Goal: Task Accomplishment & Management: Complete application form

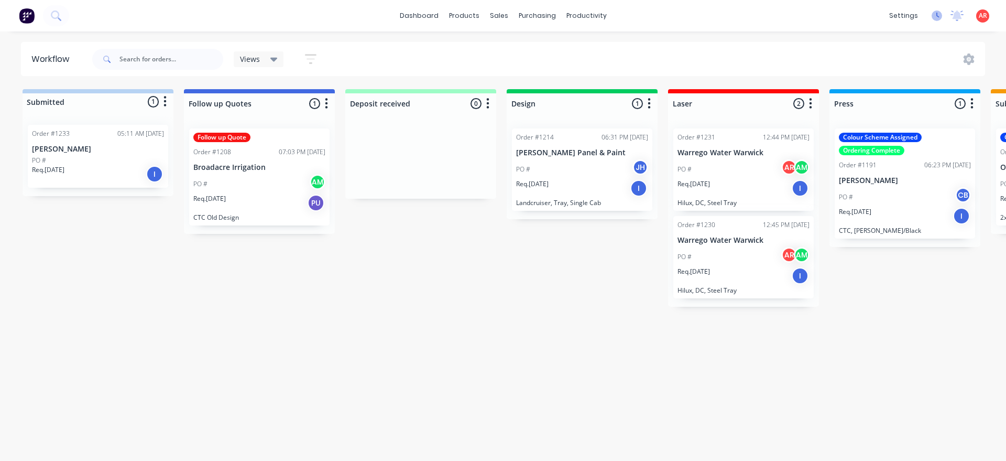
click at [936, 18] on icon at bounding box center [937, 15] width 10 height 10
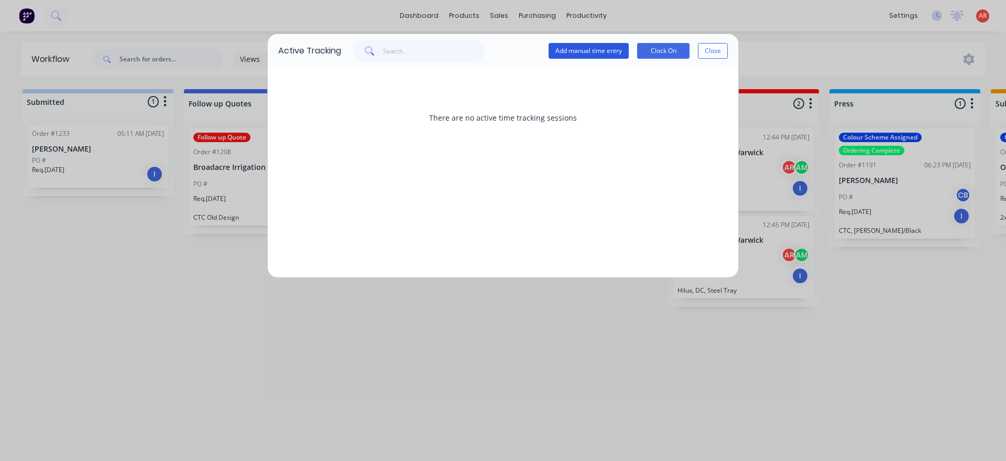
click at [578, 53] on button "Add manual time entry" at bounding box center [589, 51] width 80 height 16
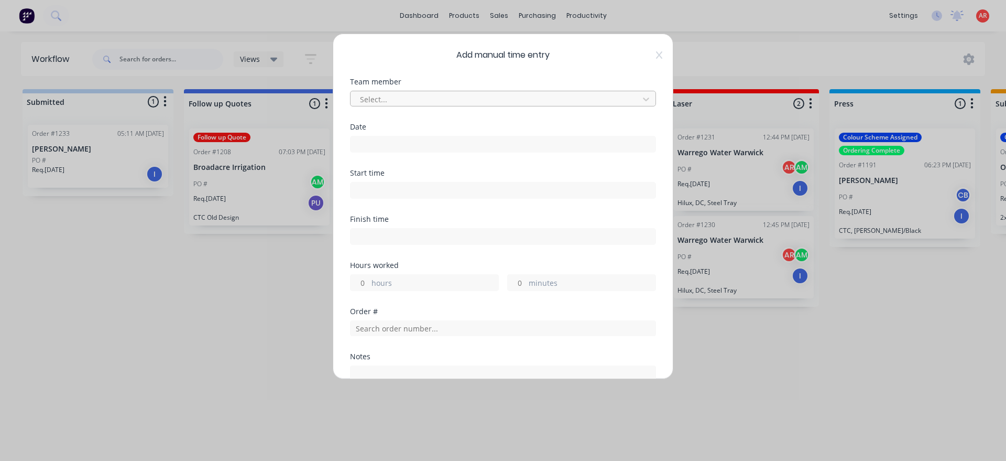
click at [458, 94] on div at bounding box center [496, 99] width 275 height 13
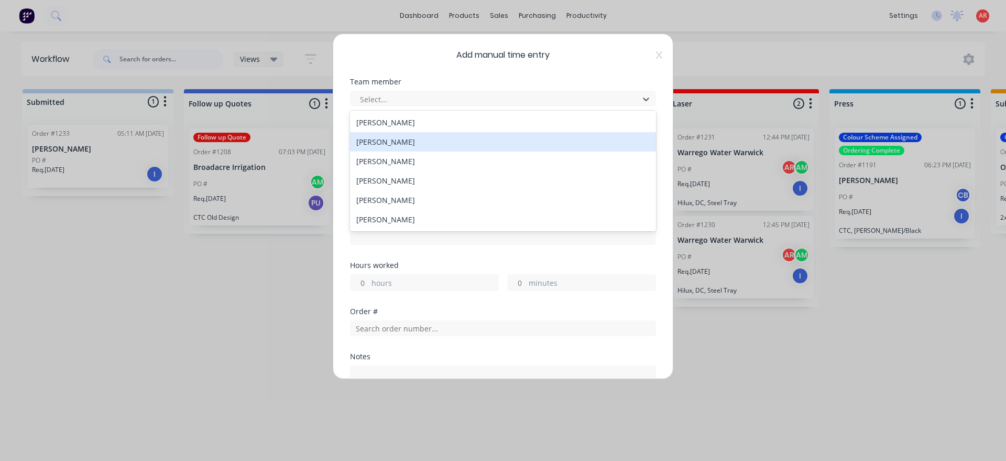
click at [400, 138] on div "[PERSON_NAME]" at bounding box center [503, 141] width 306 height 19
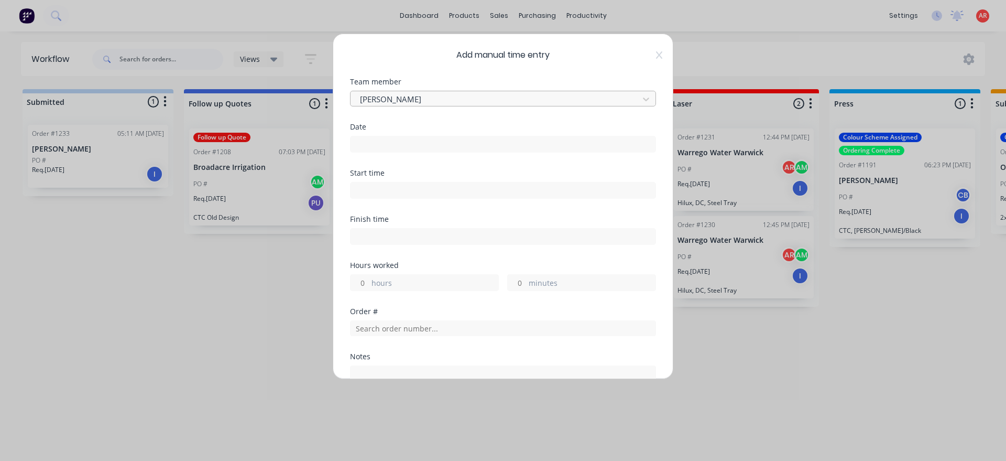
click at [410, 95] on div at bounding box center [496, 99] width 275 height 13
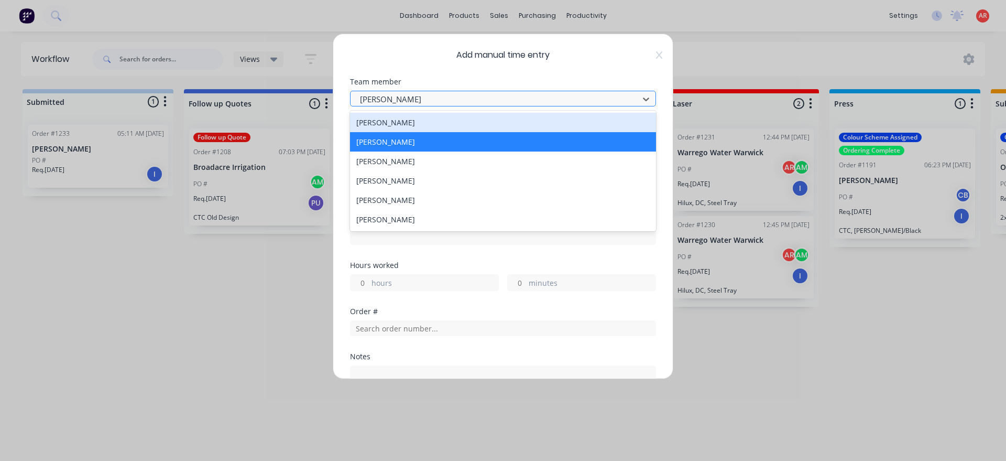
click at [410, 95] on div at bounding box center [496, 99] width 275 height 13
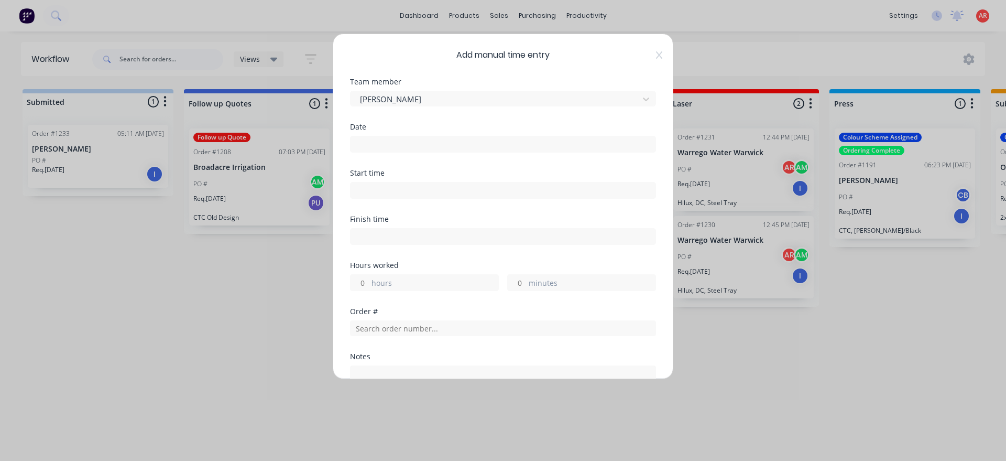
click at [386, 150] on input at bounding box center [503, 144] width 305 height 16
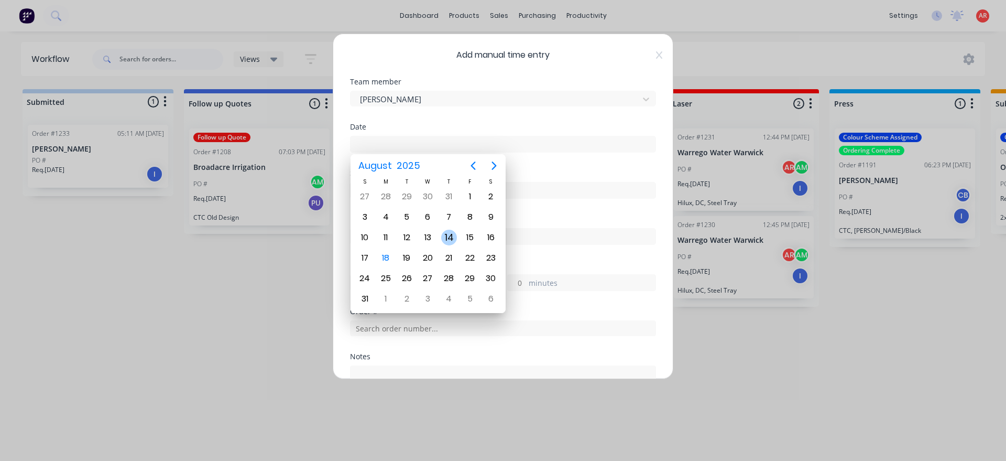
click at [454, 236] on div "14" at bounding box center [449, 238] width 16 height 16
type input "14/08/2025"
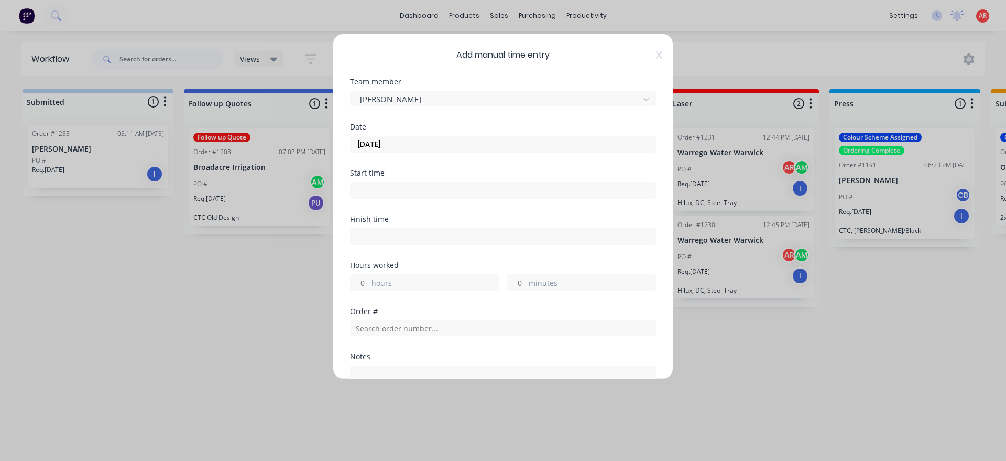
click at [383, 184] on input at bounding box center [503, 190] width 305 height 16
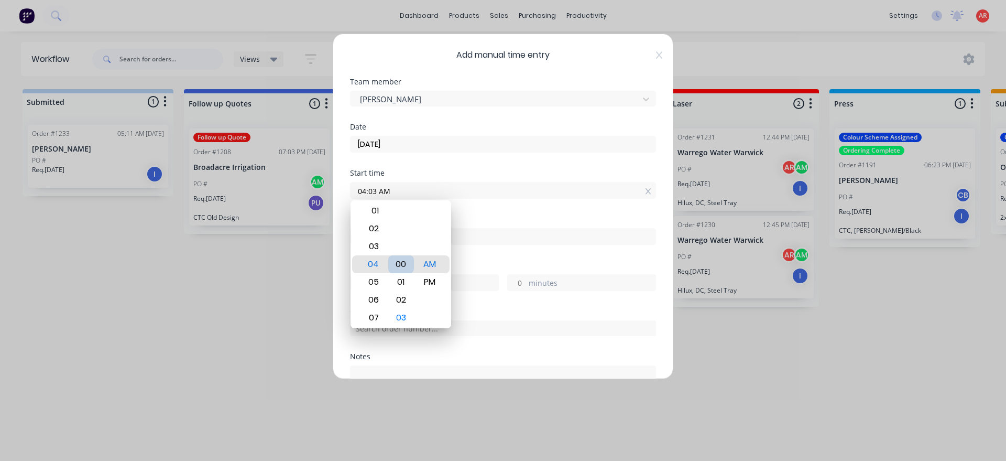
type input "04:00 AM"
click at [496, 263] on div "Hours worked" at bounding box center [503, 265] width 306 height 7
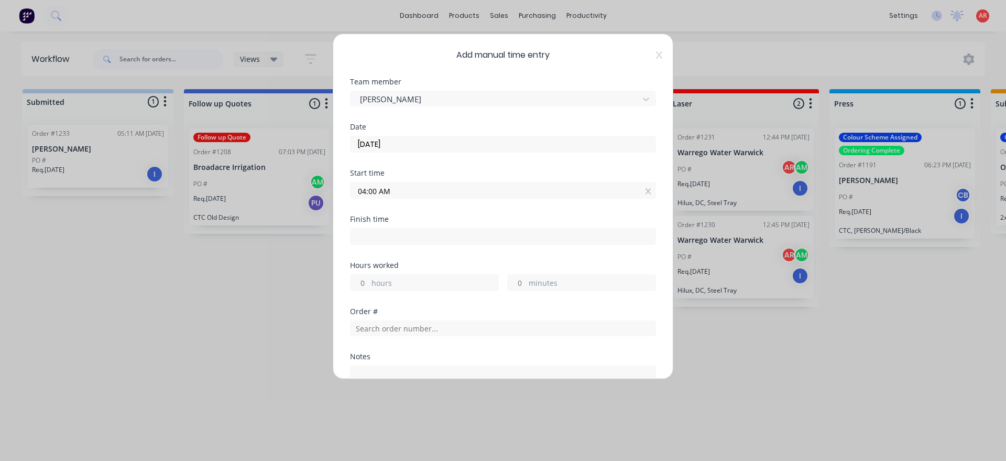
click at [470, 238] on input at bounding box center [503, 237] width 305 height 16
type input "04:13 AM"
type input "0"
type input "13"
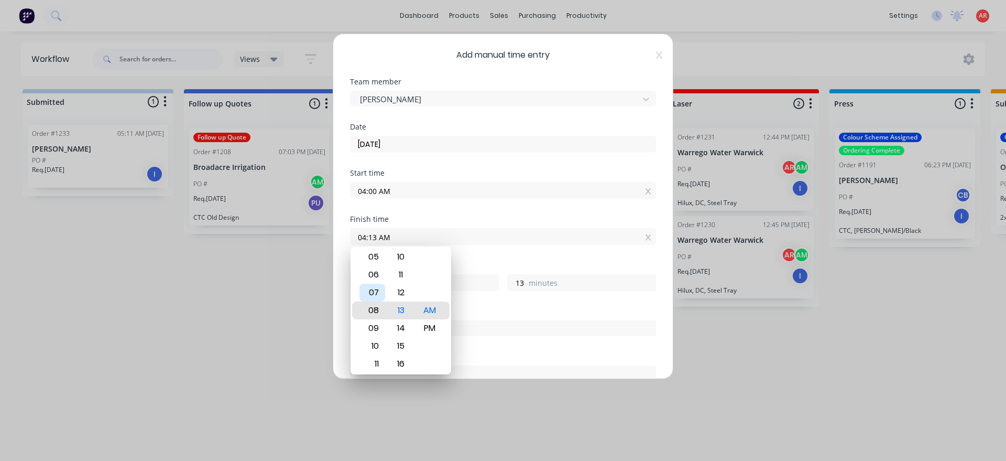
type input "08:13 AM"
type input "4"
type input "11:13 AM"
type input "7"
type input "11:09 AM"
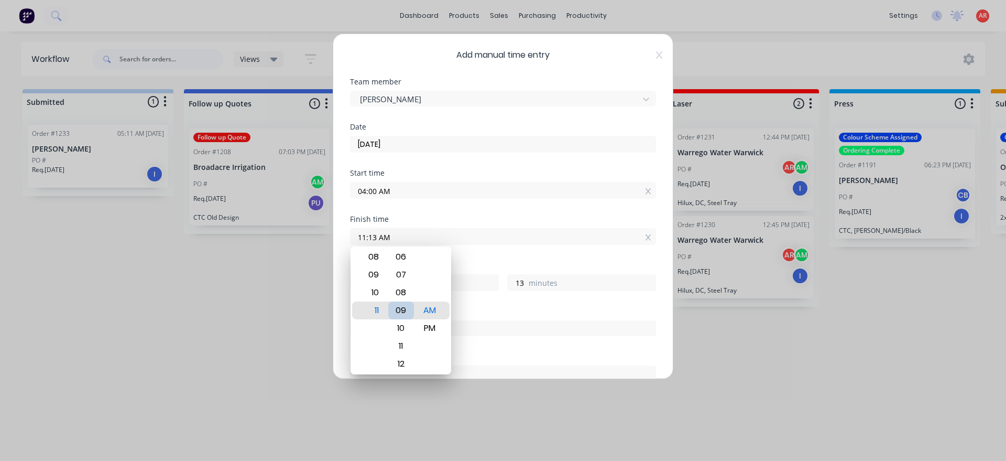
type input "9"
type input "11:04 AM"
type input "4"
type input "11:00 AM"
type input "0"
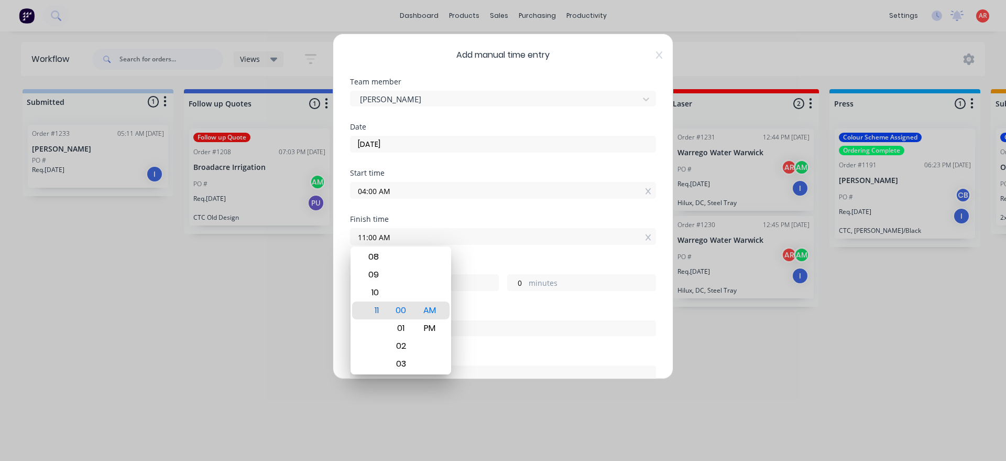
click at [476, 300] on div "Hours worked 7 hours 0 minutes" at bounding box center [503, 285] width 306 height 46
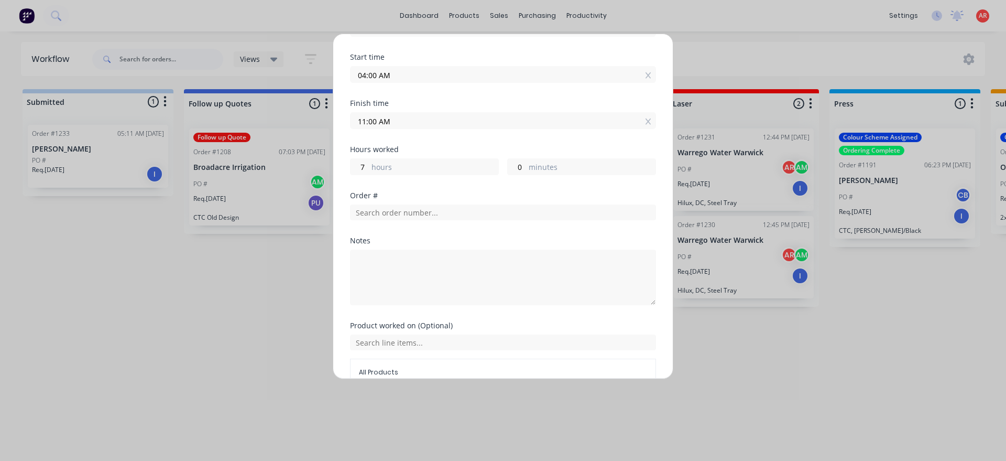
scroll to position [120, 0]
click at [405, 208] on input "text" at bounding box center [503, 209] width 306 height 16
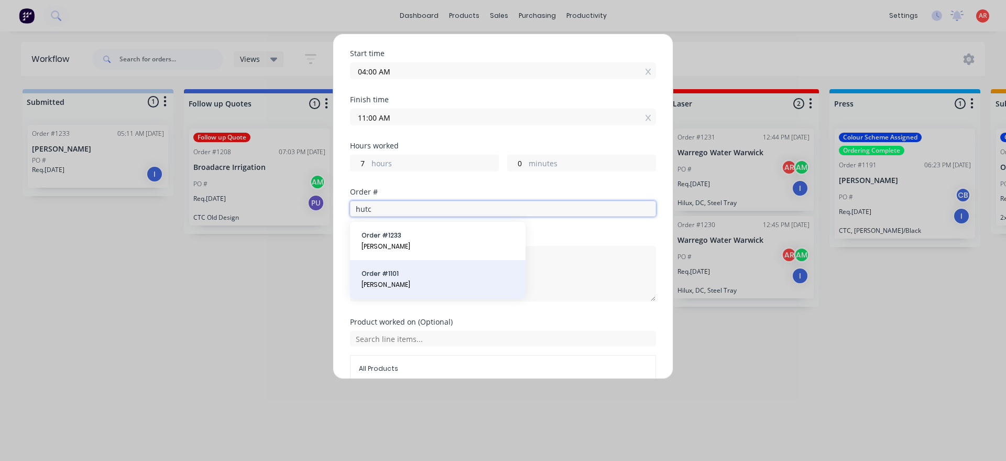
type input "hutc"
click at [400, 274] on span "Order # 1101" at bounding box center [438, 273] width 153 height 9
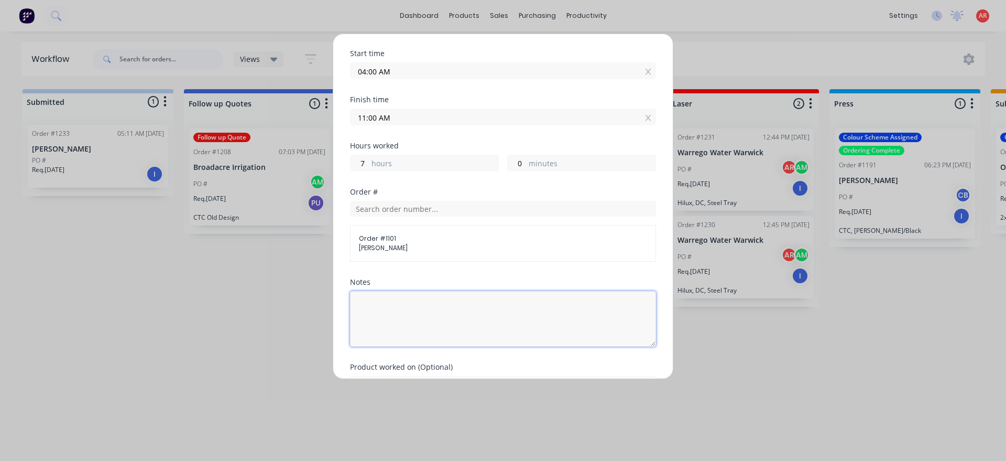
click at [403, 312] on textarea at bounding box center [503, 319] width 306 height 56
type textarea "F"
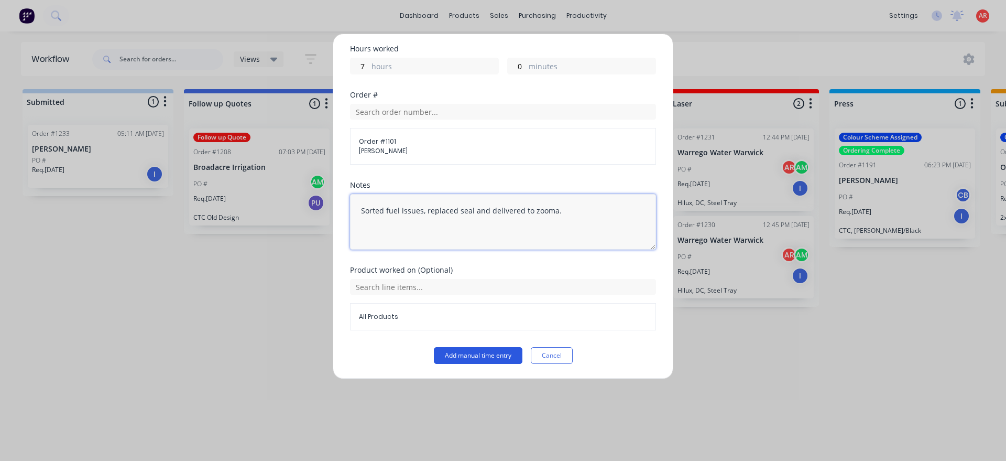
type textarea "Sorted fuel issues, replaced seal and delivered to zooma."
click at [489, 353] on button "Add manual time entry" at bounding box center [478, 355] width 89 height 17
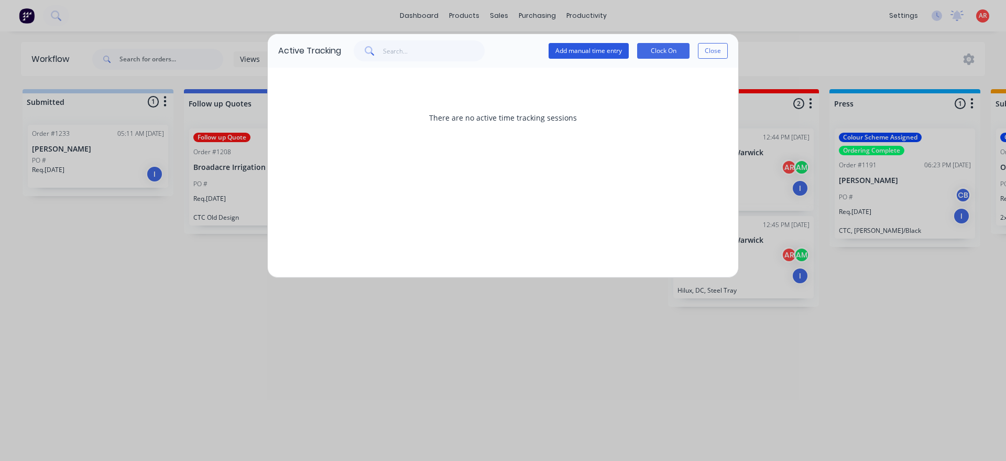
drag, startPoint x: 599, startPoint y: 39, endPoint x: 593, endPoint y: 44, distance: 7.4
click at [596, 40] on div "Active Tracking Add manual time entry Clock On Close" at bounding box center [503, 51] width 471 height 34
click at [585, 60] on div "Add manual time entry Clock On Close" at bounding box center [638, 50] width 179 height 21
click at [584, 57] on button "Add manual time entry" at bounding box center [589, 51] width 80 height 16
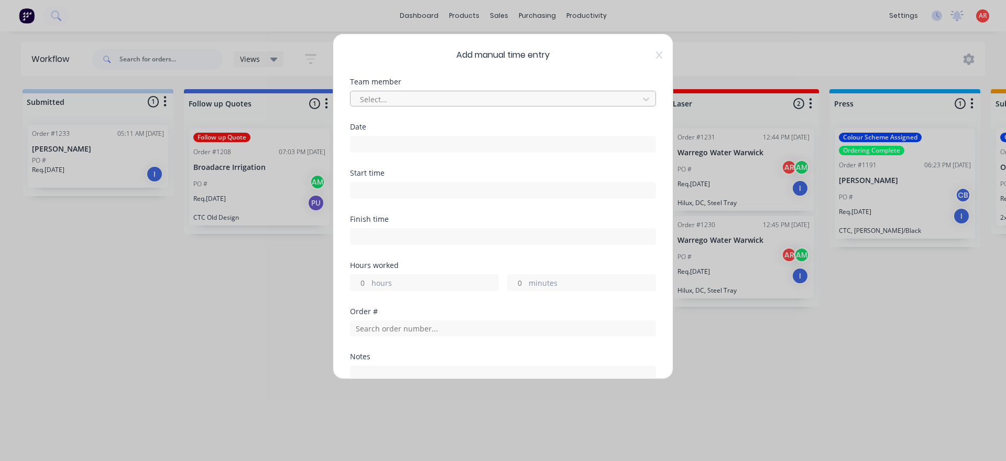
click at [462, 95] on div at bounding box center [496, 99] width 275 height 13
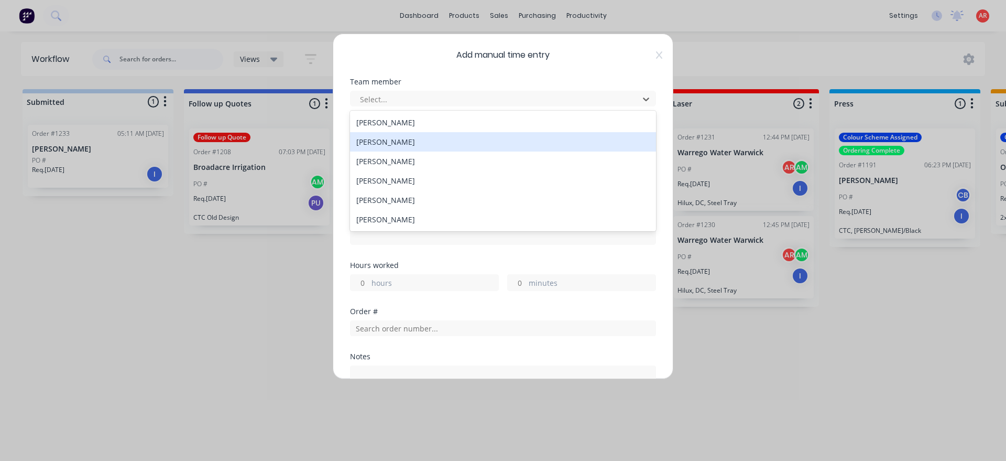
click at [406, 138] on div "[PERSON_NAME]" at bounding box center [503, 141] width 306 height 19
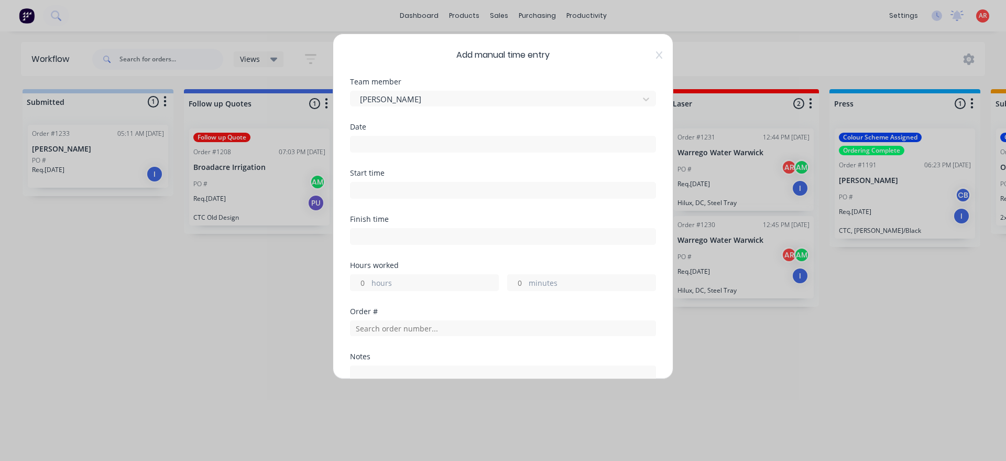
click at [405, 139] on input at bounding box center [503, 144] width 305 height 16
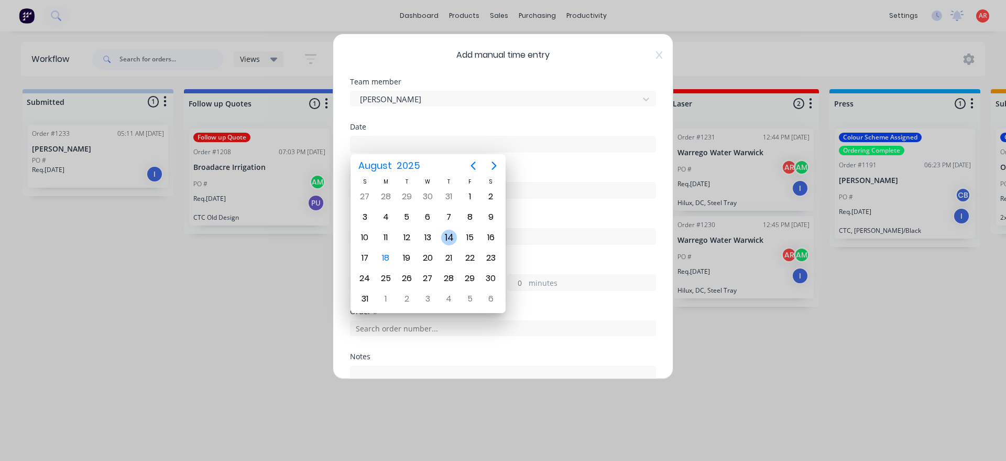
click at [452, 236] on div "14" at bounding box center [449, 238] width 16 height 16
type input "14/08/2025"
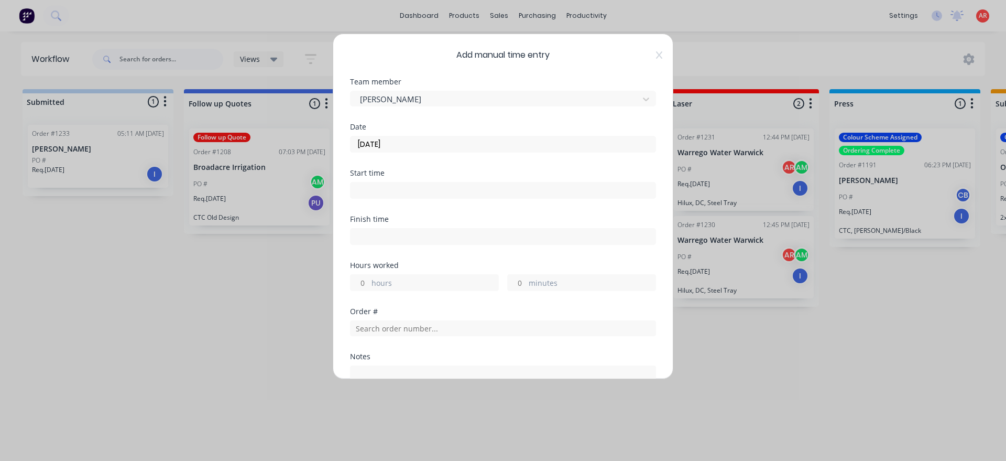
click at [404, 185] on input at bounding box center [503, 190] width 305 height 16
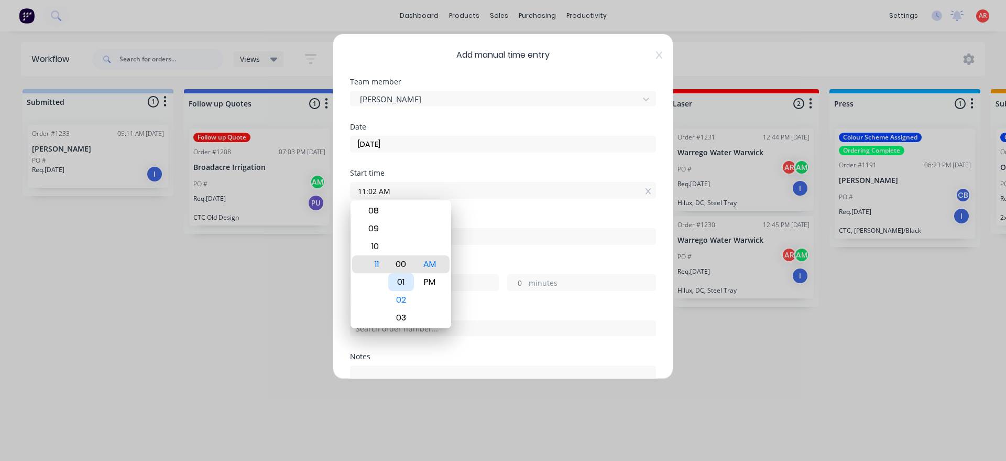
type input "11:00 AM"
click at [487, 254] on div "Finish time" at bounding box center [503, 238] width 306 height 46
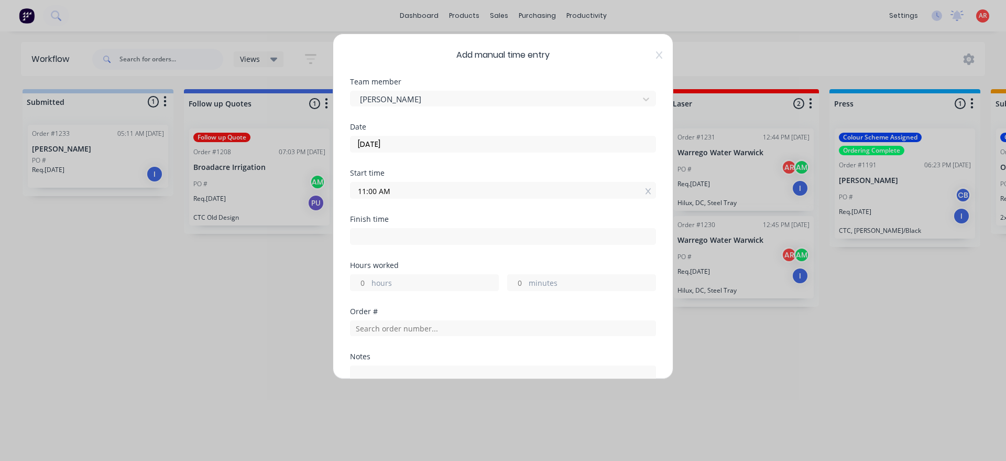
click at [473, 237] on input at bounding box center [503, 237] width 305 height 16
type input "04:14 AM"
type input "-6"
type input "-46"
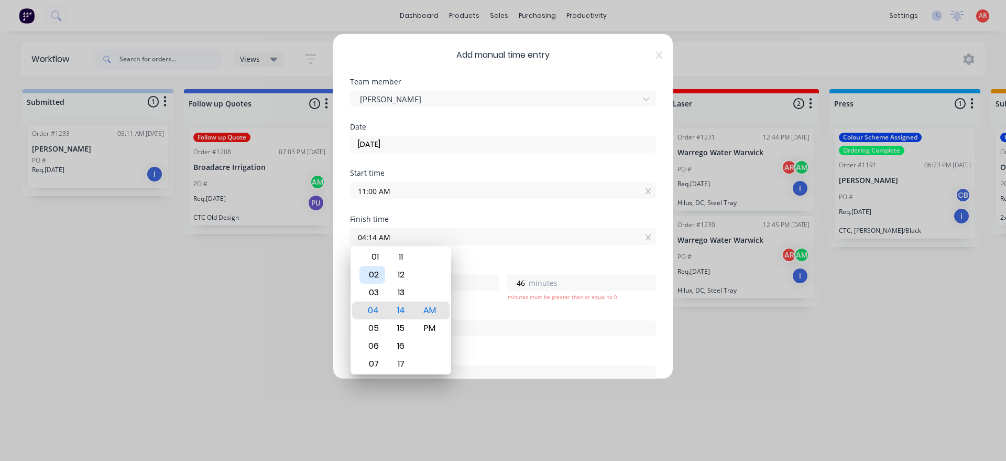
click at [383, 280] on div "02" at bounding box center [373, 275] width 26 height 18
type input "02:14 AM"
type input "-8"
click at [407, 325] on div "15" at bounding box center [401, 328] width 26 height 18
type input "02:15 AM"
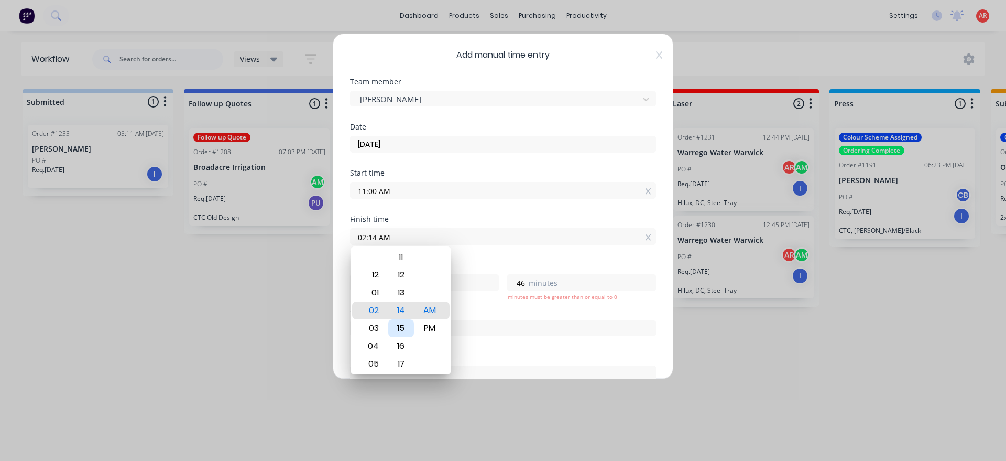
type input "-45"
click at [429, 324] on div "PM" at bounding box center [430, 328] width 26 height 18
type input "02:15 PM"
type input "3"
type input "15"
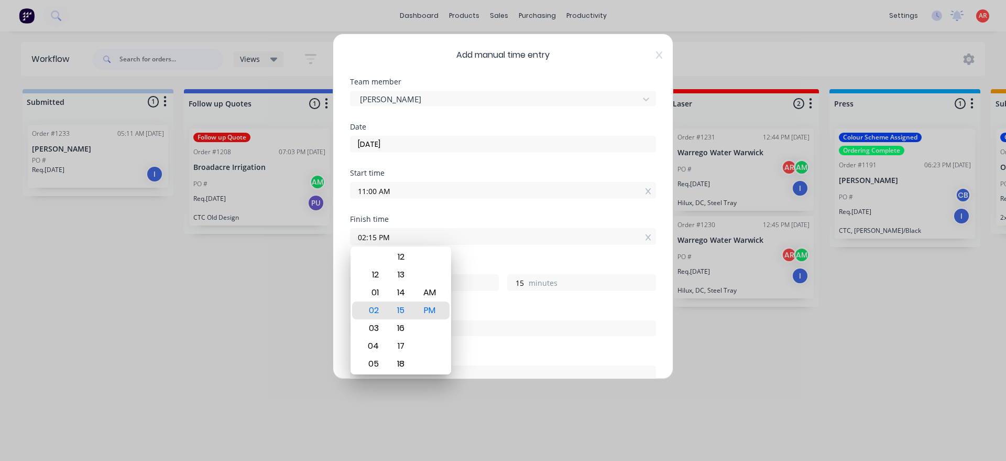
click at [470, 264] on div "Hours worked" at bounding box center [503, 265] width 306 height 7
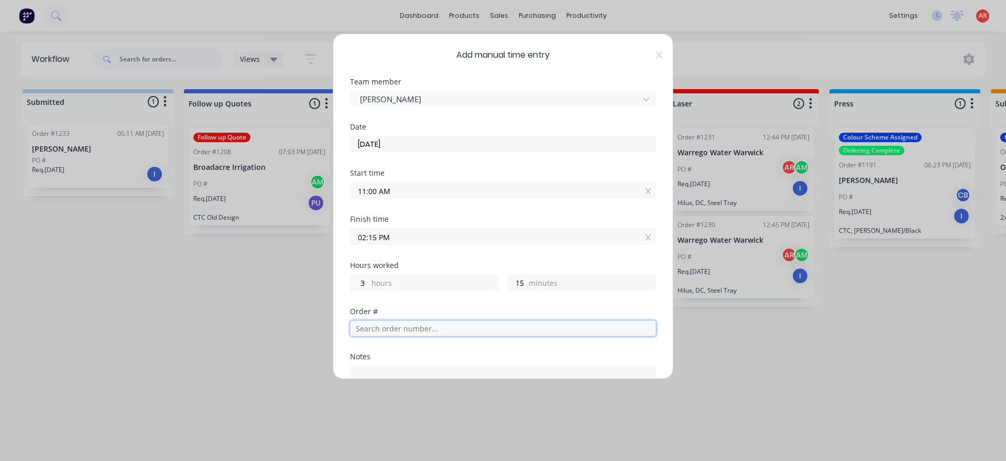
click at [414, 330] on input "text" at bounding box center [503, 328] width 306 height 16
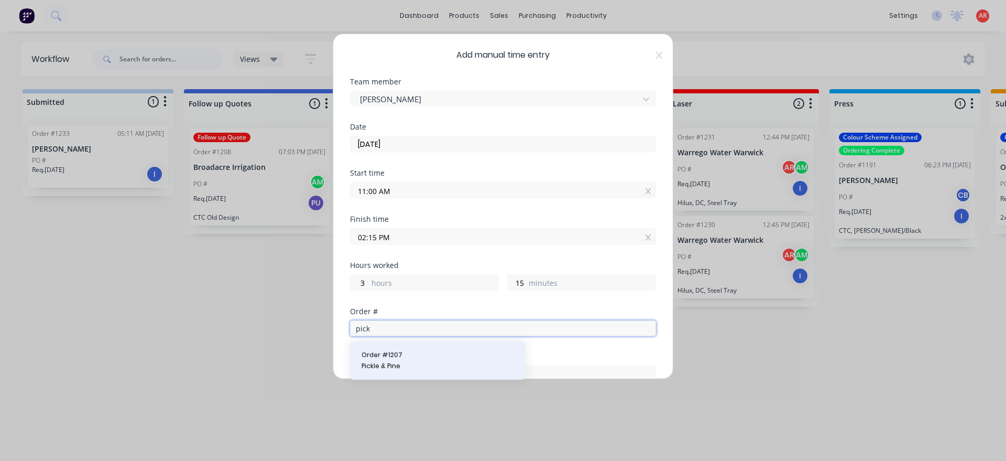
type input "pick"
click at [411, 351] on span "Order # 1207" at bounding box center [438, 354] width 153 height 9
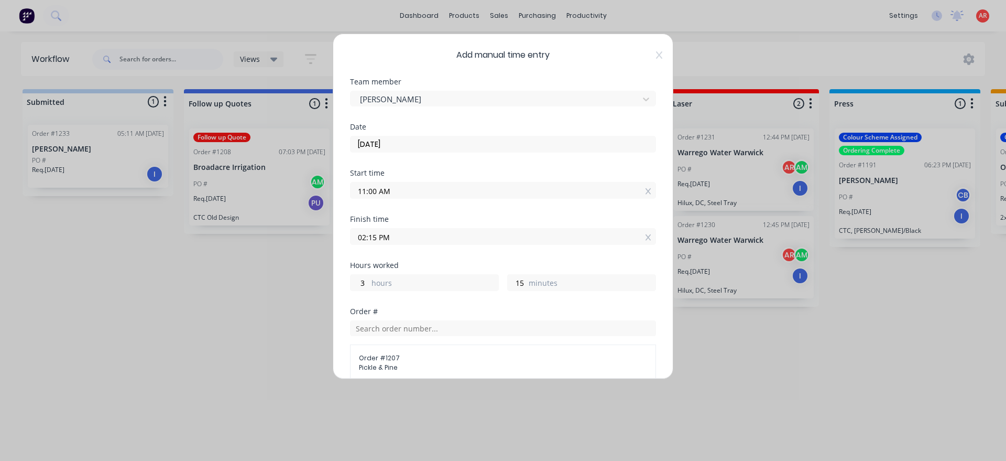
scroll to position [179, 0]
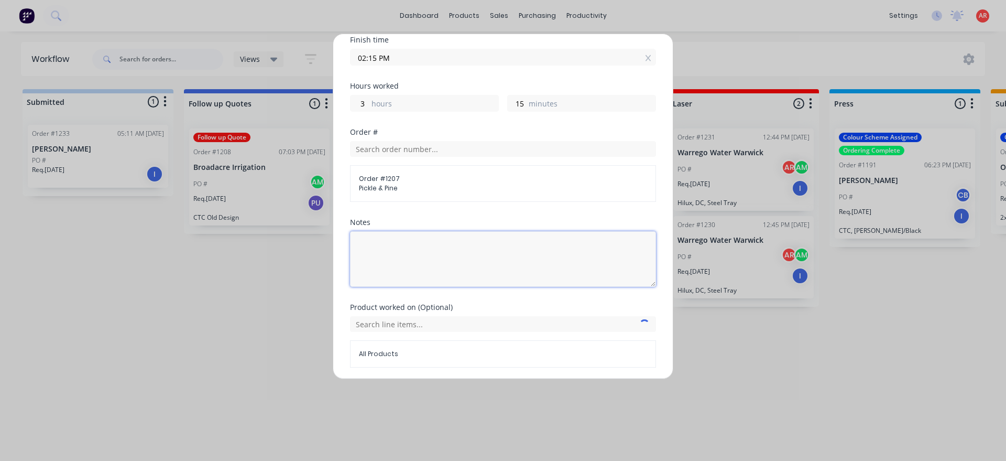
click at [412, 268] on textarea at bounding box center [503, 259] width 306 height 56
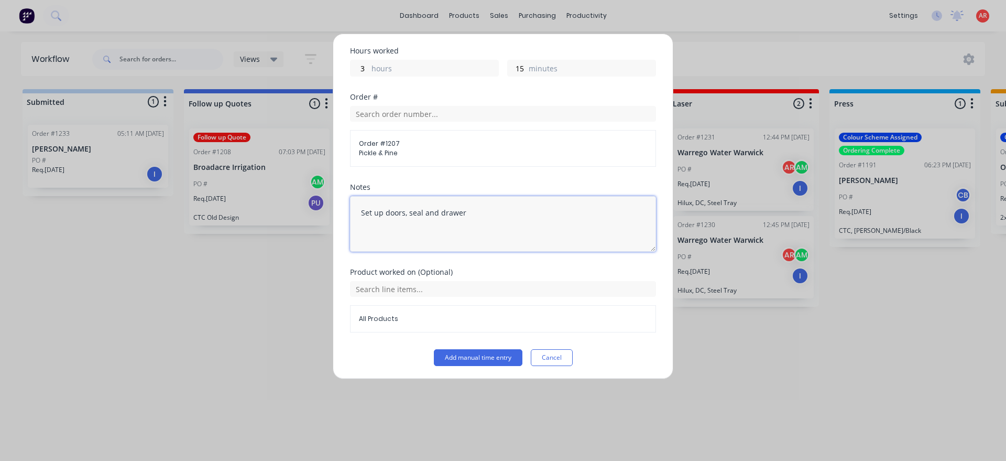
scroll to position [216, 0]
type textarea "Set up doors, seal and drawer"
click at [475, 349] on button "Add manual time entry" at bounding box center [478, 355] width 89 height 17
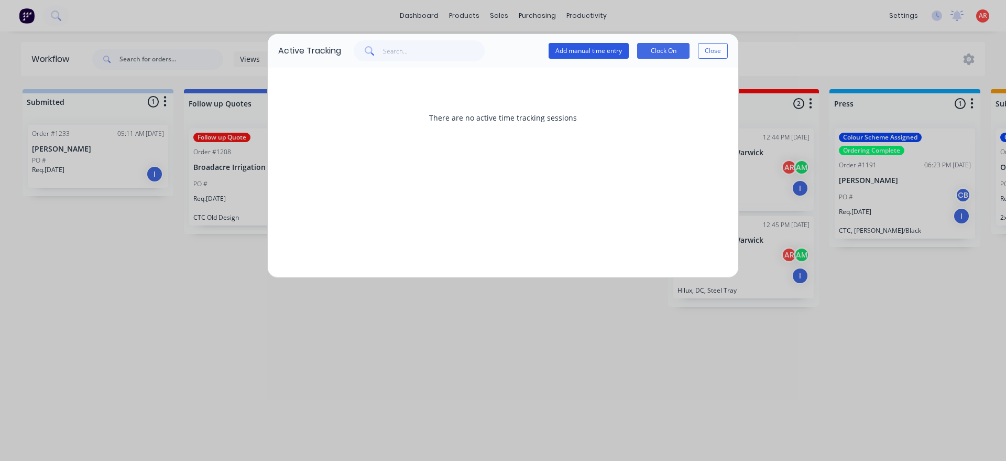
click at [583, 44] on button "Add manual time entry" at bounding box center [589, 51] width 80 height 16
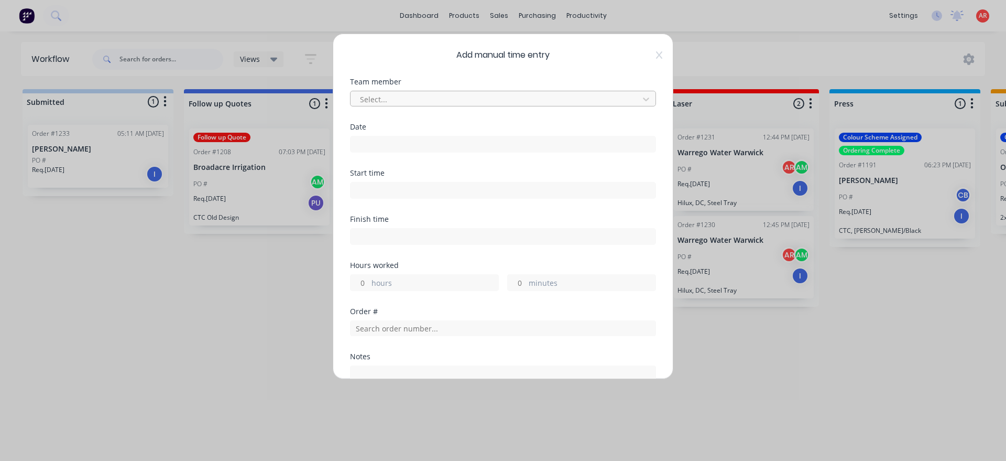
click at [473, 101] on div at bounding box center [496, 99] width 275 height 13
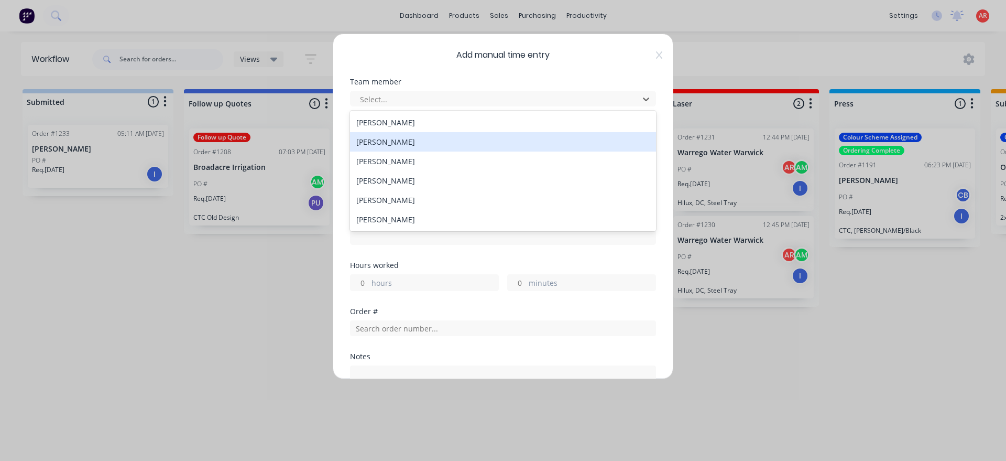
click at [405, 135] on div "[PERSON_NAME]" at bounding box center [503, 141] width 306 height 19
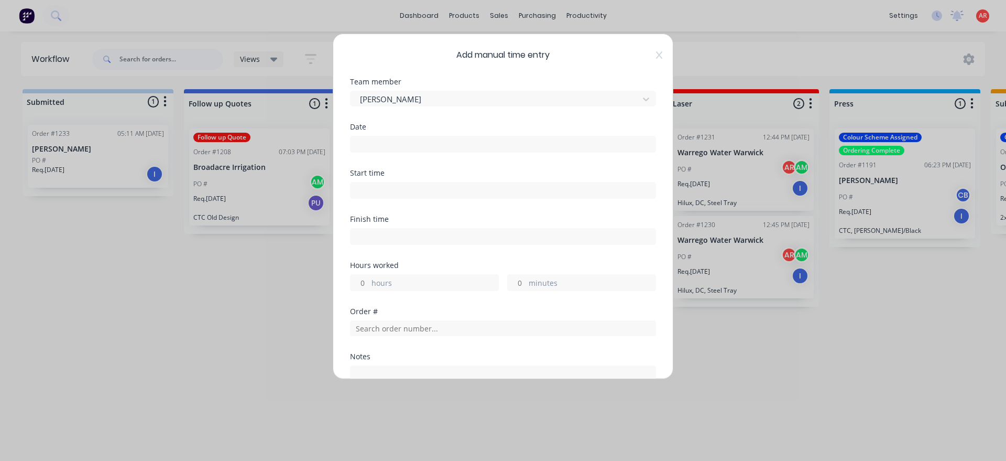
click at [396, 149] on input at bounding box center [503, 144] width 305 height 16
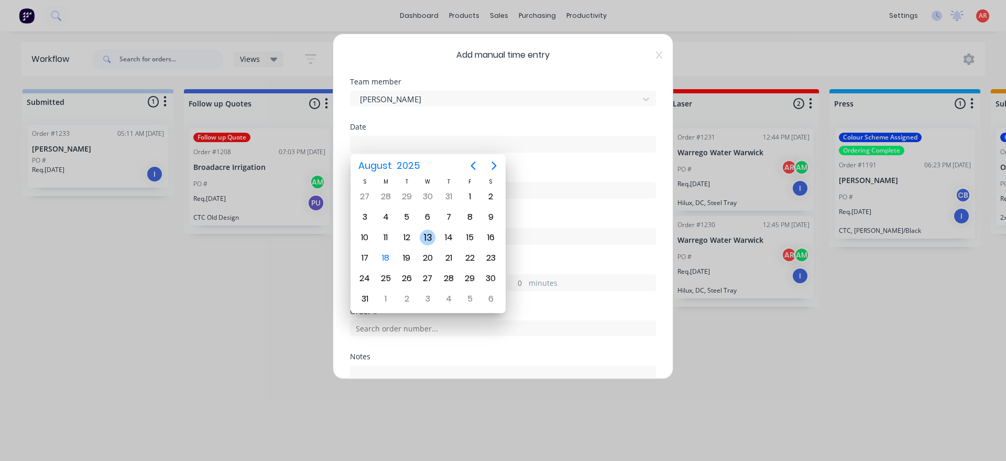
click at [425, 241] on div "13" at bounding box center [428, 238] width 16 height 16
type input "13/08/2025"
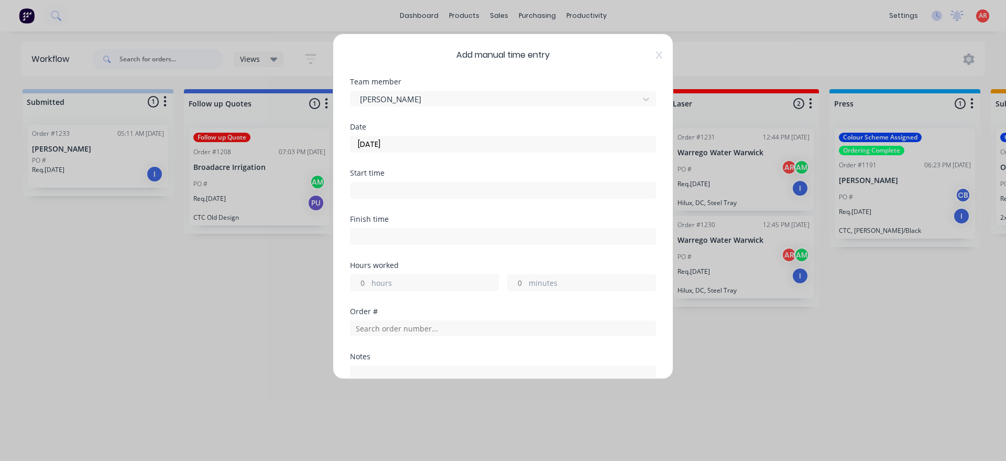
click at [384, 180] on div at bounding box center [503, 188] width 306 height 19
click at [393, 150] on input "13/08/2025" at bounding box center [503, 144] width 305 height 16
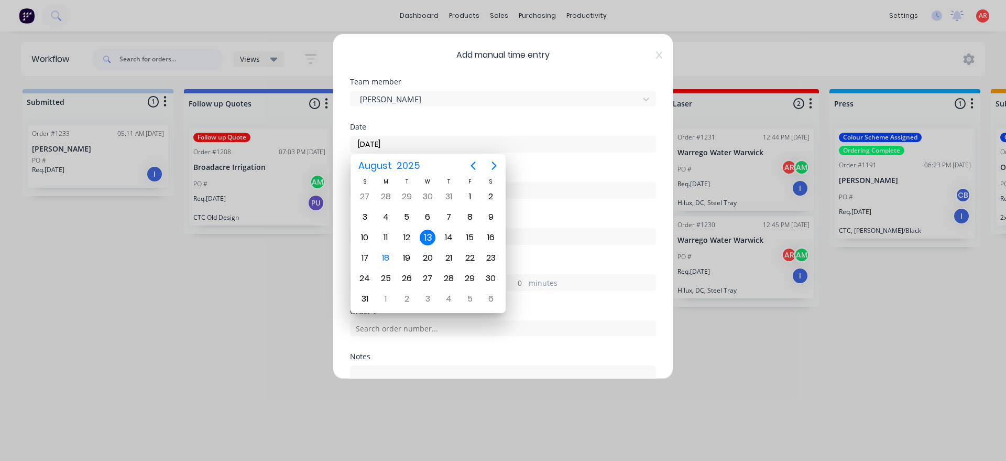
click at [393, 150] on input "13/08/2025" at bounding box center [503, 144] width 305 height 16
click at [411, 135] on div "13/08/2025" at bounding box center [503, 142] width 306 height 19
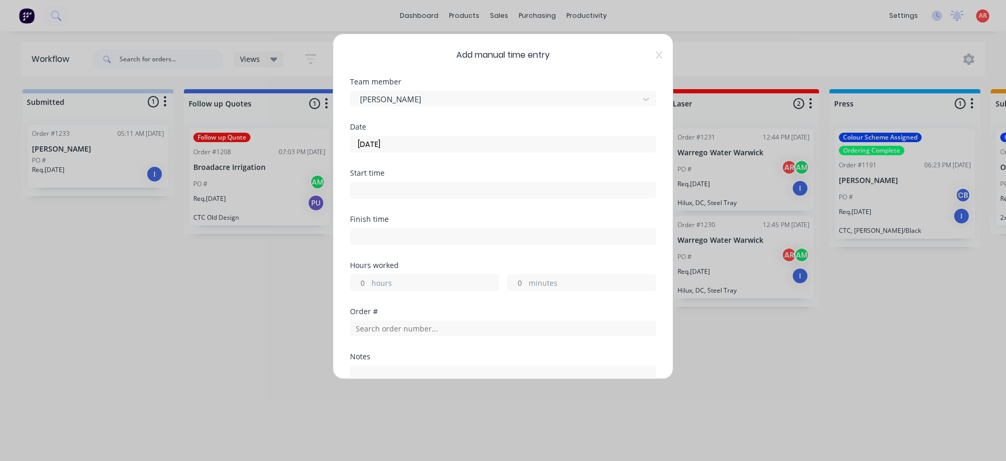
click at [407, 188] on input at bounding box center [503, 190] width 305 height 16
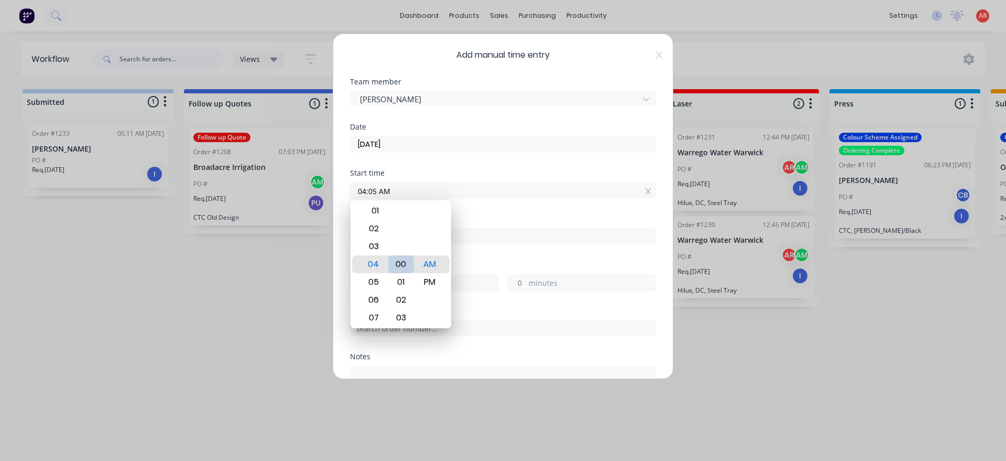
type input "04:00 AM"
drag, startPoint x: 484, startPoint y: 264, endPoint x: 464, endPoint y: 242, distance: 29.3
click at [485, 264] on div "Hours worked" at bounding box center [503, 265] width 306 height 7
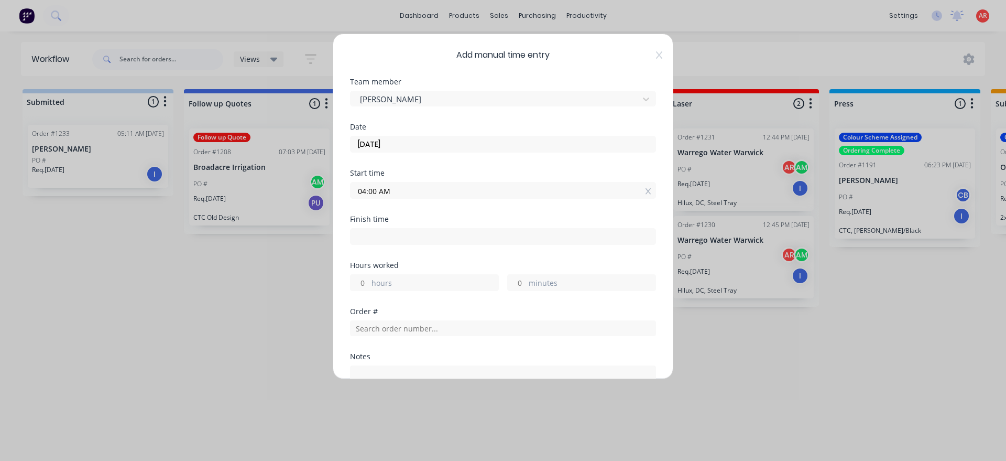
click at [451, 231] on input at bounding box center [503, 237] width 305 height 16
type input "04:15 AM"
type input "0"
type input "15"
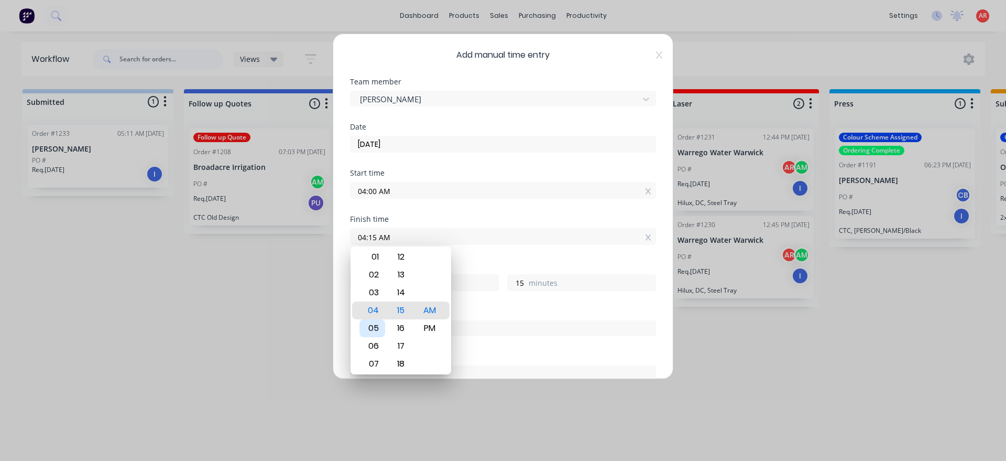
click at [378, 329] on div "05" at bounding box center [373, 328] width 26 height 18
type input "05:15 AM"
type input "1"
type input "05:20 AM"
type input "20"
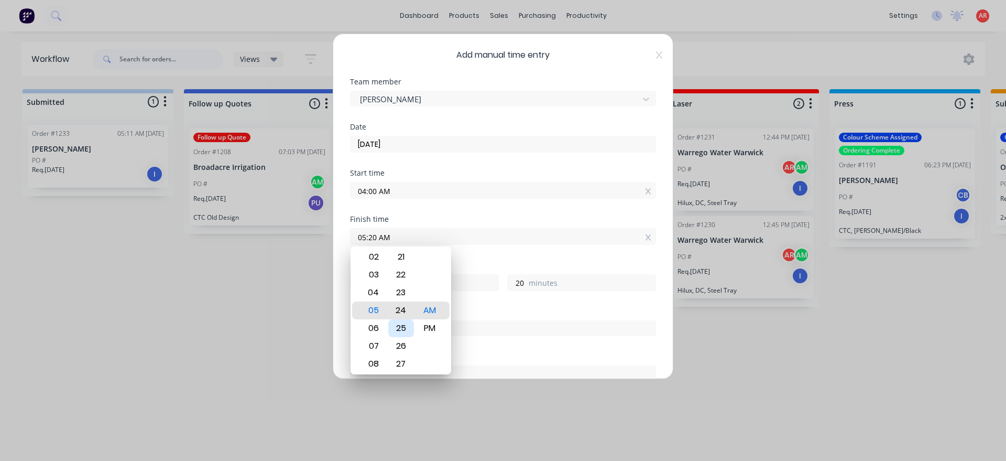
type input "05:24 AM"
type input "24"
type input "05:27 AM"
type input "27"
click at [406, 359] on div "30" at bounding box center [401, 364] width 26 height 18
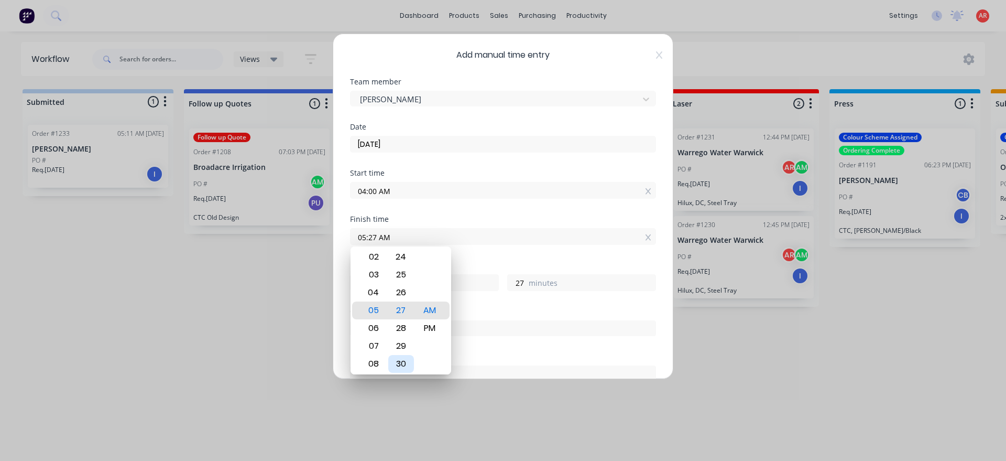
type input "05:30 AM"
type input "30"
click at [468, 297] on div "Hours worked 1 hours 30 minutes" at bounding box center [503, 285] width 306 height 46
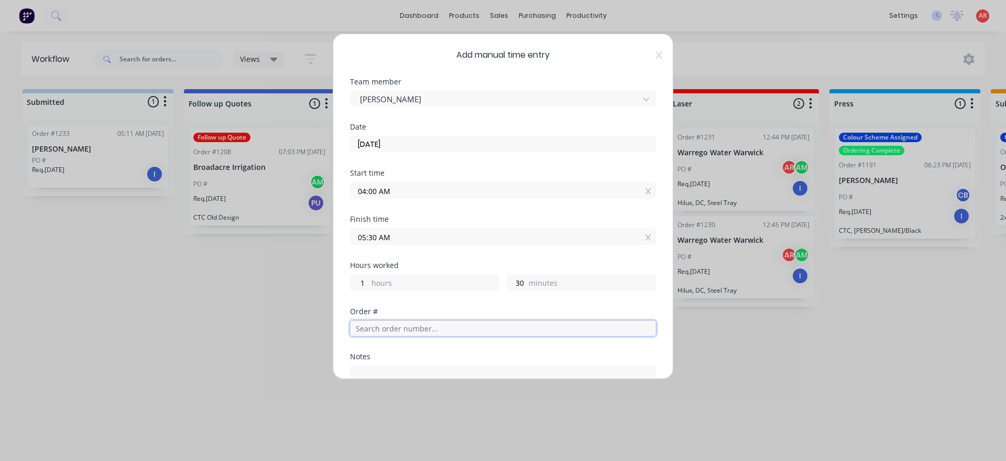
click at [426, 323] on input "text" at bounding box center [503, 328] width 306 height 16
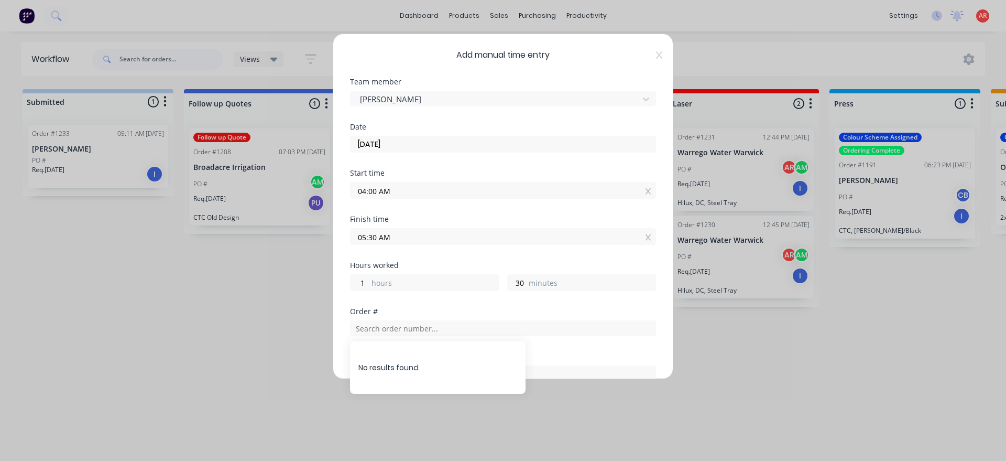
click at [407, 313] on div "Order #" at bounding box center [503, 311] width 306 height 7
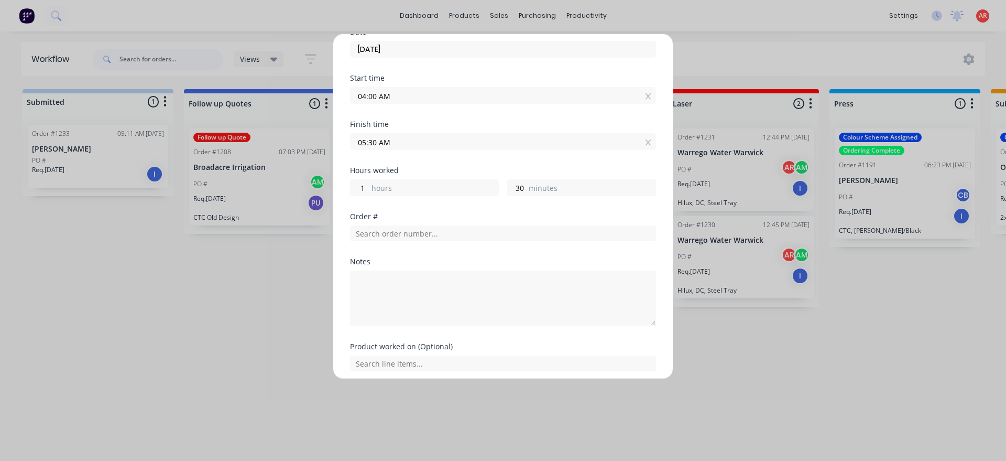
scroll to position [171, 0]
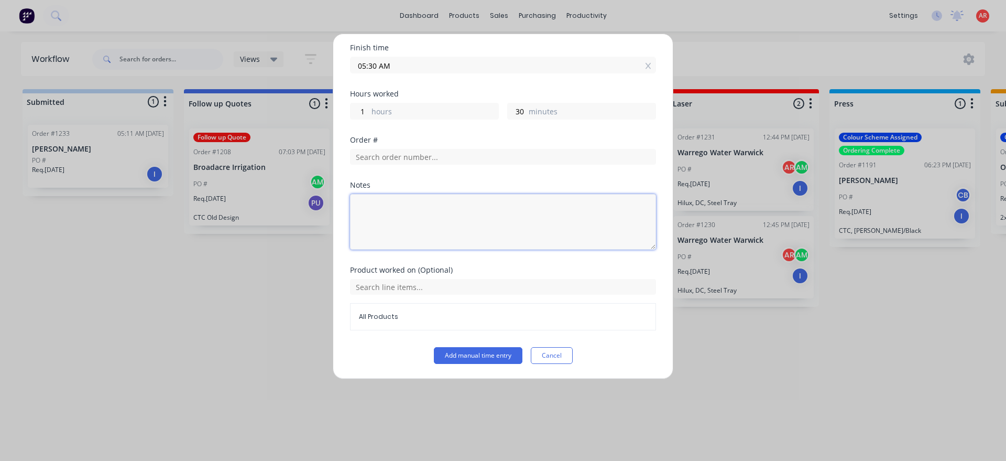
click at [406, 241] on textarea at bounding box center [503, 222] width 306 height 56
type textarea "Pick bins"
click at [483, 350] on button "Add manual time entry" at bounding box center [478, 355] width 89 height 17
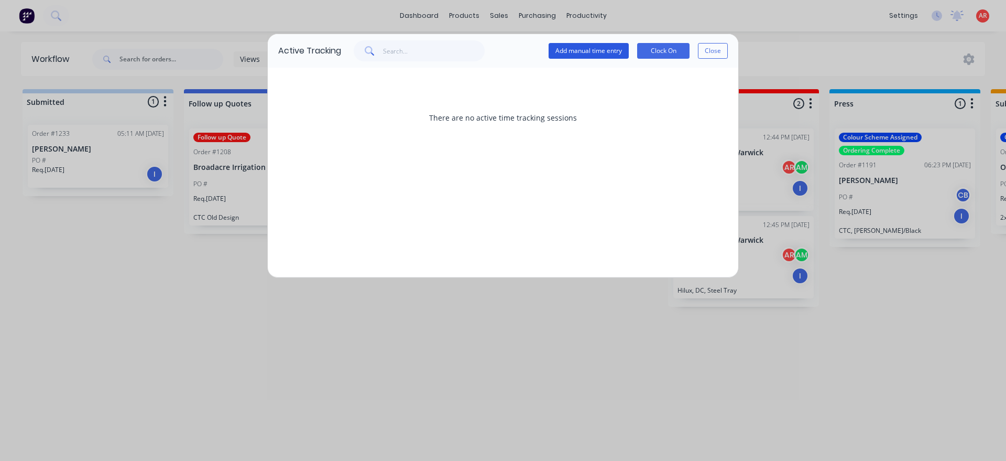
click at [601, 48] on button "Add manual time entry" at bounding box center [589, 51] width 80 height 16
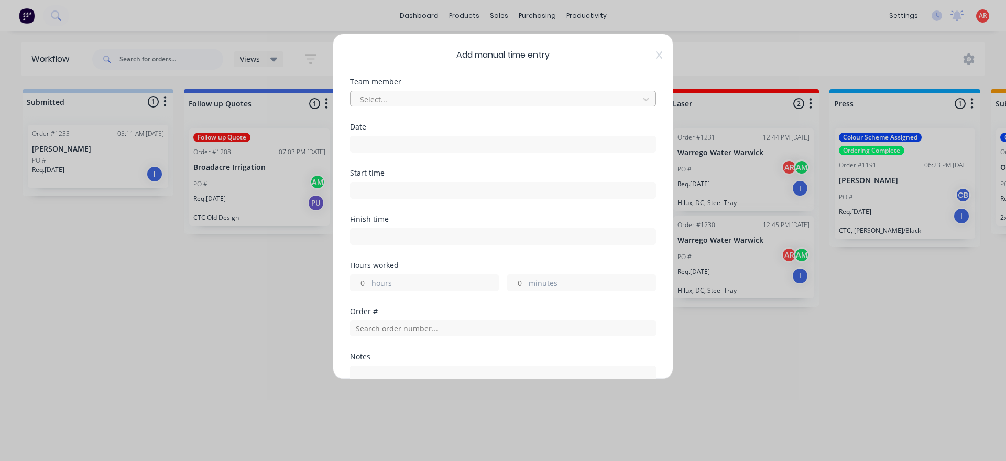
click at [455, 104] on div at bounding box center [496, 99] width 275 height 13
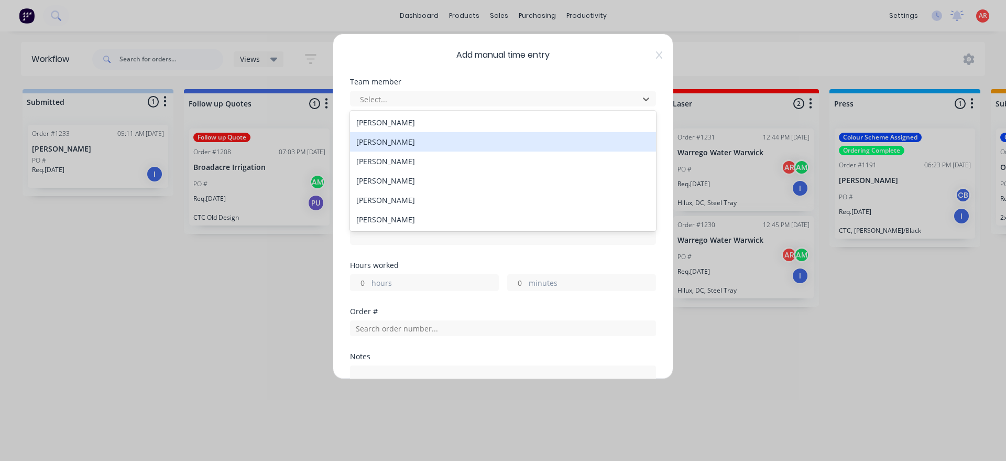
drag, startPoint x: 392, startPoint y: 136, endPoint x: 389, endPoint y: 142, distance: 6.3
click at [392, 136] on div "[PERSON_NAME]" at bounding box center [503, 141] width 306 height 19
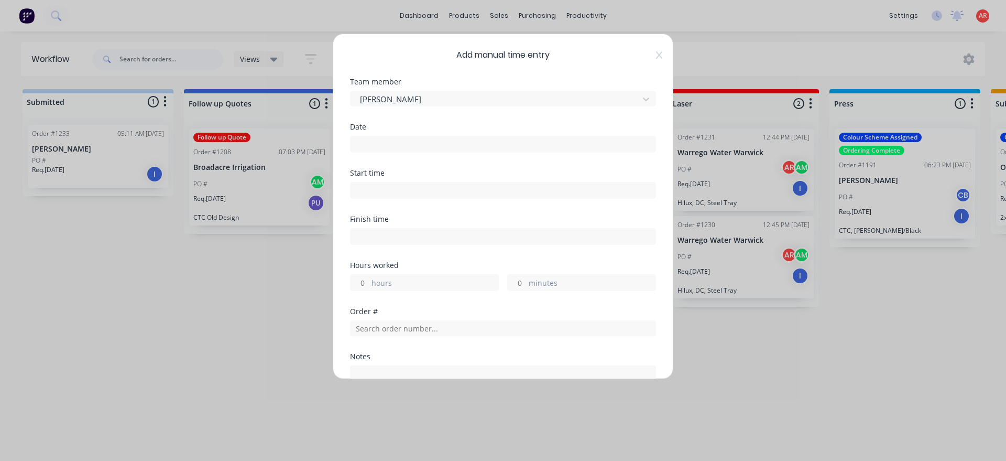
click at [389, 144] on input at bounding box center [503, 144] width 305 height 16
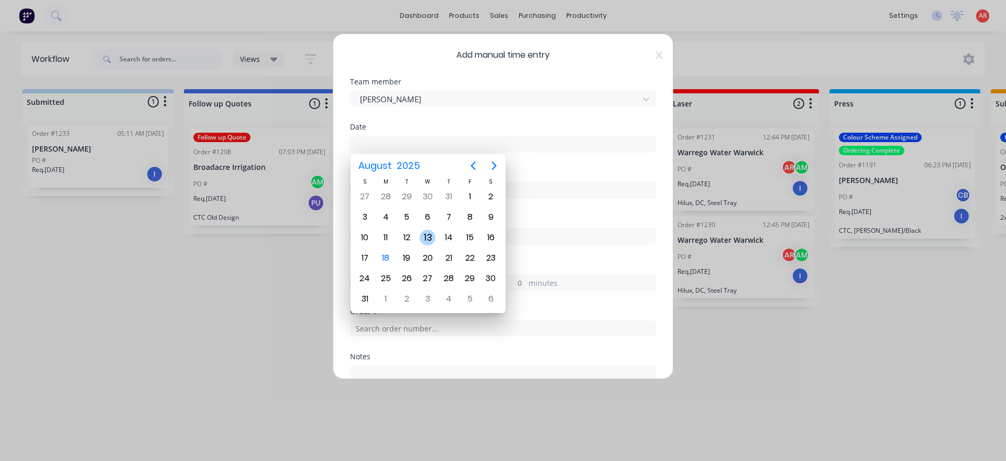
click at [430, 236] on div "13" at bounding box center [428, 238] width 16 height 16
type input "13/08/2025"
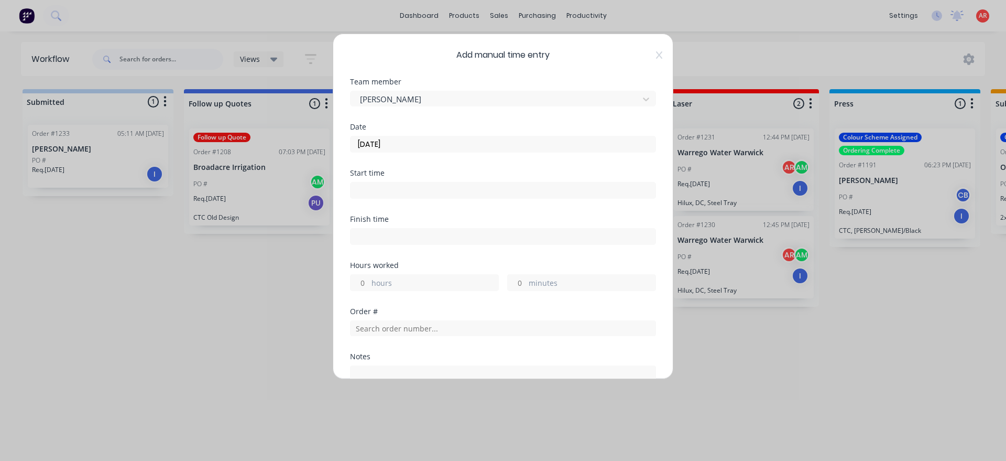
click at [393, 191] on input at bounding box center [503, 190] width 305 height 16
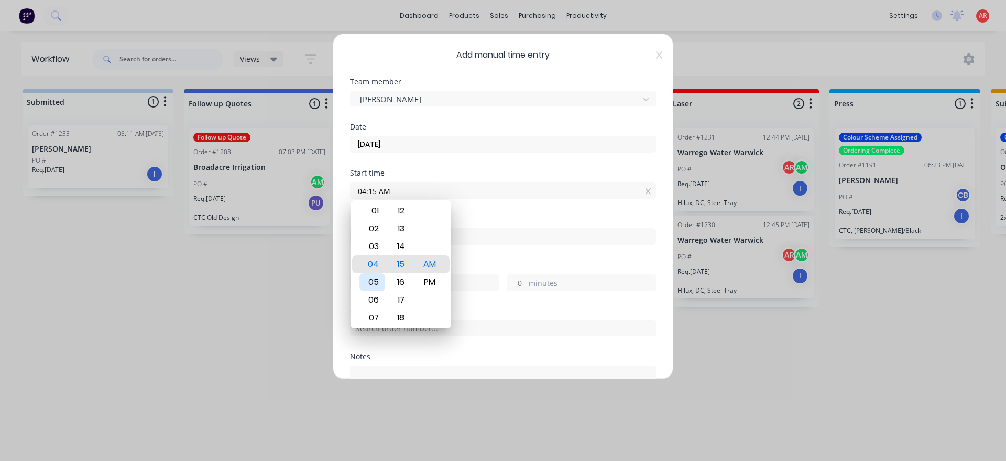
click at [377, 279] on div "05" at bounding box center [373, 282] width 26 height 18
click at [408, 249] on div "30" at bounding box center [401, 246] width 26 height 18
type input "05:30 AM"
click at [476, 255] on div "Finish time" at bounding box center [503, 238] width 306 height 46
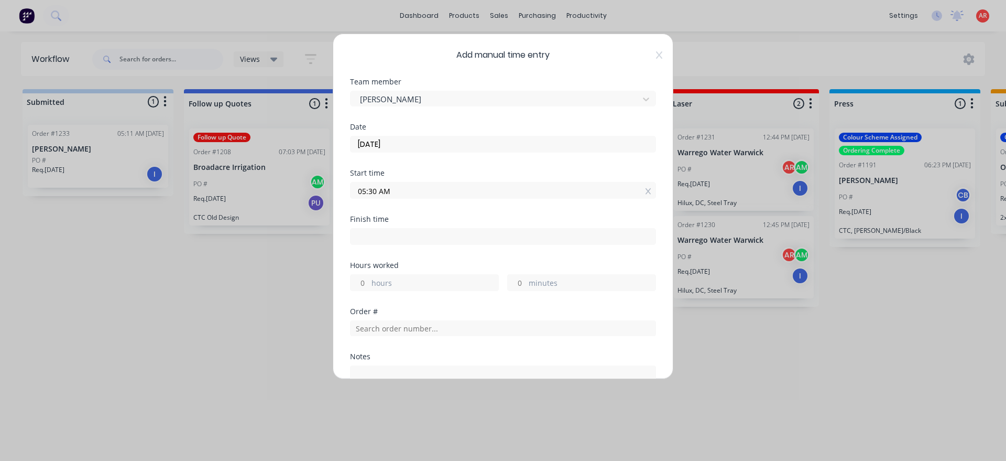
click at [470, 238] on input at bounding box center [503, 237] width 305 height 16
type input "04:15 AM"
type input "-1"
type input "-15"
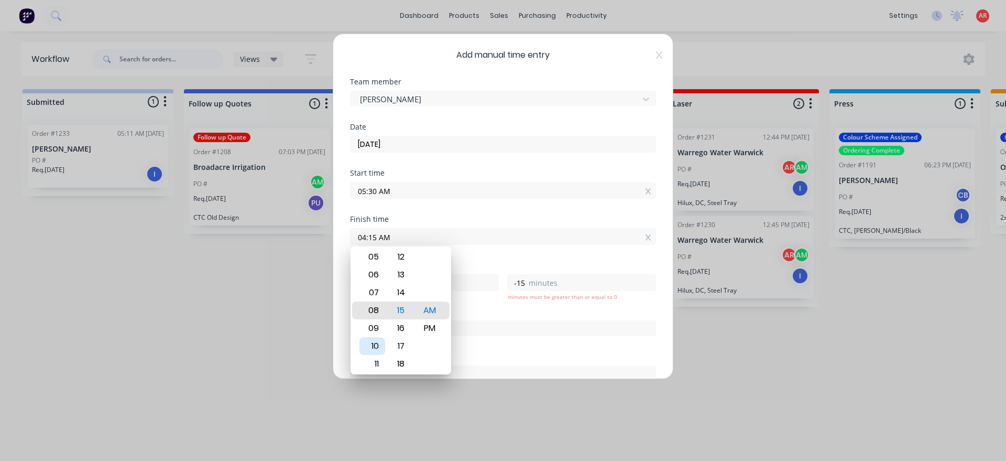
type input "08:15 AM"
type input "2"
type input "45"
type input "08:09 AM"
type input "39"
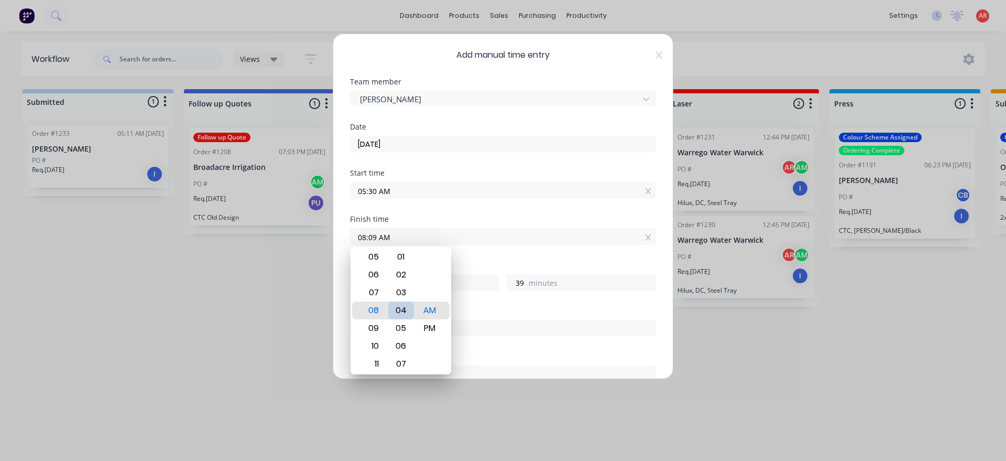
type input "08:04 AM"
type input "34"
type input "08:00 AM"
type input "30"
click at [481, 258] on div "Finish time 08:00 AM" at bounding box center [503, 238] width 306 height 46
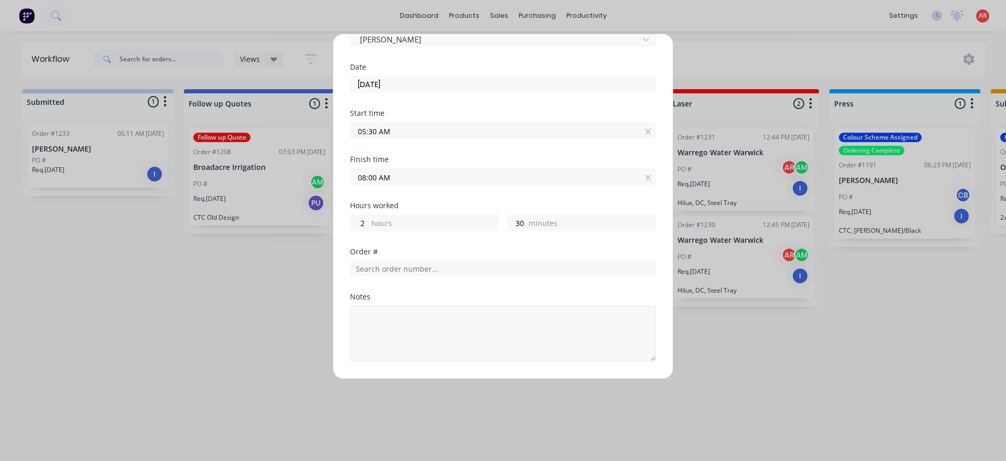
scroll to position [120, 0]
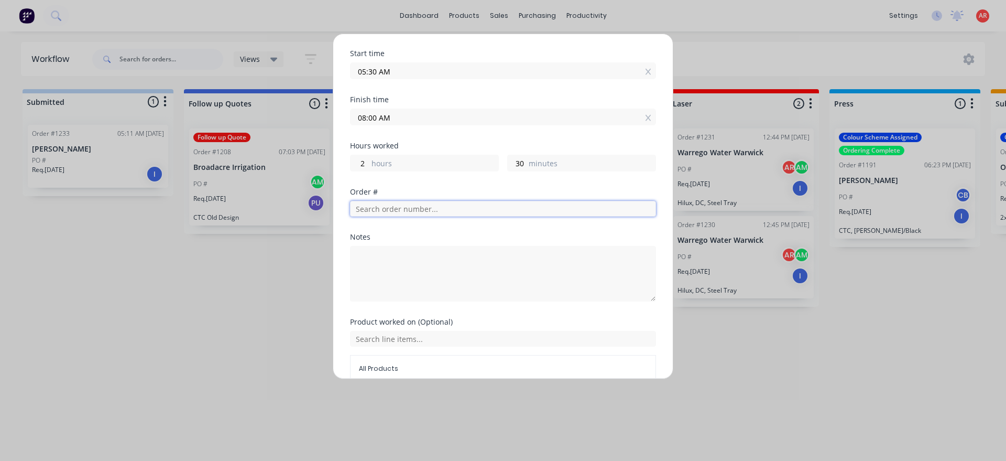
click at [406, 212] on input "text" at bounding box center [503, 209] width 306 height 16
type input "o"
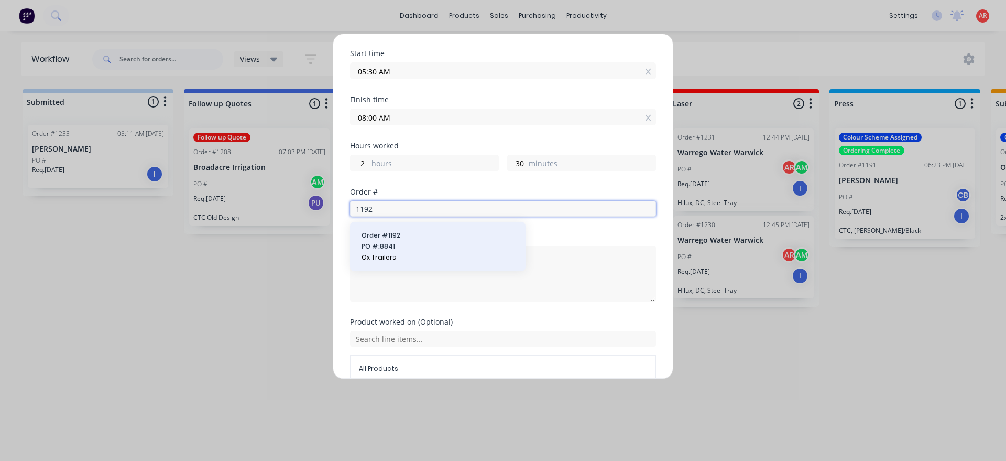
type input "1192"
click at [390, 245] on span "PO #: 8841" at bounding box center [438, 246] width 153 height 9
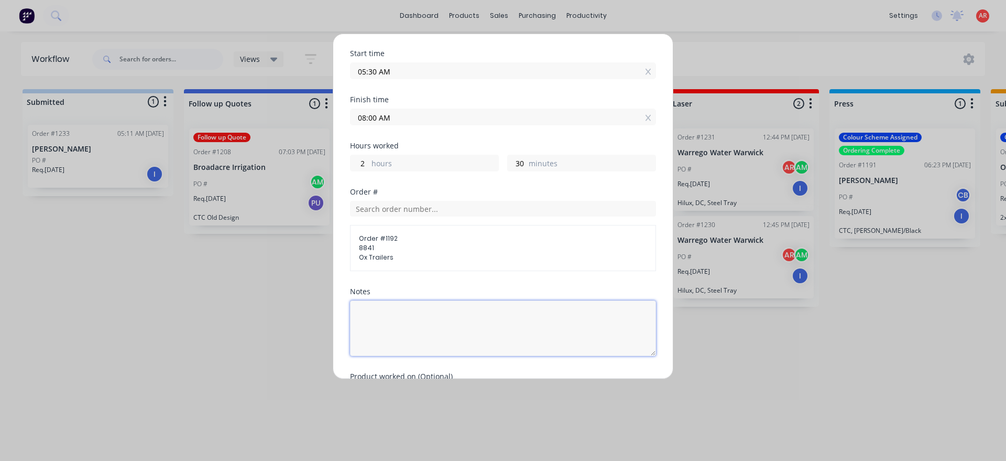
click at [408, 328] on textarea at bounding box center [503, 328] width 306 height 56
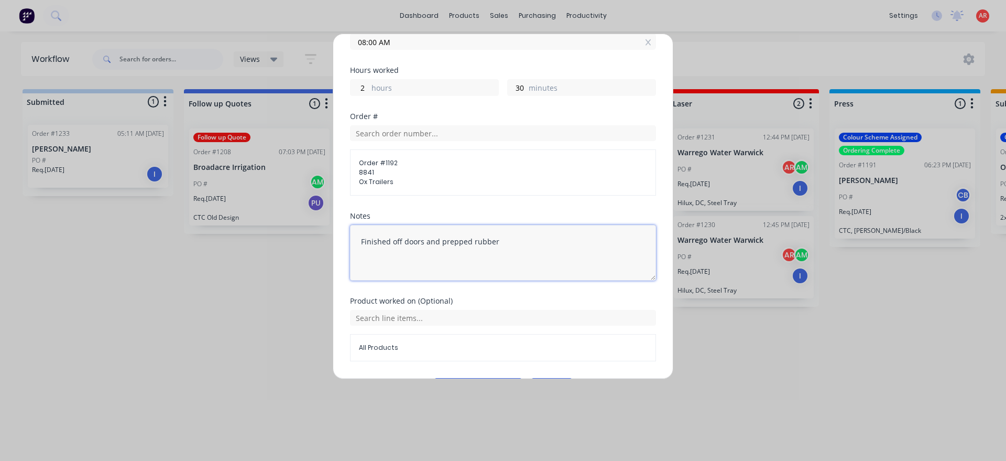
scroll to position [226, 0]
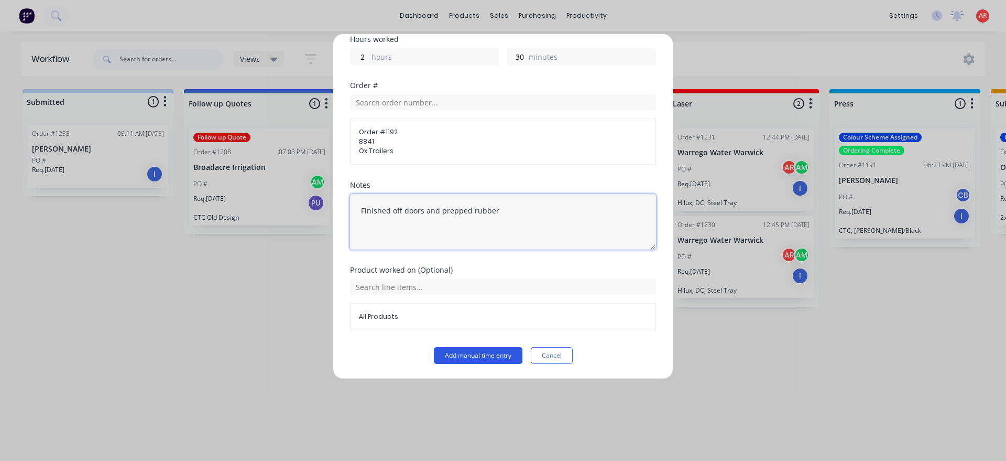
type textarea "Finished off doors and prepped rubber"
click at [473, 363] on button "Add manual time entry" at bounding box center [478, 355] width 89 height 17
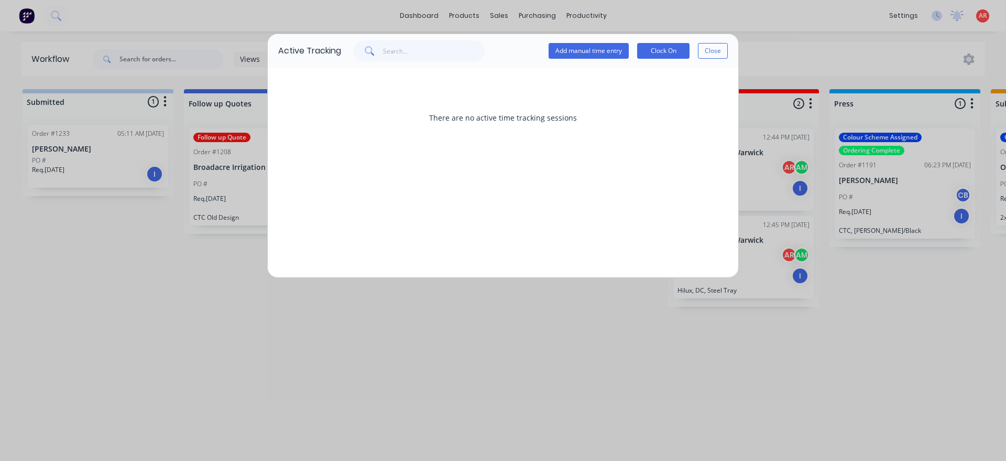
click at [598, 61] on div "Add manual time entry Clock On Close" at bounding box center [638, 50] width 179 height 21
click at [595, 53] on button "Add manual time entry" at bounding box center [589, 51] width 80 height 16
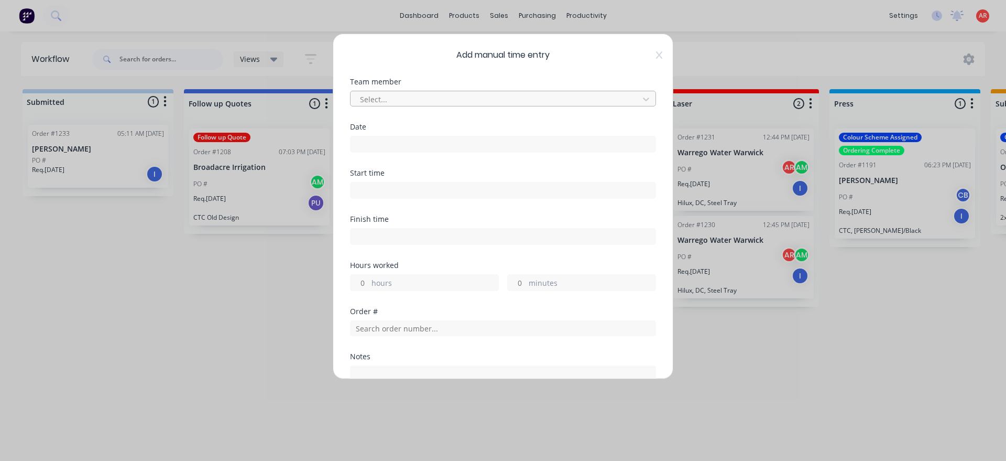
click at [413, 102] on div at bounding box center [496, 99] width 275 height 13
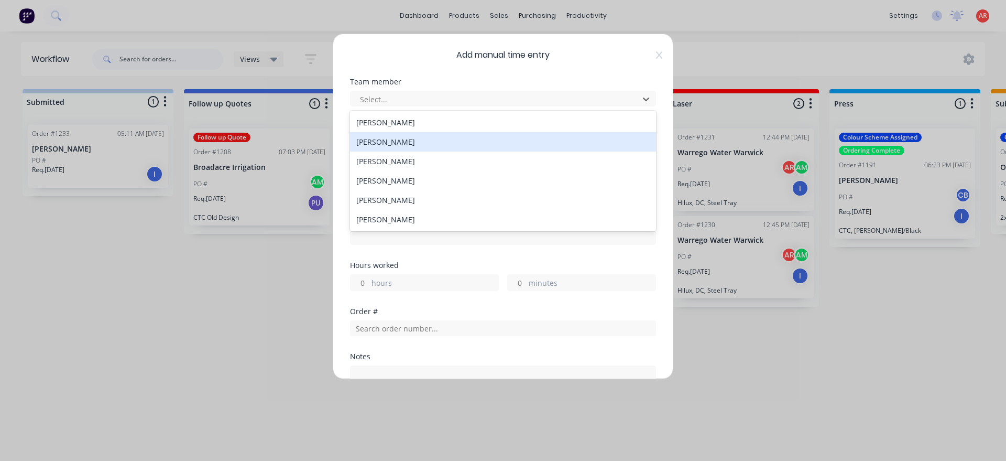
click at [395, 142] on div "[PERSON_NAME]" at bounding box center [503, 141] width 306 height 19
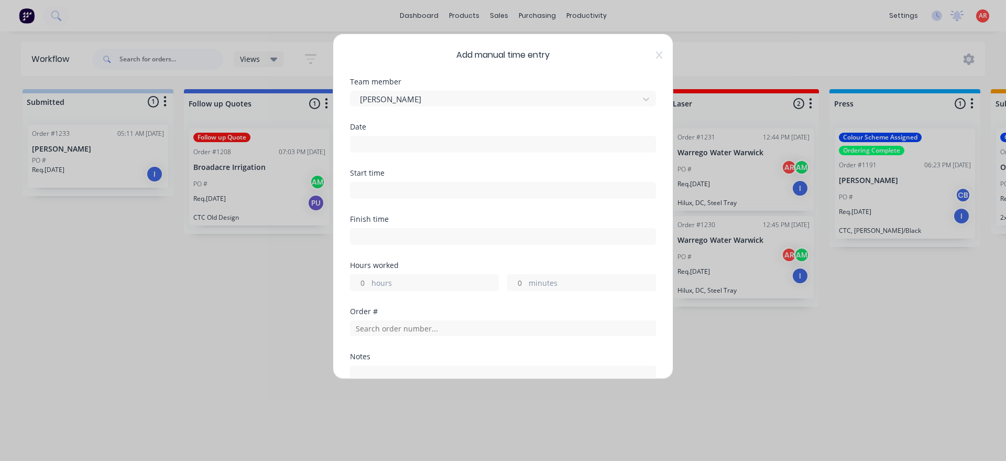
click at [395, 152] on label at bounding box center [503, 144] width 306 height 17
click at [395, 152] on input at bounding box center [503, 144] width 305 height 16
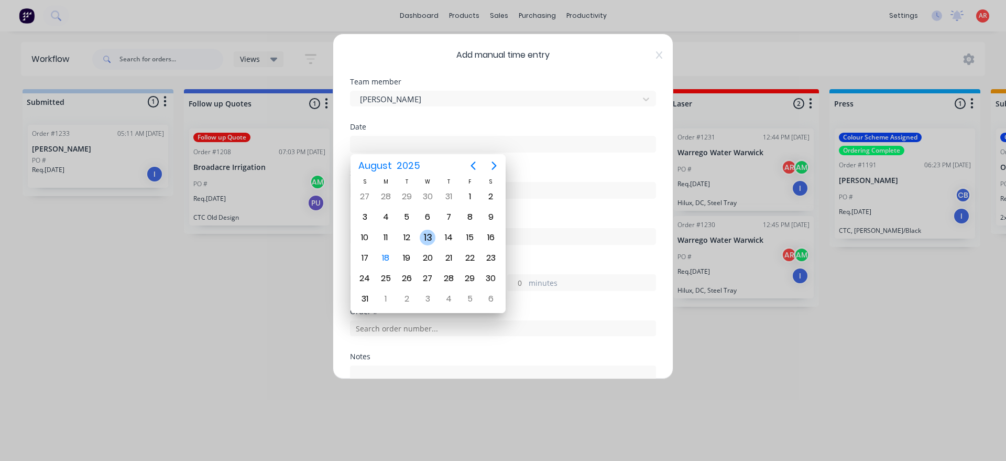
click at [430, 241] on div "13" at bounding box center [428, 238] width 16 height 16
type input "13/08/2025"
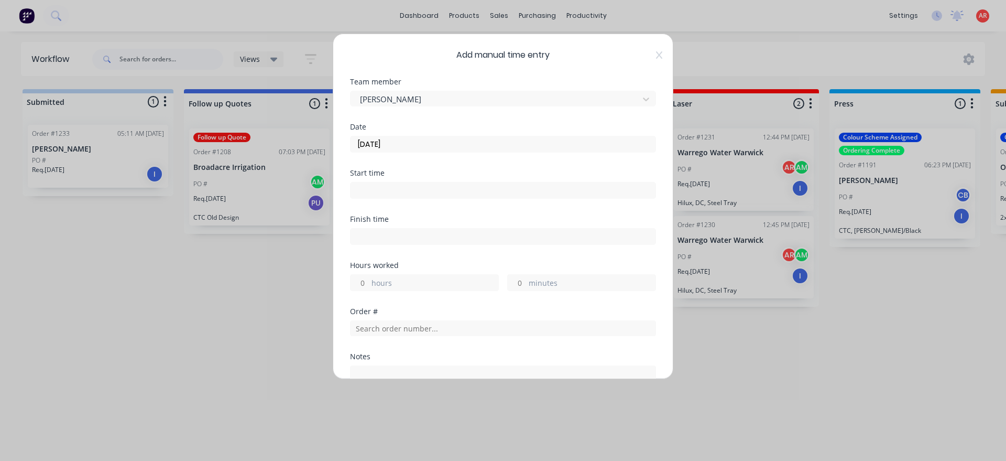
click at [396, 196] on input at bounding box center [503, 190] width 305 height 16
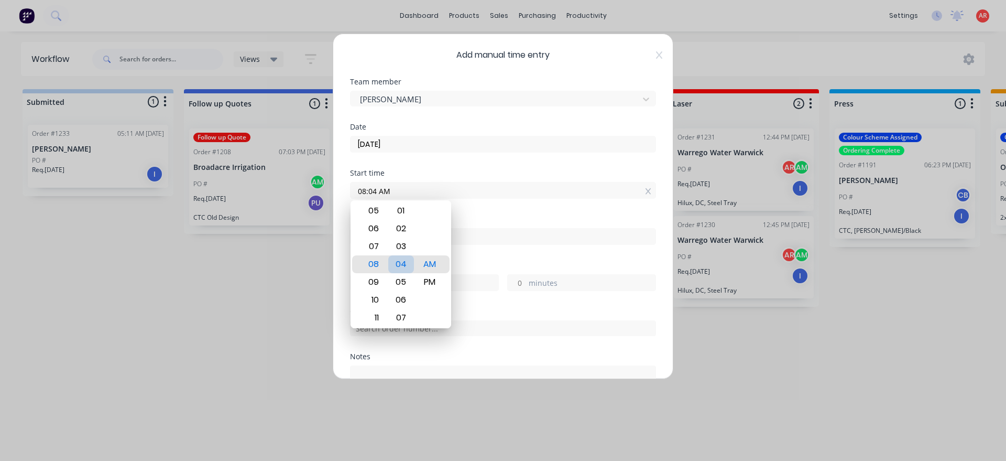
type input "08:00 AM"
click at [479, 267] on div "Hours worked" at bounding box center [503, 265] width 306 height 7
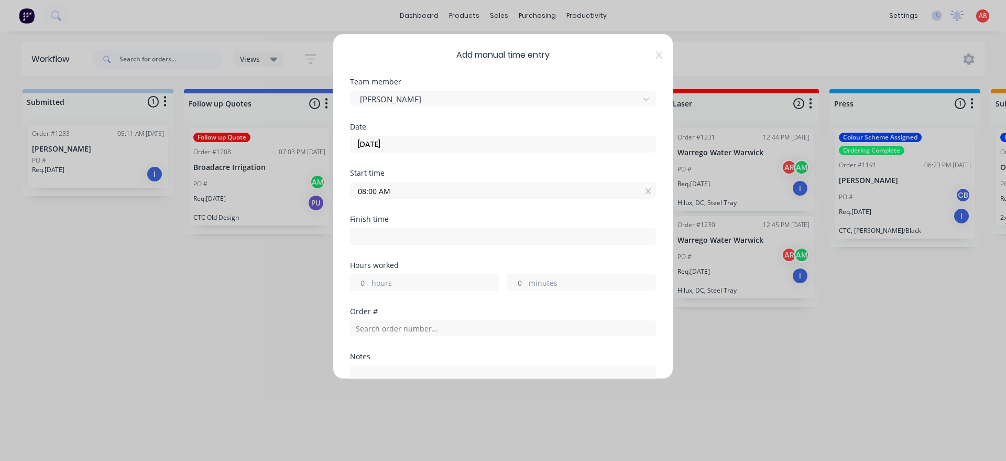
click at [461, 233] on input at bounding box center [503, 237] width 305 height 16
type input "04:17 AM"
type input "-3"
type input "-43"
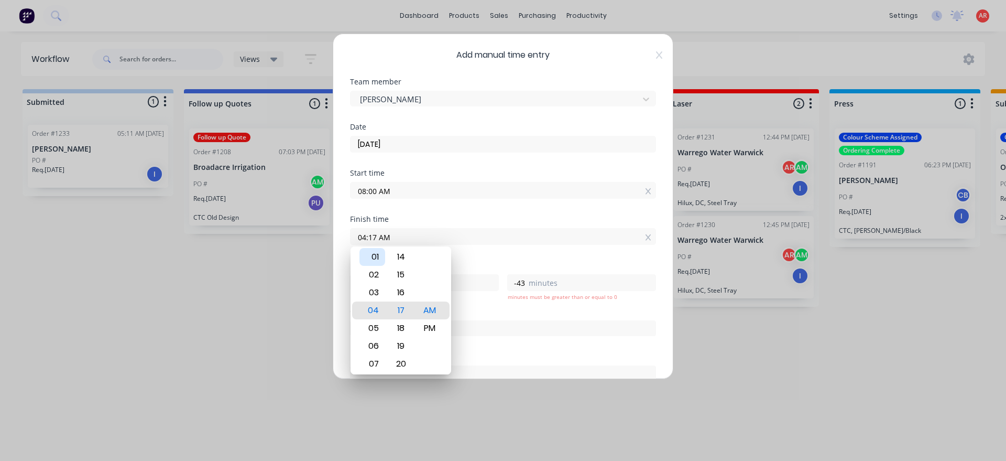
click at [379, 264] on div "01" at bounding box center [373, 257] width 26 height 18
type input "01:17 AM"
type input "-6"
type input "01:11 AM"
type input "-49"
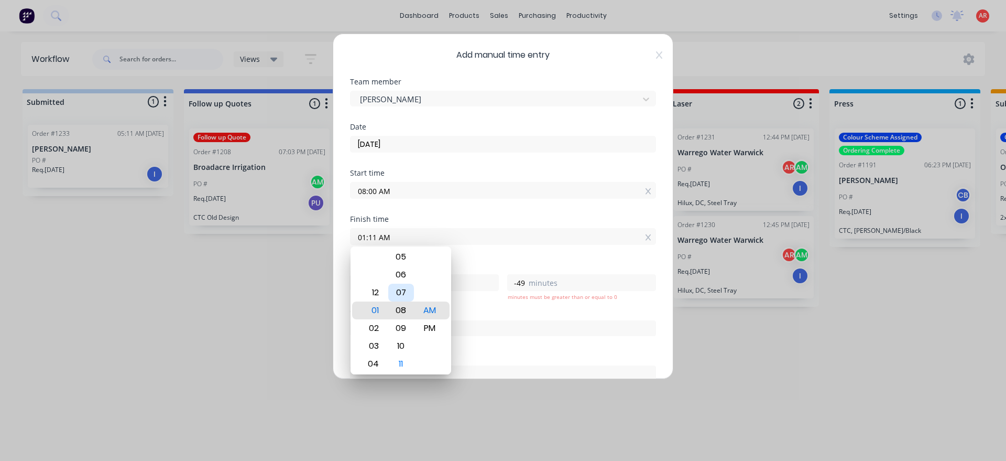
type input "01:06 AM"
type input "-54"
type input "01:01 AM"
type input "-59"
type input "01:00 AM"
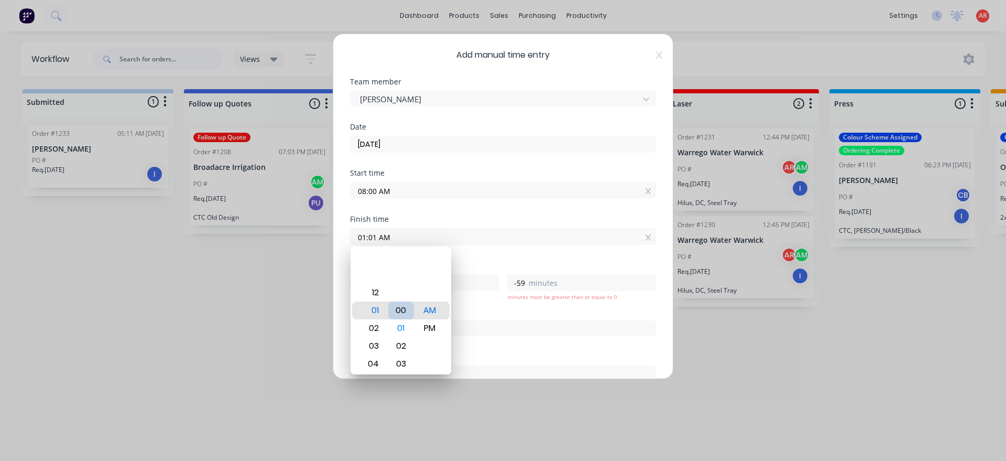
type input "-7"
type input "0"
click at [440, 332] on div "PM" at bounding box center [430, 328] width 26 height 18
type input "01:00 PM"
type input "5"
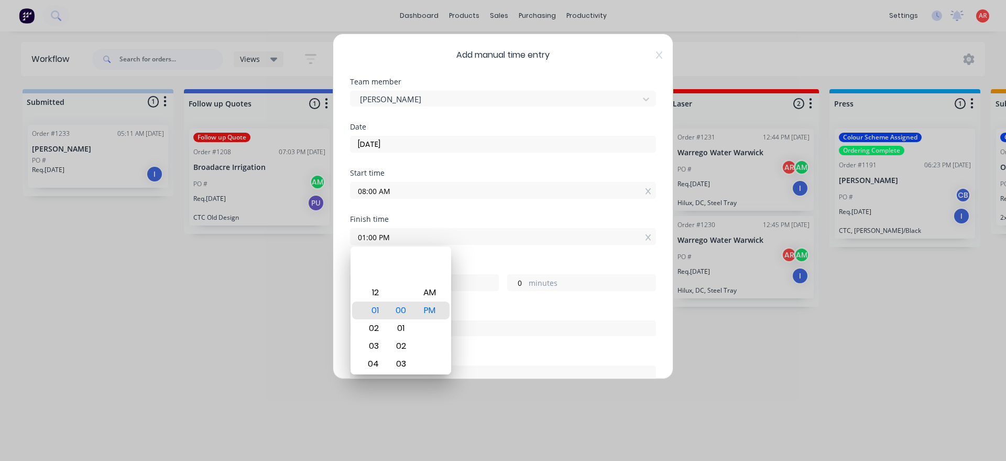
click at [471, 262] on div "Hours worked" at bounding box center [503, 265] width 306 height 7
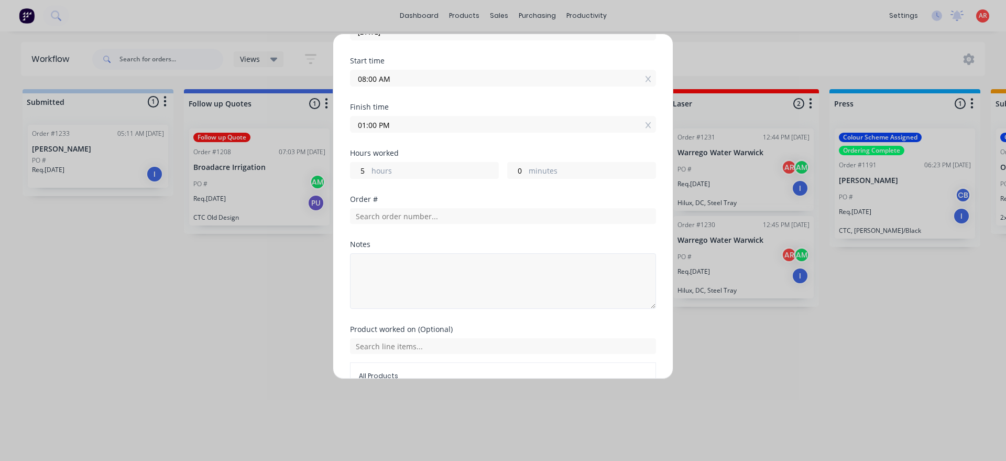
scroll to position [120, 0]
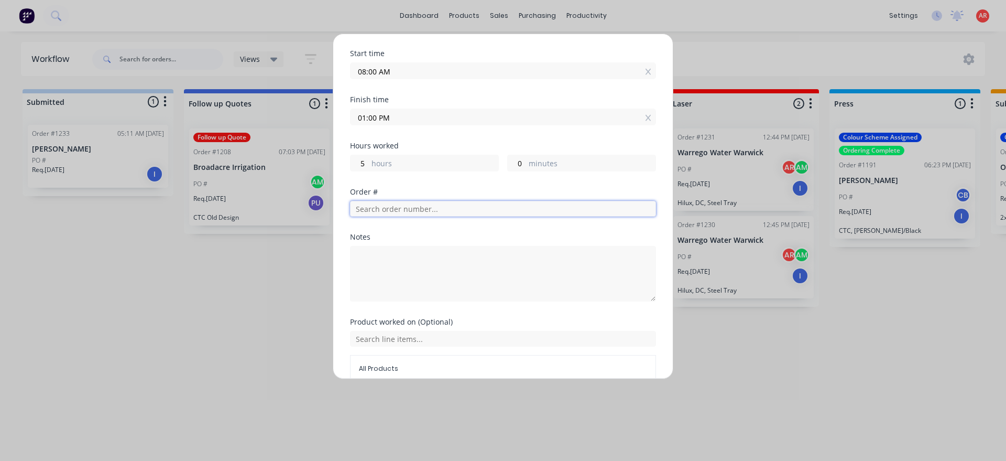
click at [427, 212] on input "text" at bounding box center [503, 209] width 306 height 16
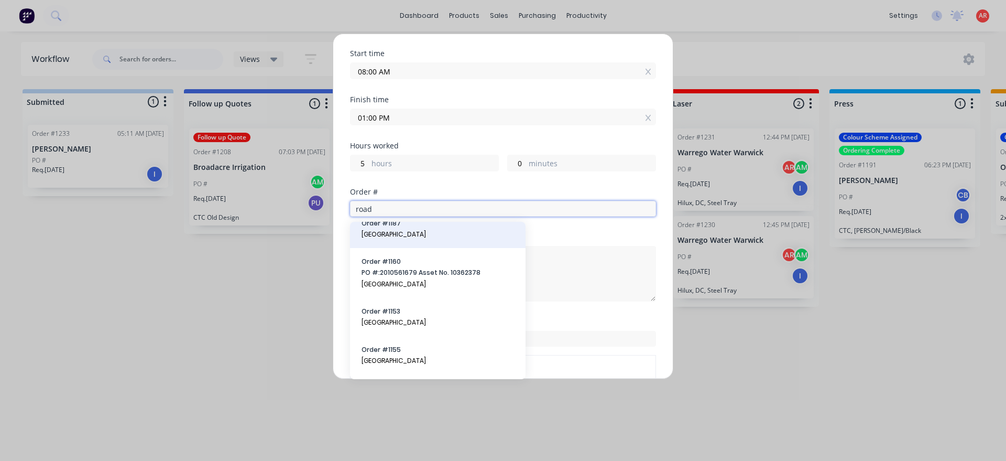
scroll to position [210, 0]
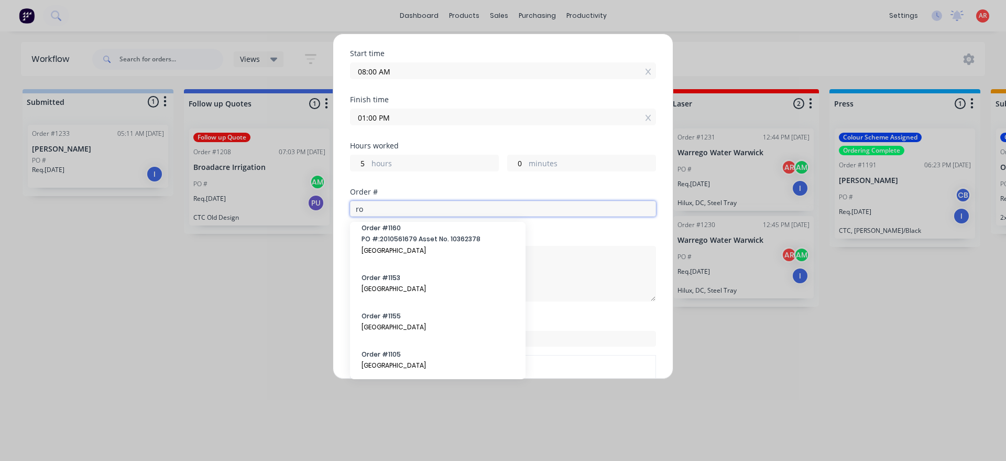
type input "r"
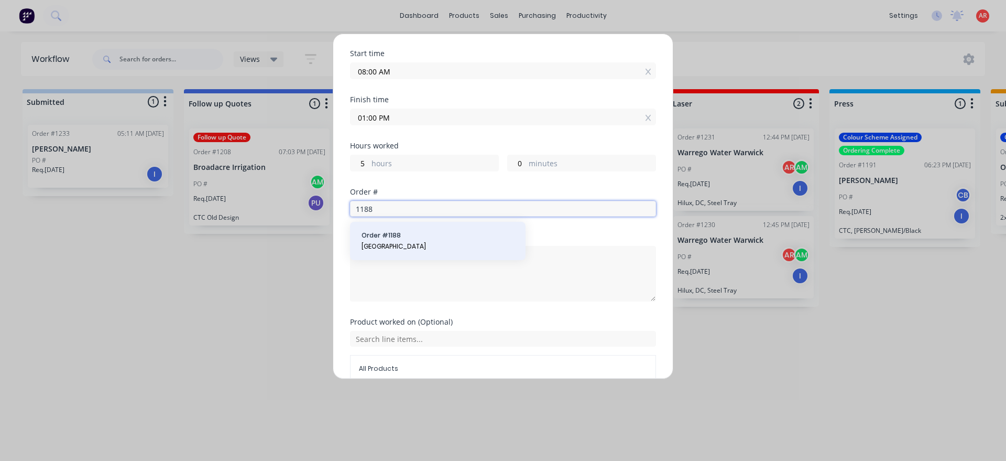
type input "1188"
click at [446, 245] on span "[GEOGRAPHIC_DATA]" at bounding box center [438, 246] width 153 height 9
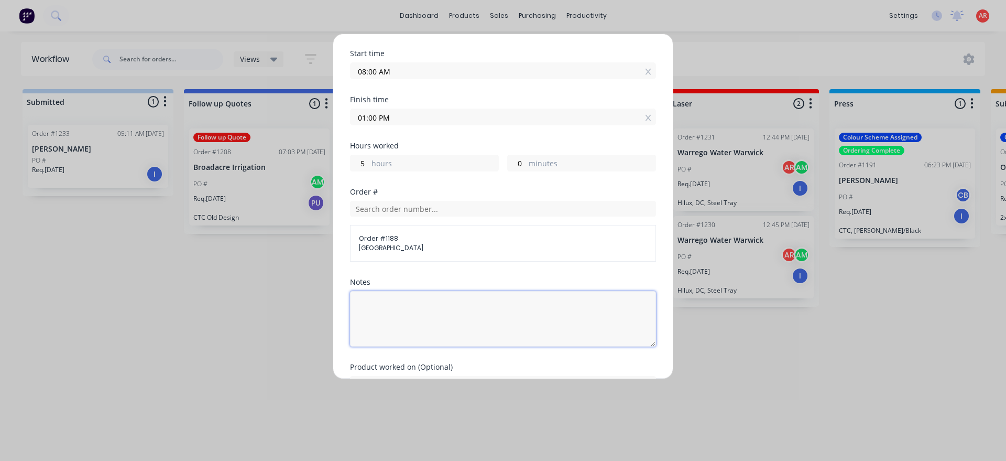
click at [437, 313] on textarea at bounding box center [503, 319] width 306 height 56
type textarea "Finished off floors, seal, cleaned, mounted fridge"
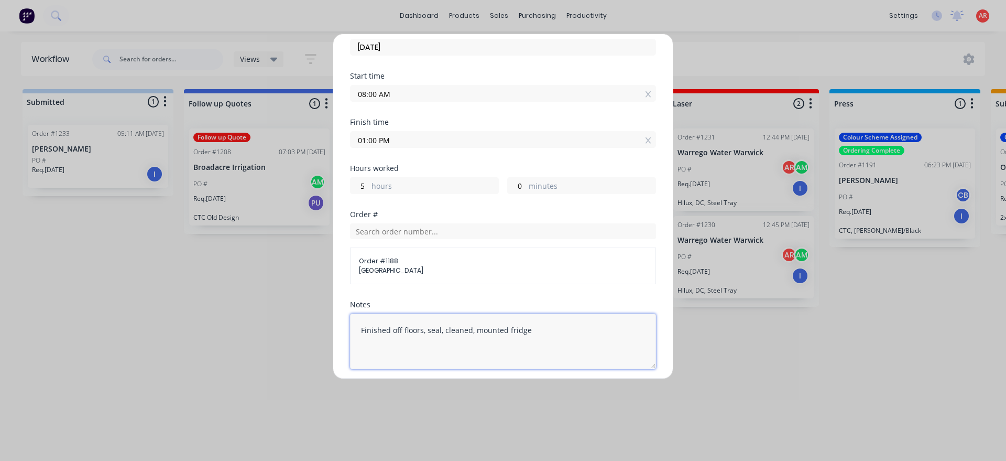
scroll to position [216, 0]
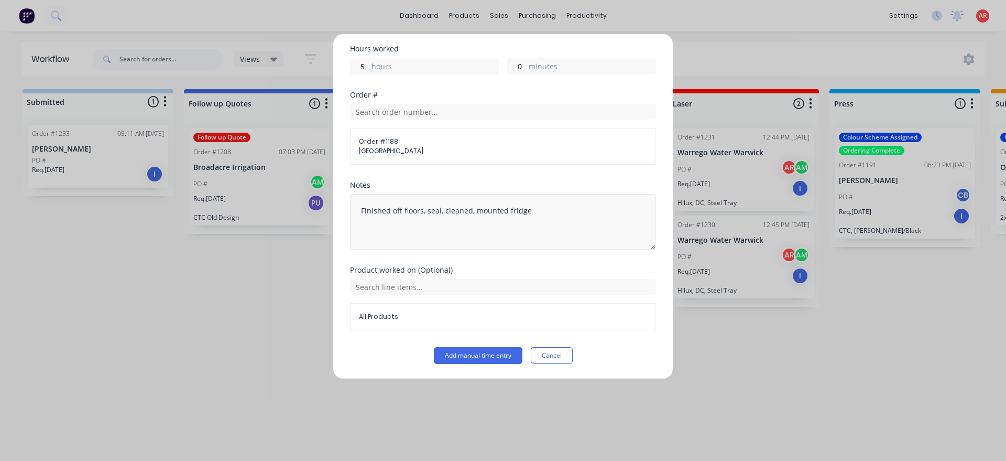
click at [500, 359] on button "Add manual time entry" at bounding box center [478, 355] width 89 height 17
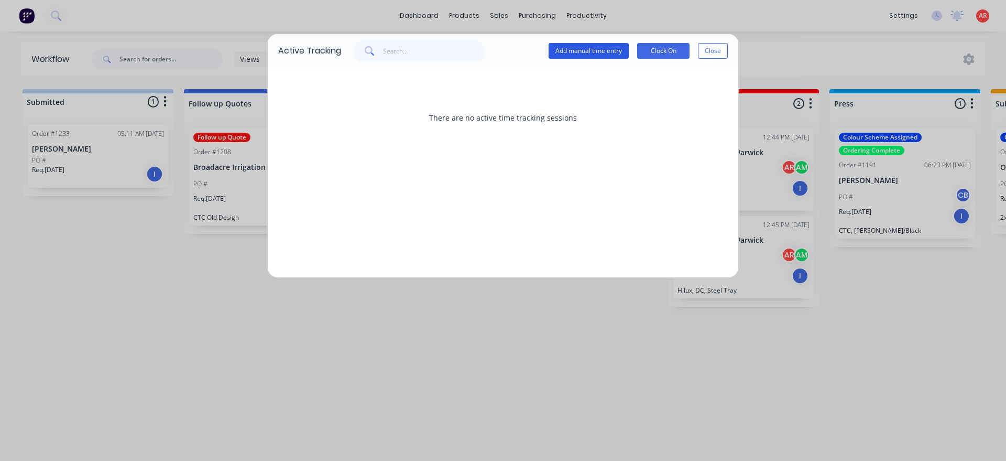
click at [565, 49] on button "Add manual time entry" at bounding box center [589, 51] width 80 height 16
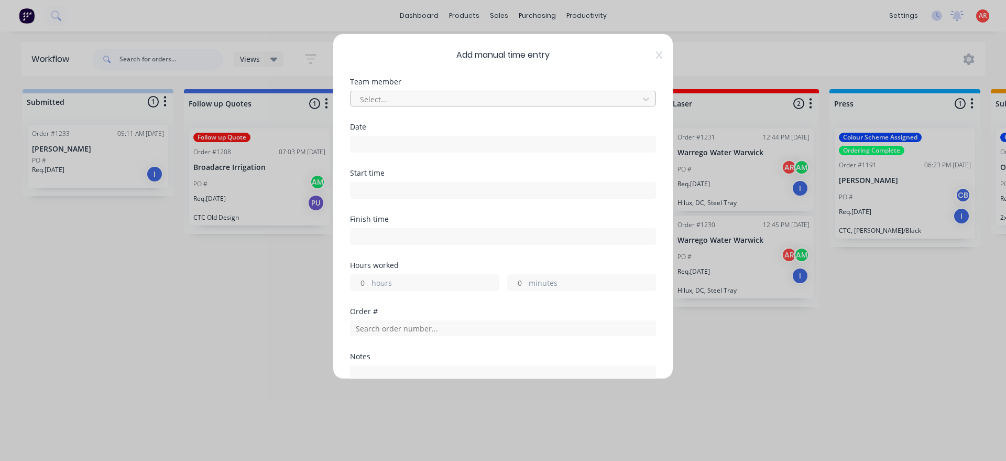
click at [470, 99] on div at bounding box center [496, 99] width 275 height 13
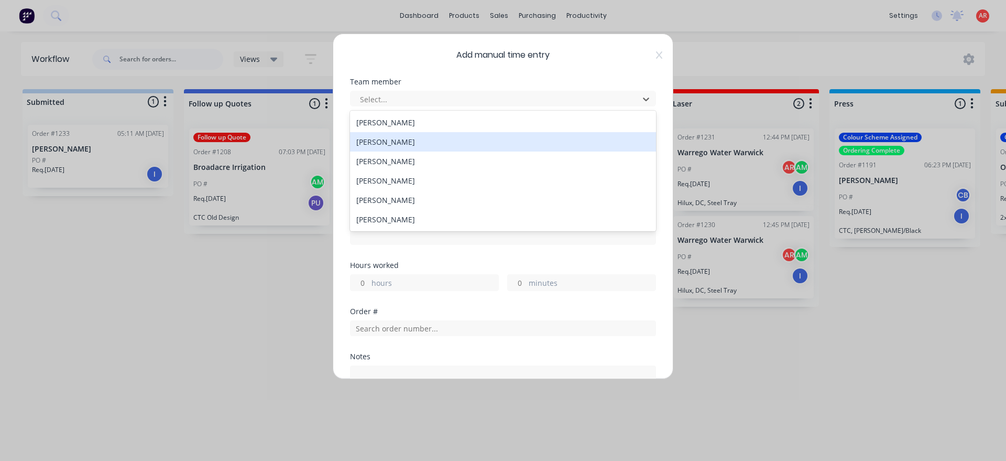
click at [417, 140] on div "[PERSON_NAME]" at bounding box center [503, 141] width 306 height 19
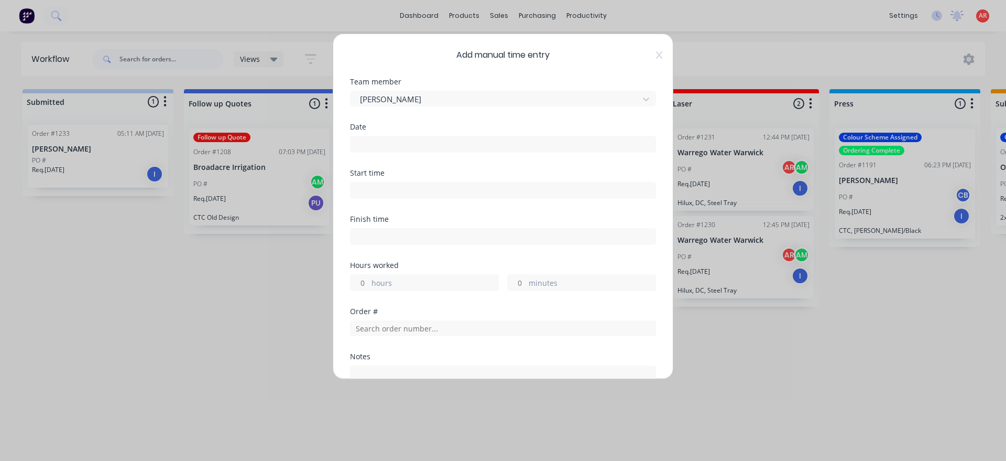
click at [413, 148] on input at bounding box center [503, 144] width 305 height 16
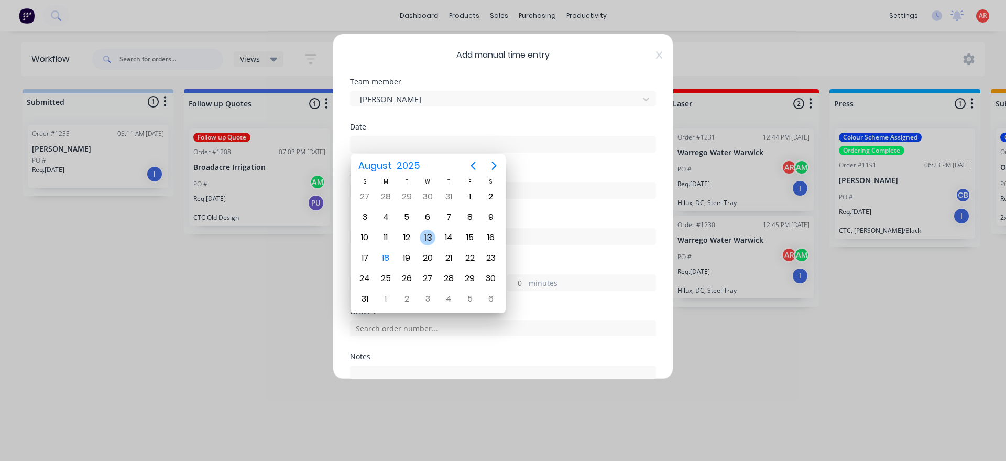
click at [429, 239] on div "13" at bounding box center [428, 238] width 16 height 16
type input "13/08/2025"
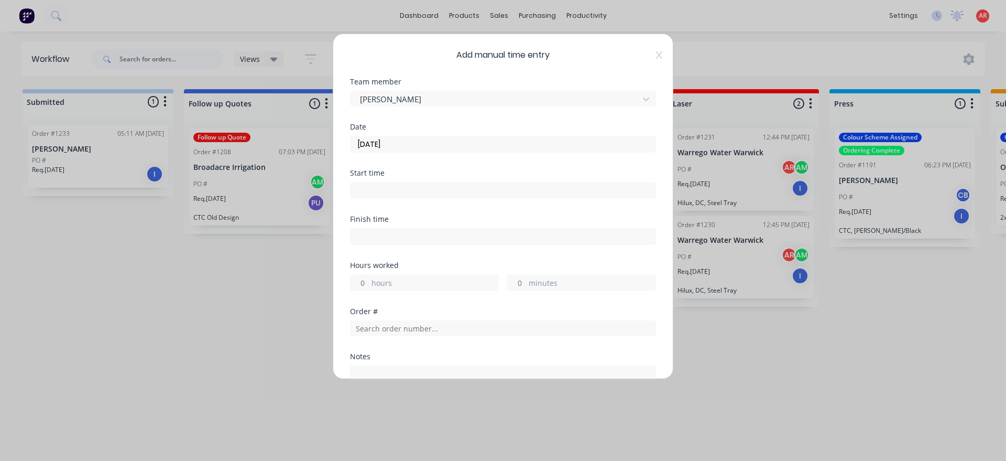
click at [414, 189] on input at bounding box center [503, 190] width 305 height 16
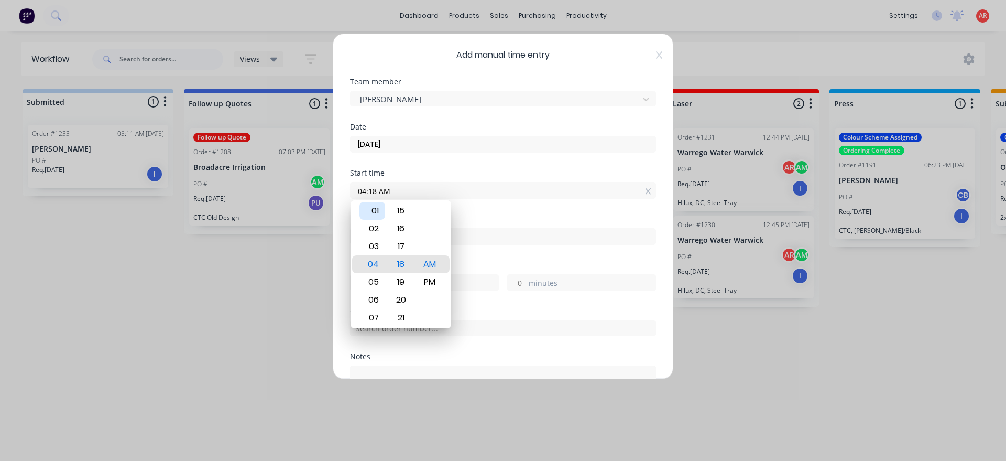
click at [377, 203] on div "01" at bounding box center [373, 211] width 26 height 18
click at [425, 284] on div "PM" at bounding box center [430, 282] width 26 height 18
type input "01:00 PM"
click at [471, 264] on div "Hours worked" at bounding box center [503, 265] width 306 height 7
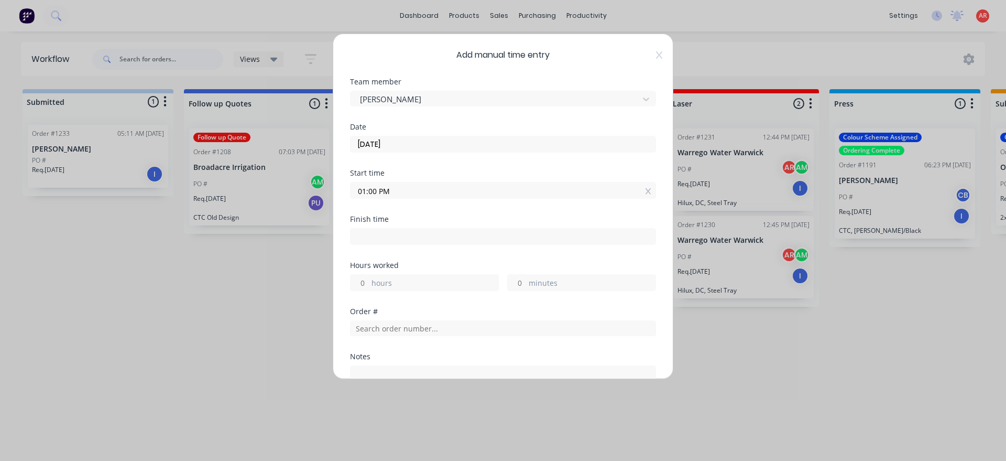
click at [465, 230] on input at bounding box center [503, 237] width 305 height 16
type input "04:18 AM"
type input "-8"
type input "-42"
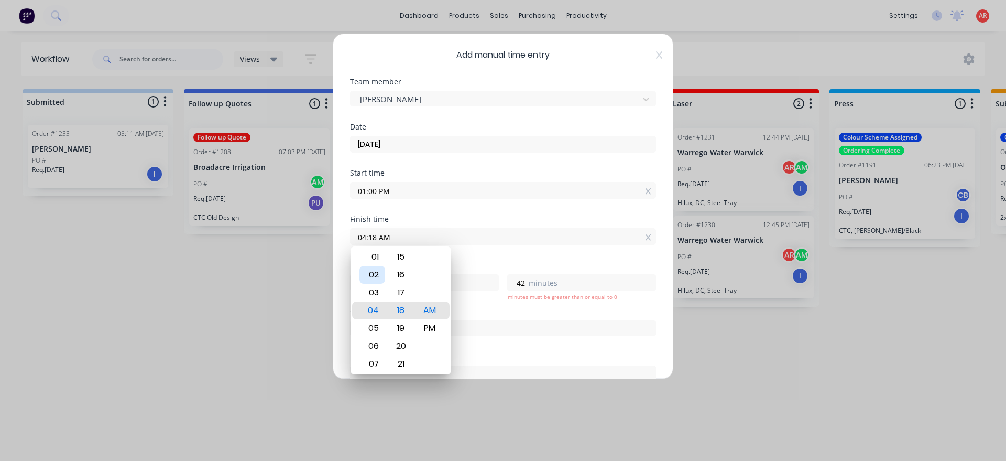
click at [379, 269] on div "02" at bounding box center [373, 275] width 26 height 18
type input "02:18 AM"
type input "-10"
type input "02:23 AM"
type input "-37"
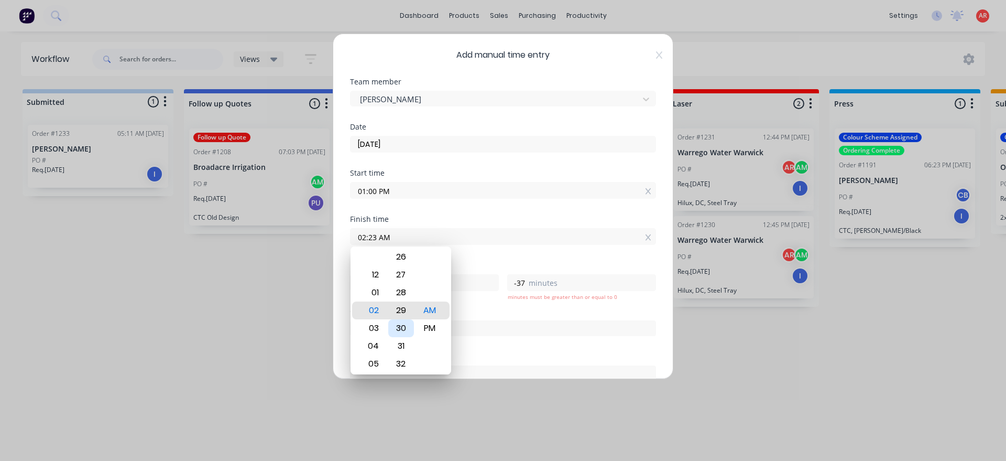
type input "02:29 AM"
type input "-31"
type input "02:34 AM"
type input "-26"
type input "02:39 AM"
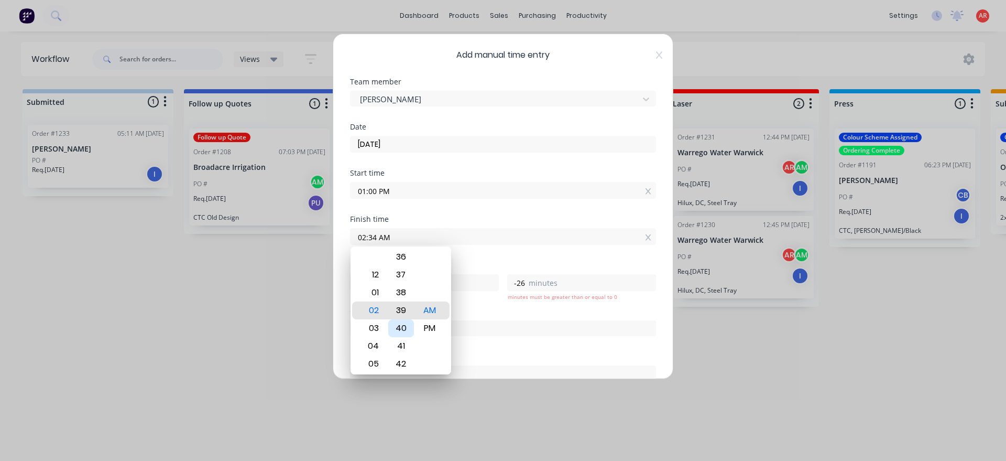
type input "-21"
type input "02:41 AM"
type input "-19"
type input "02:43 AM"
type input "-17"
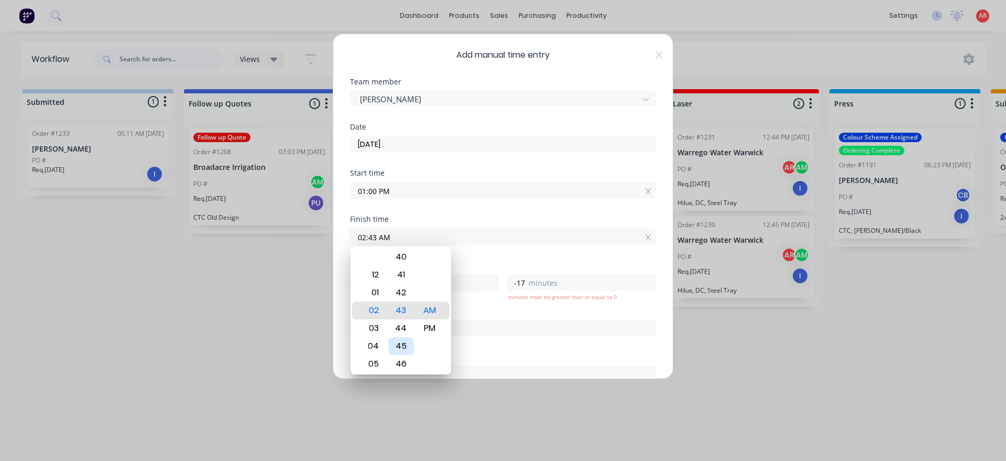
click at [411, 348] on div "45" at bounding box center [401, 346] width 26 height 18
type input "02:45 AM"
type input "-15"
click at [421, 331] on div "PM" at bounding box center [430, 328] width 26 height 18
type input "02:45 PM"
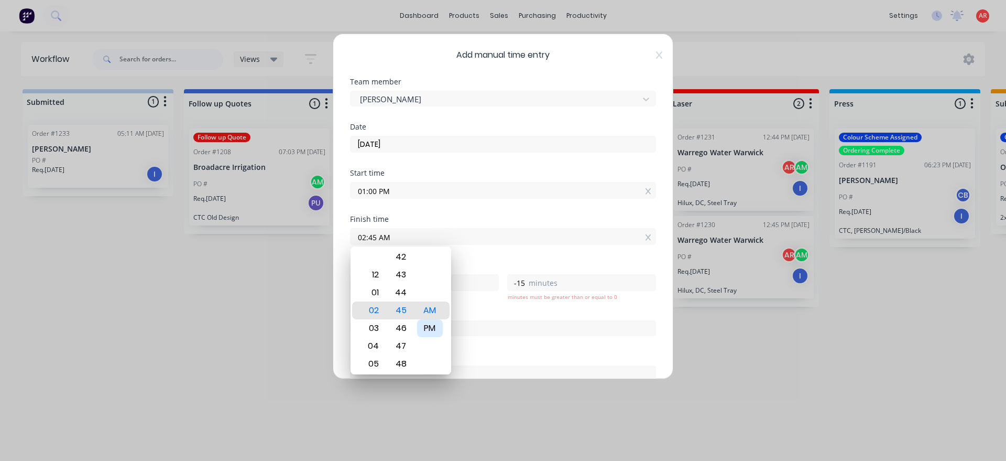
type input "1"
type input "45"
click at [473, 266] on div "Hours worked" at bounding box center [503, 265] width 306 height 7
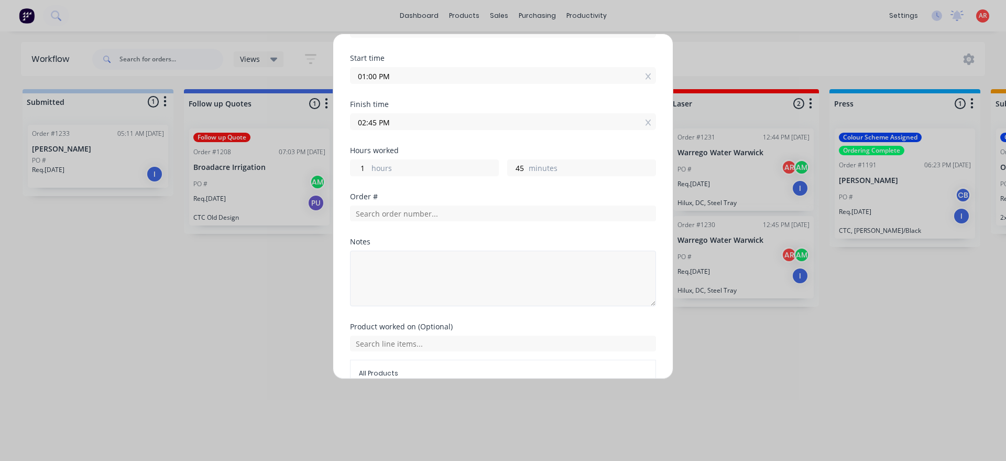
scroll to position [120, 0]
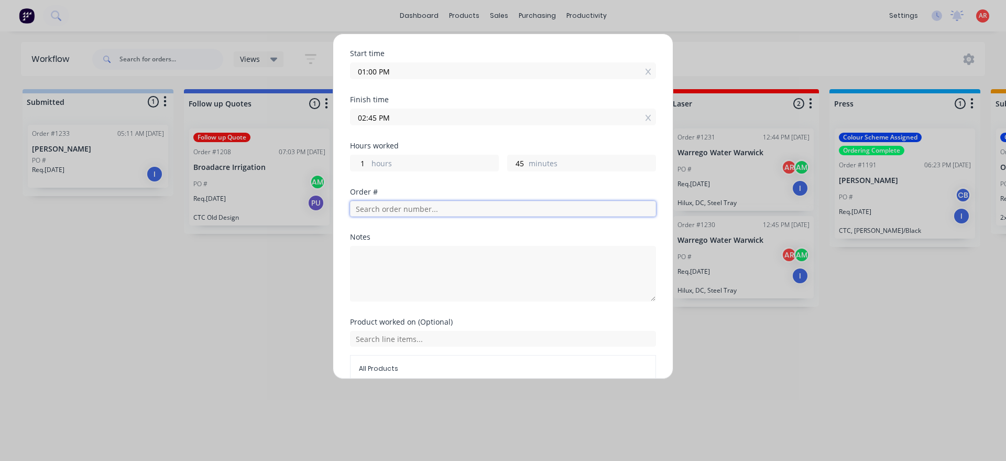
click at [437, 209] on input "text" at bounding box center [503, 209] width 306 height 16
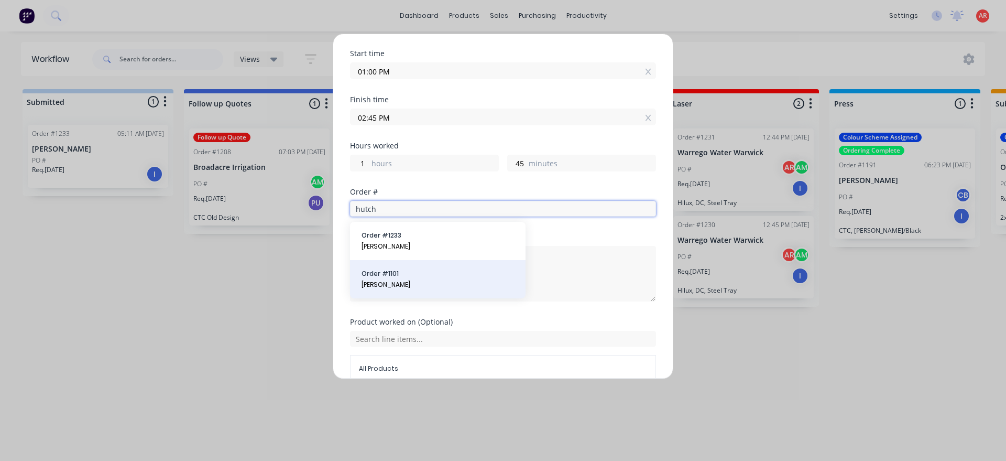
type input "hutch"
click at [423, 281] on span "[PERSON_NAME]" at bounding box center [438, 284] width 153 height 9
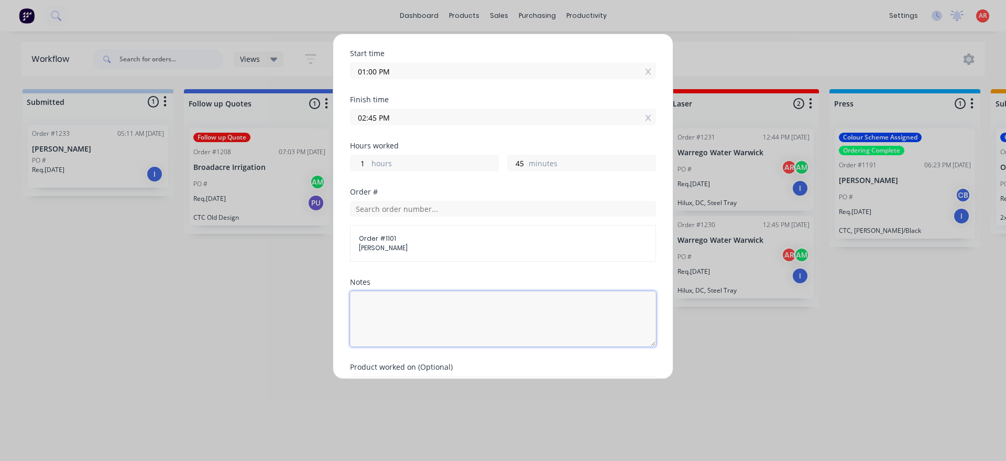
click at [418, 295] on textarea at bounding box center [503, 319] width 306 height 56
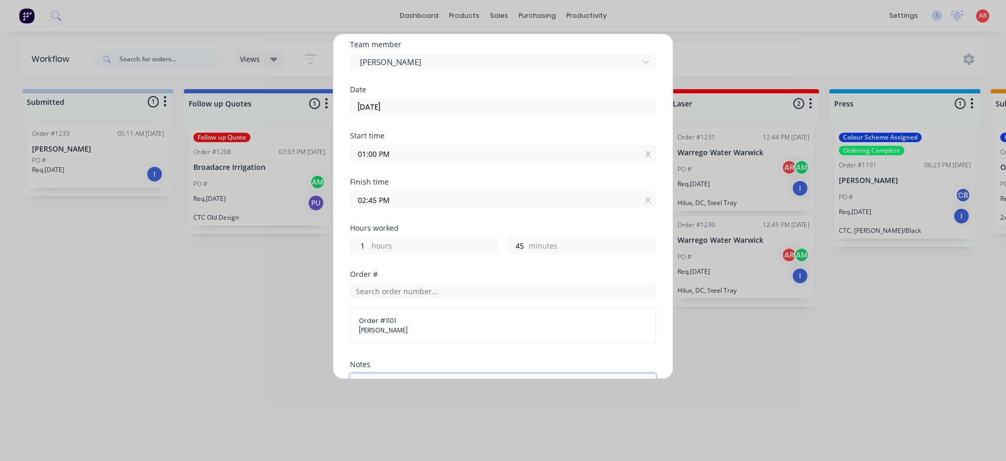
scroll to position [216, 0]
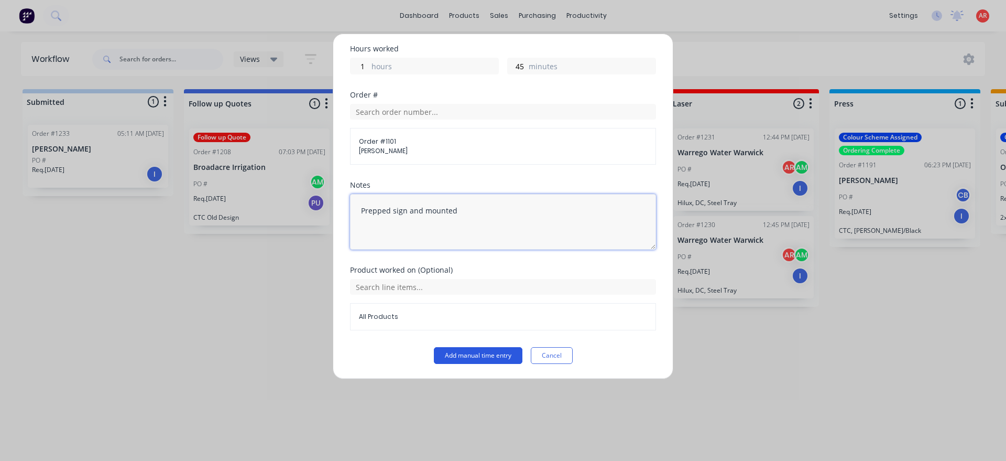
type textarea "Prepped sign and mounted"
click at [473, 358] on button "Add manual time entry" at bounding box center [478, 355] width 89 height 17
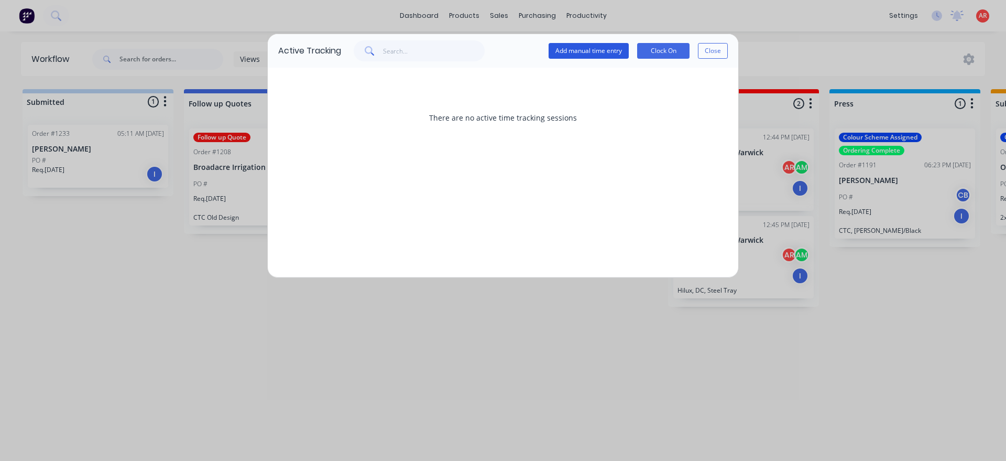
click at [587, 52] on button "Add manual time entry" at bounding box center [589, 51] width 80 height 16
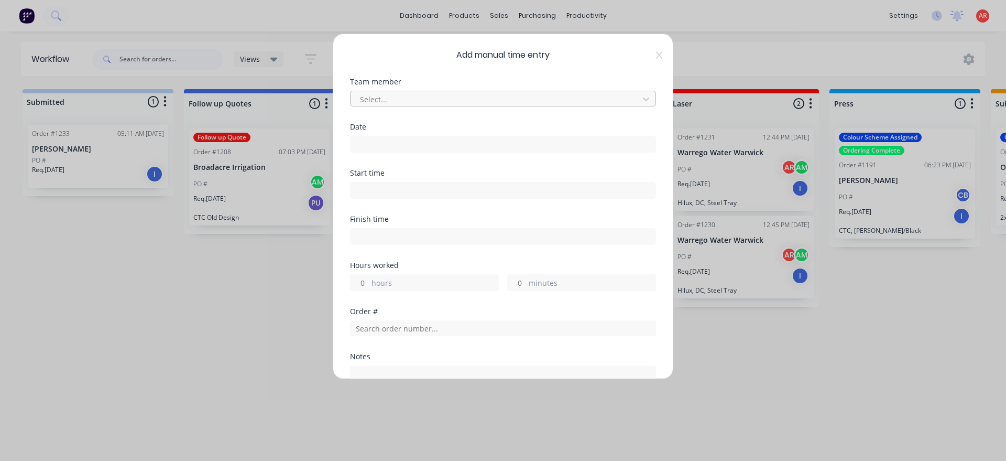
click at [445, 95] on div at bounding box center [496, 99] width 275 height 13
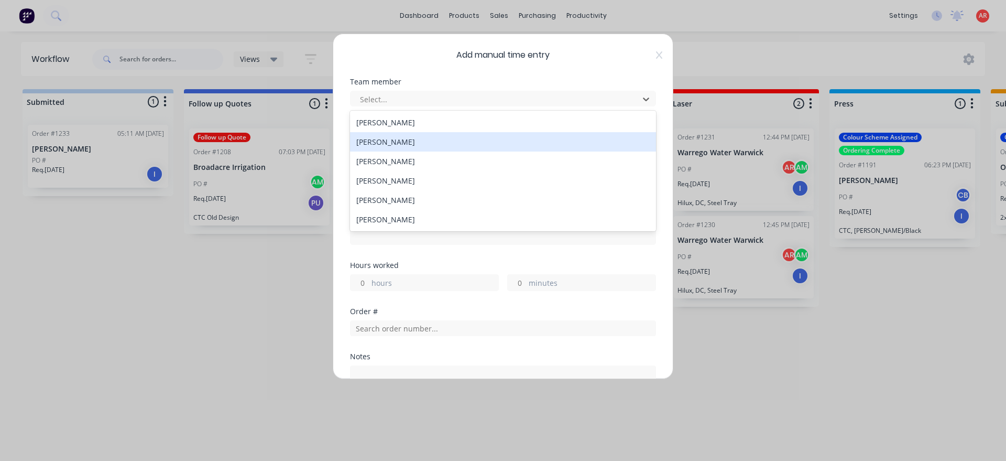
click at [407, 143] on div "[PERSON_NAME]" at bounding box center [503, 141] width 306 height 19
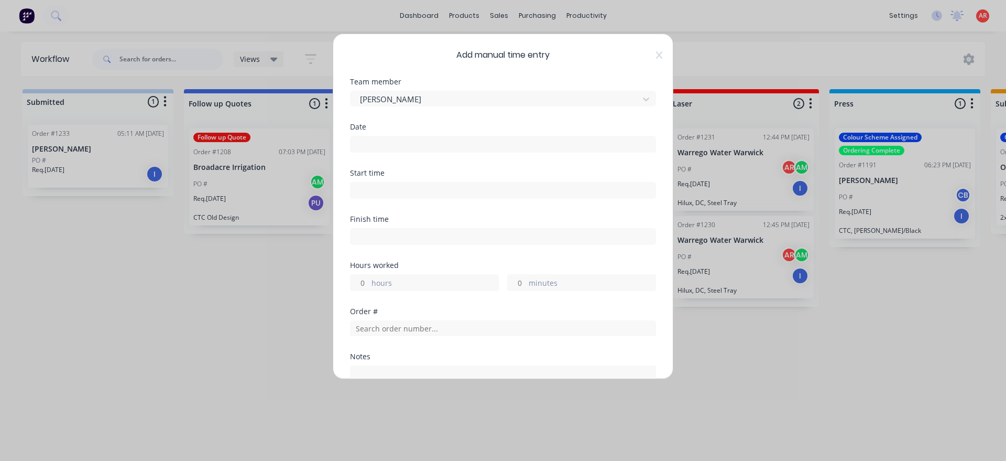
click at [407, 143] on input at bounding box center [503, 144] width 305 height 16
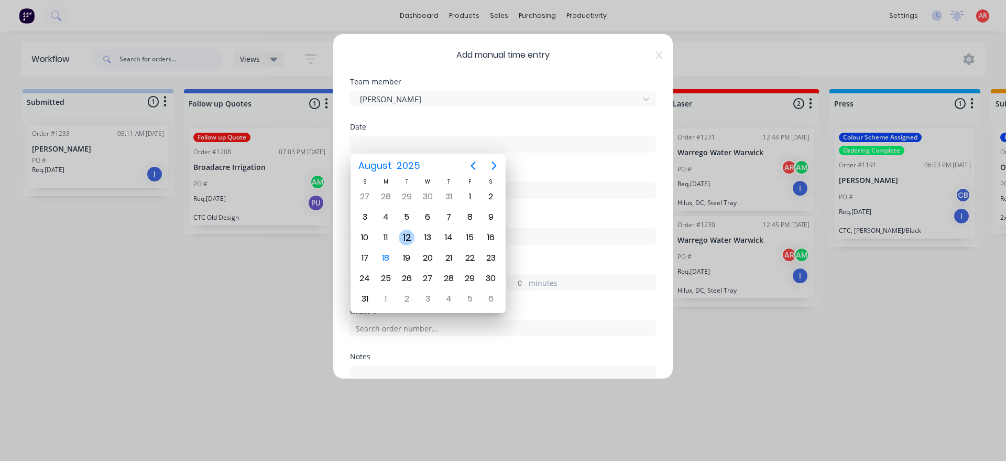
click at [406, 237] on div "12" at bounding box center [407, 238] width 16 height 16
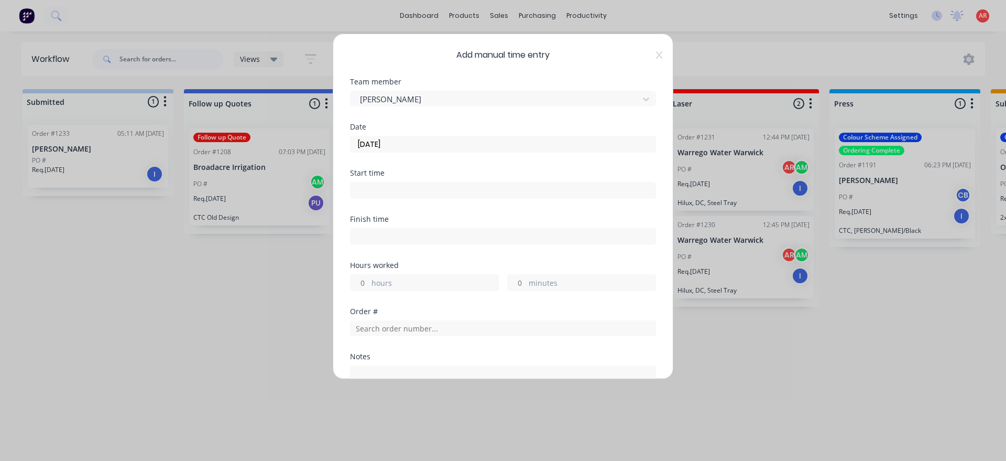
type input "12/08/2025"
click at [398, 193] on input at bounding box center [503, 190] width 305 height 16
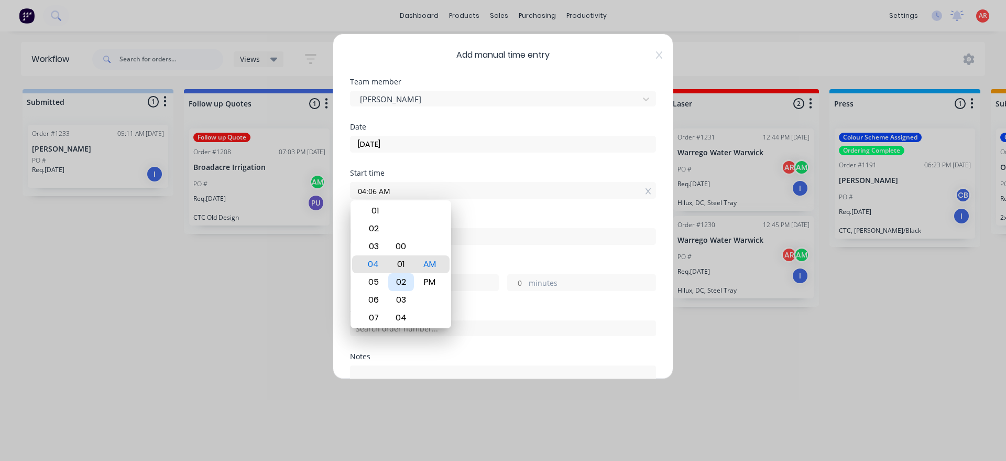
type input "04:00 AM"
drag, startPoint x: 462, startPoint y: 265, endPoint x: 463, endPoint y: 256, distance: 9.0
click at [462, 265] on div "Hours worked" at bounding box center [503, 265] width 306 height 7
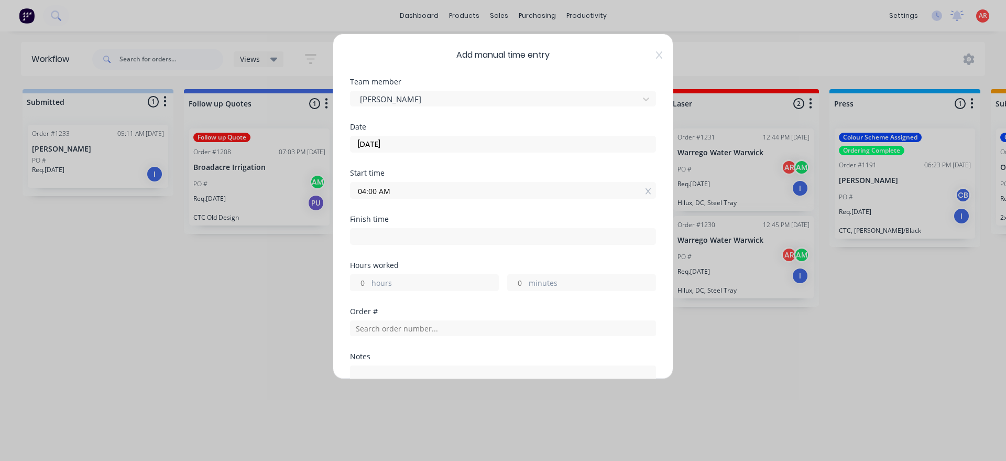
click at [461, 239] on input at bounding box center [503, 237] width 305 height 16
type input "04:19 AM"
type input "0"
type input "19"
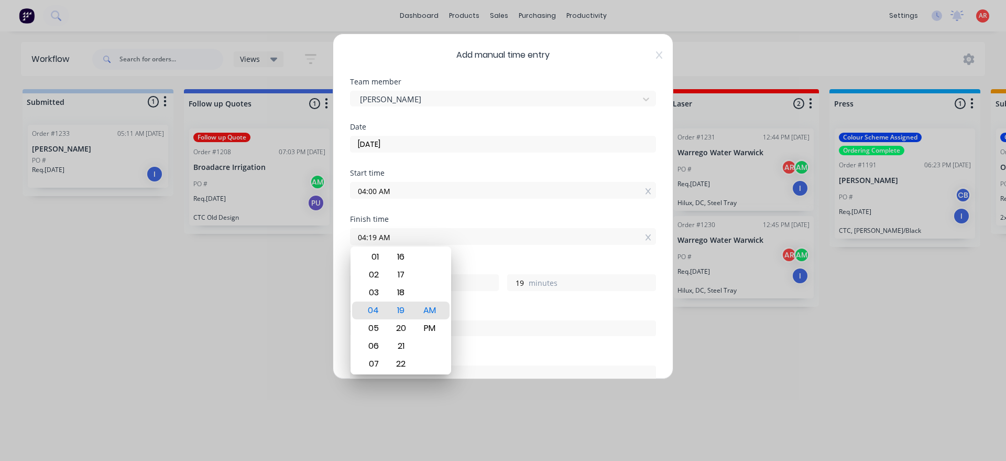
click at [386, 330] on div "12 01 02 03 04 05 06 07 08 09 10 11" at bounding box center [372, 310] width 29 height 1443
click at [382, 328] on div "05" at bounding box center [373, 328] width 26 height 18
type input "05:19 AM"
type input "1"
type input "05:12 AM"
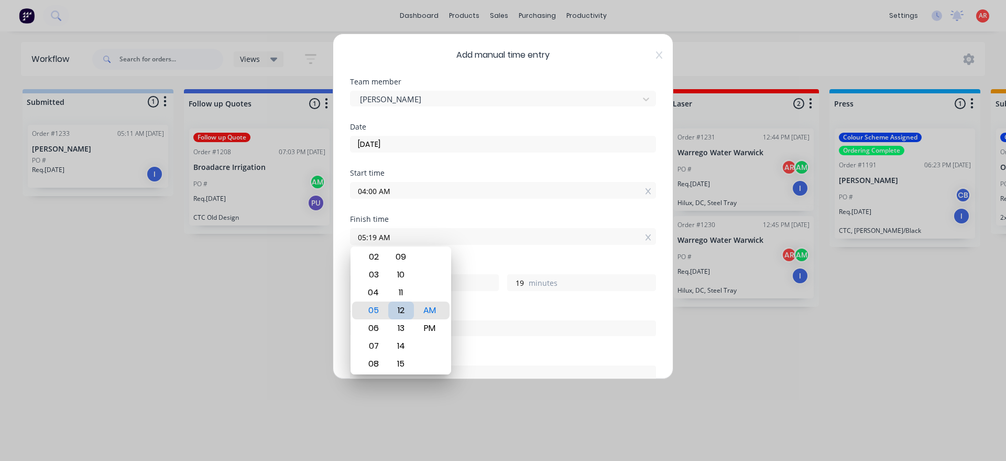
type input "12"
type input "05:00 AM"
type input "0"
click at [460, 258] on div "Finish time 05:00 AM" at bounding box center [503, 238] width 306 height 46
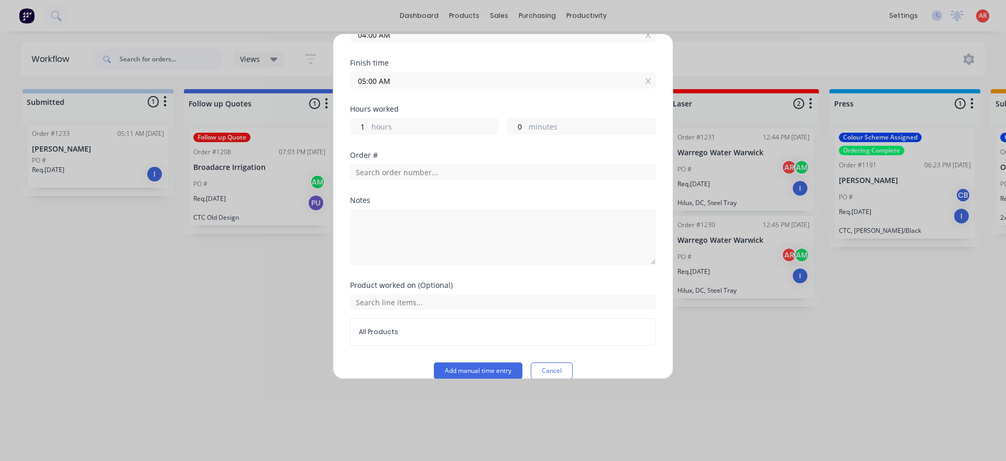
scroll to position [171, 0]
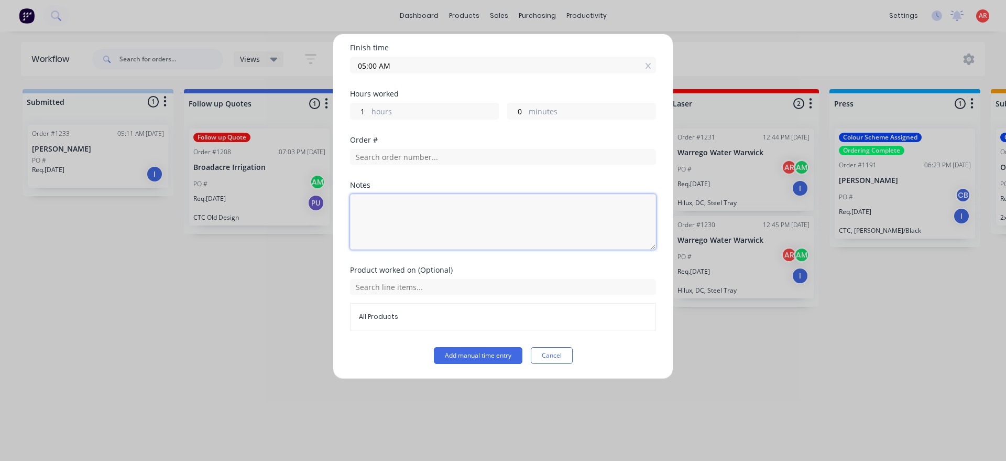
click at [435, 228] on textarea at bounding box center [503, 222] width 306 height 56
click at [408, 214] on textarea "Office prep jpb cards" at bounding box center [503, 222] width 306 height 56
type textarea "Office prep job cards"
click at [457, 359] on button "Add manual time entry" at bounding box center [478, 355] width 89 height 17
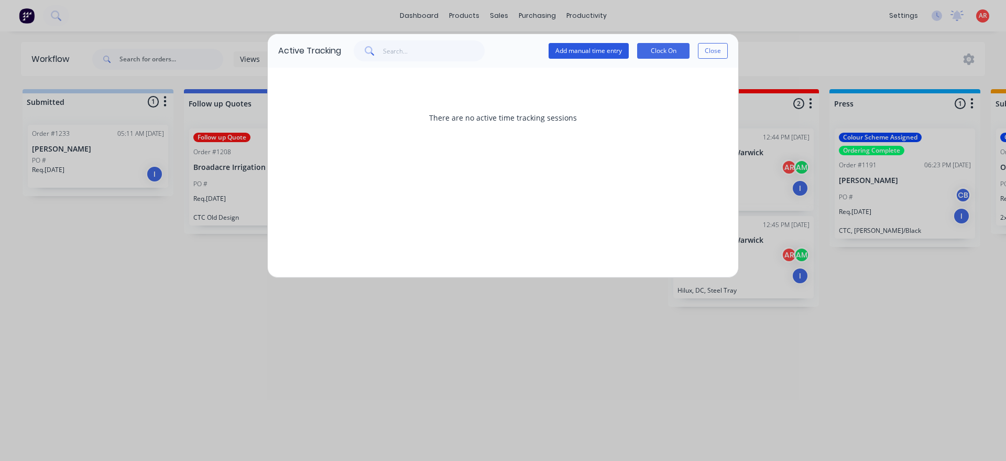
click at [606, 49] on button "Add manual time entry" at bounding box center [589, 51] width 80 height 16
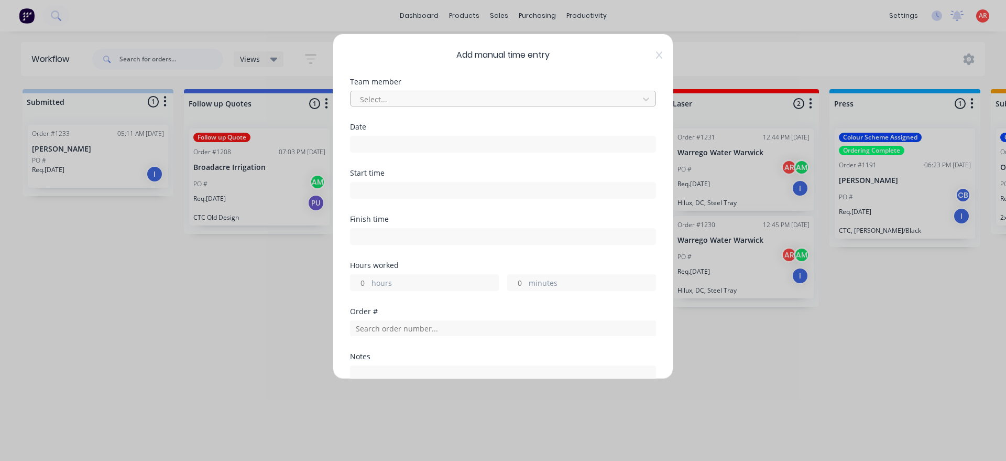
click at [414, 99] on div at bounding box center [496, 99] width 275 height 13
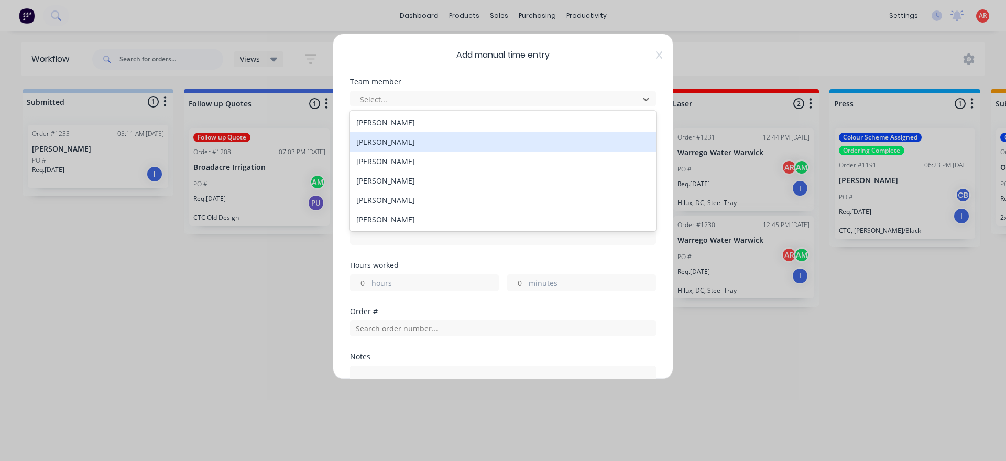
drag, startPoint x: 391, startPoint y: 141, endPoint x: 388, endPoint y: 147, distance: 7.0
click at [391, 142] on div "[PERSON_NAME]" at bounding box center [503, 141] width 306 height 19
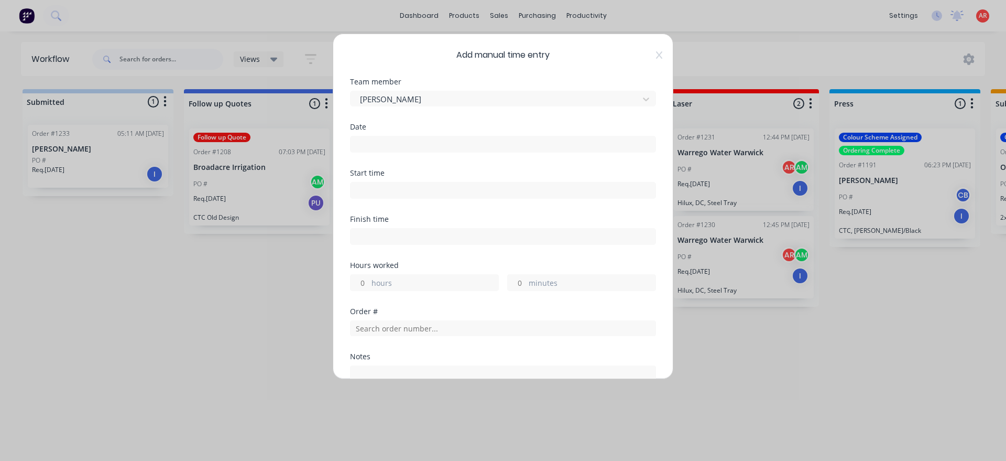
click at [388, 149] on input at bounding box center [503, 144] width 305 height 16
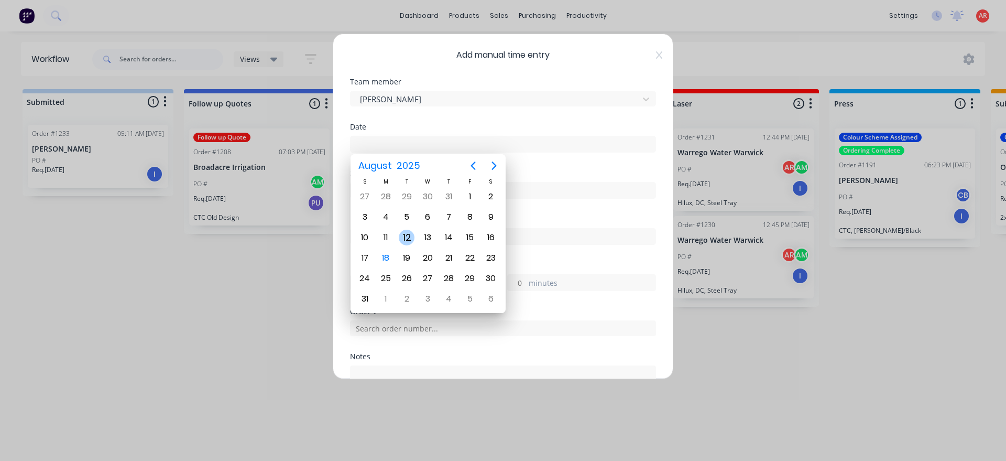
click at [408, 234] on div "12" at bounding box center [407, 238] width 16 height 16
type input "12/08/2025"
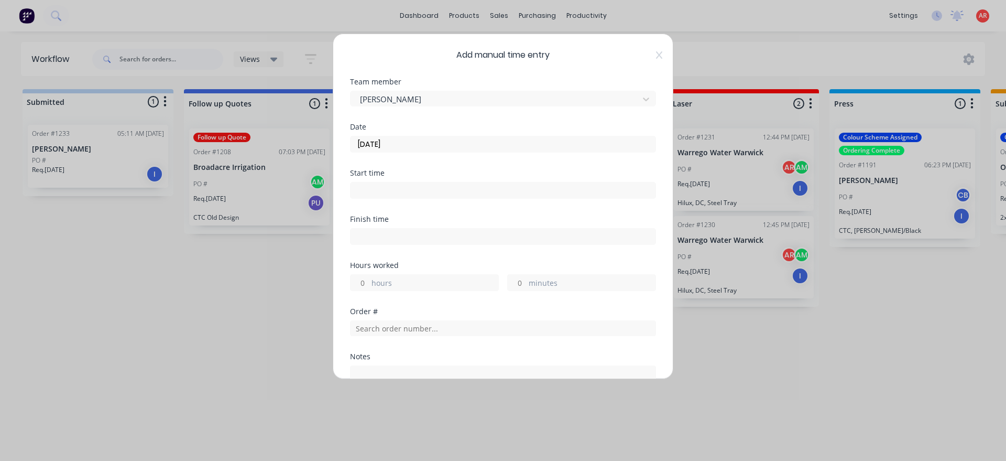
click at [392, 188] on input at bounding box center [503, 190] width 305 height 16
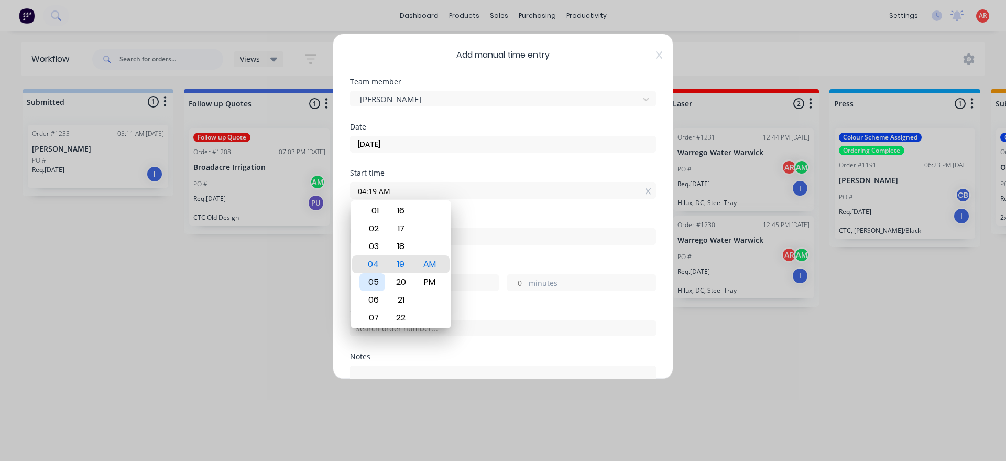
click at [381, 281] on div "05" at bounding box center [373, 282] width 26 height 18
type input "05:00 AM"
click at [490, 248] on div "Finish time" at bounding box center [503, 238] width 306 height 46
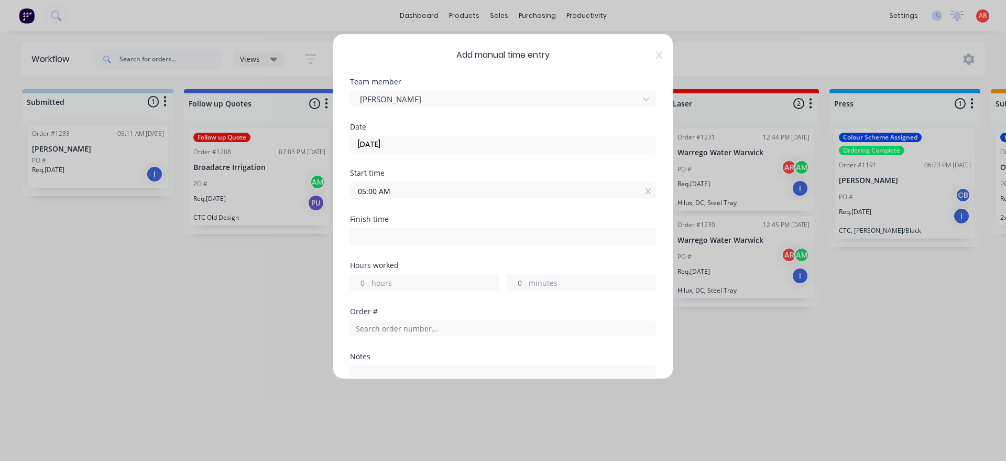
click at [473, 236] on input at bounding box center [503, 237] width 305 height 16
type input "04:19 AM"
type input "0"
type input "-41"
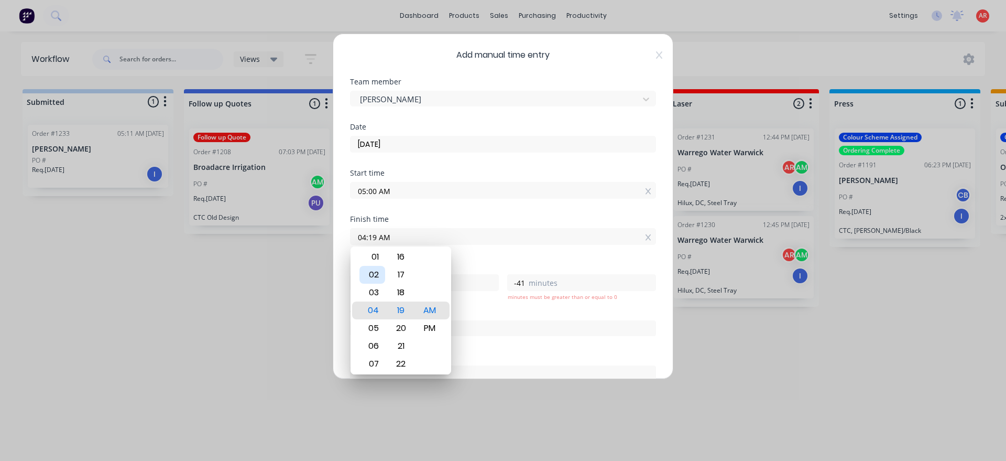
click at [380, 282] on div "02" at bounding box center [373, 275] width 26 height 18
type input "02:19 AM"
type input "-2"
type input "02:14 AM"
type input "-46"
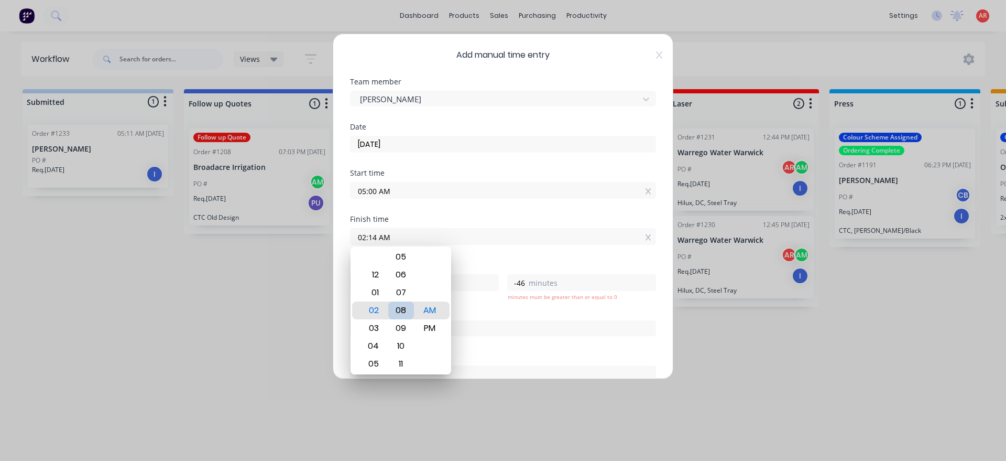
type input "02:08 AM"
type input "-52"
type input "02:02 AM"
type input "-58"
type input "02:00 AM"
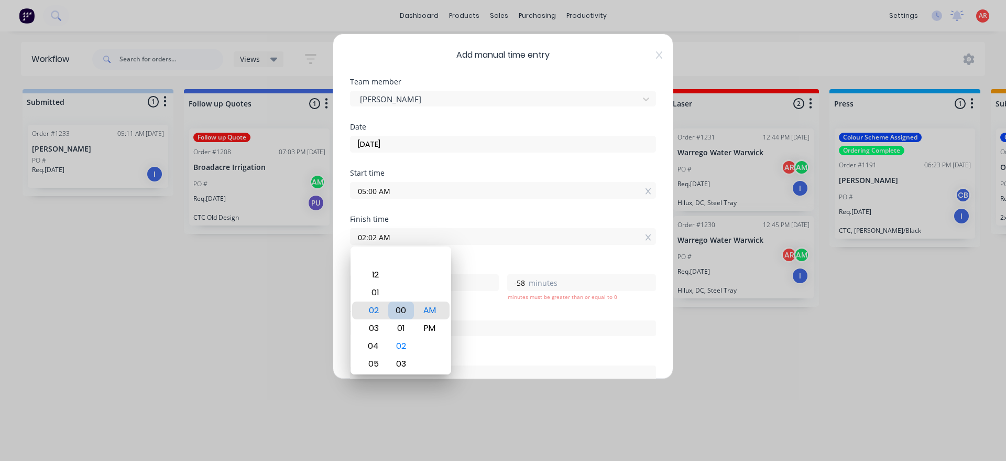
type input "-3"
type input "0"
click at [435, 329] on div "PM" at bounding box center [430, 328] width 26 height 18
type input "02:00 PM"
type input "9"
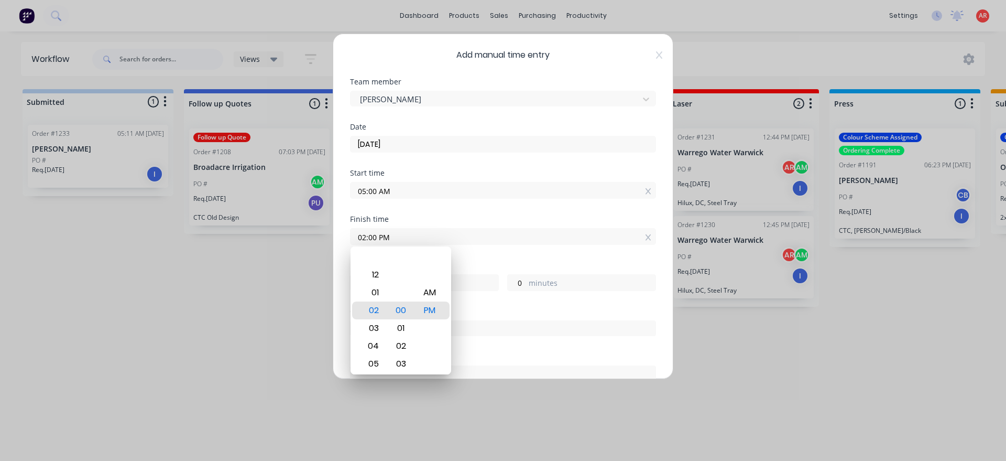
click at [466, 251] on div "Finish time 02:00 PM" at bounding box center [503, 238] width 306 height 46
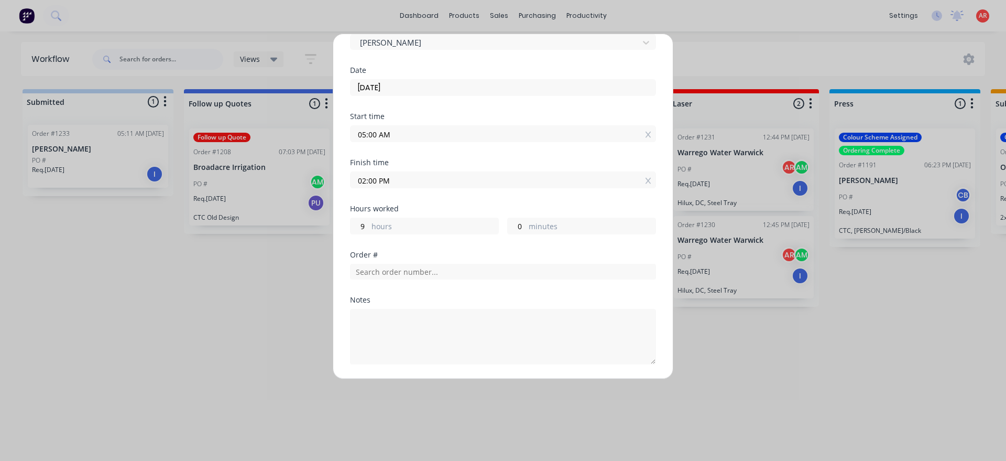
scroll to position [60, 0]
click at [385, 272] on input "text" at bounding box center [503, 269] width 306 height 16
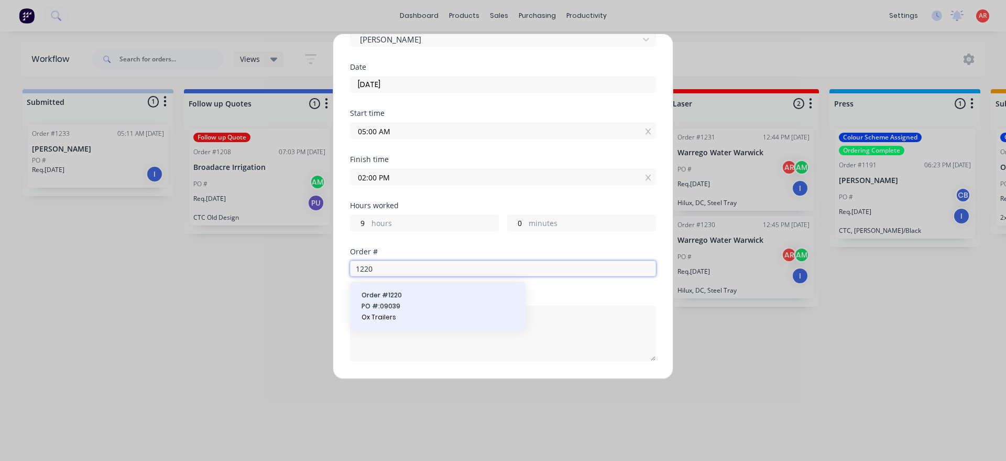
type input "1220"
click at [381, 310] on span "PO #: 09039" at bounding box center [438, 305] width 153 height 9
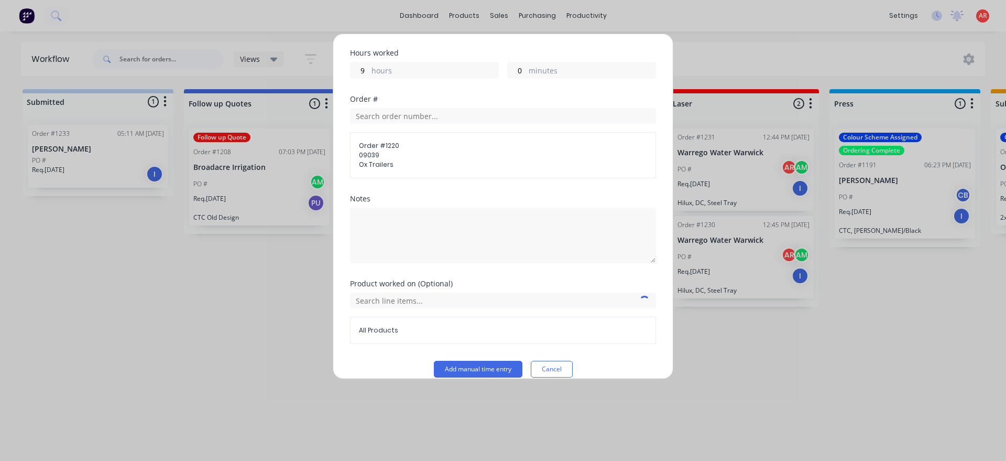
scroll to position [226, 0]
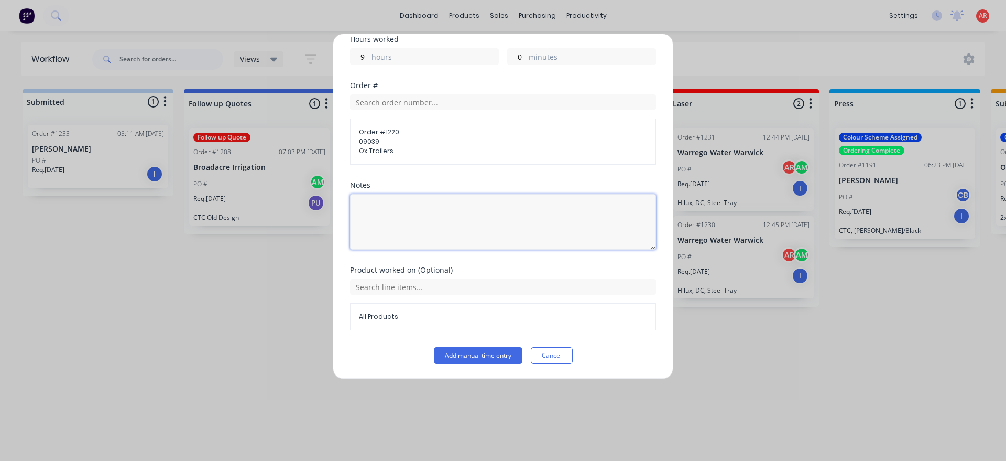
click at [426, 221] on textarea at bounding box center [503, 222] width 306 height 56
type textarea "Folding of parts"
click at [487, 352] on button "Add manual time entry" at bounding box center [478, 355] width 89 height 17
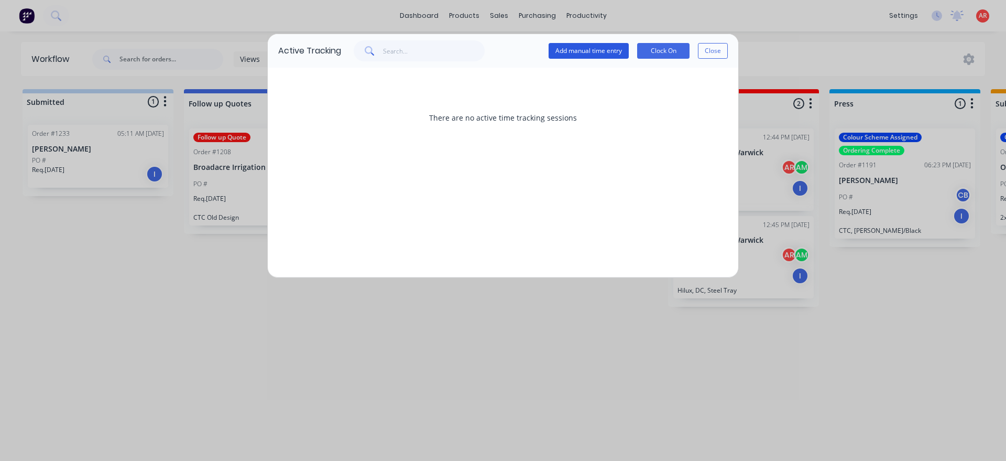
click at [604, 53] on button "Add manual time entry" at bounding box center [589, 51] width 80 height 16
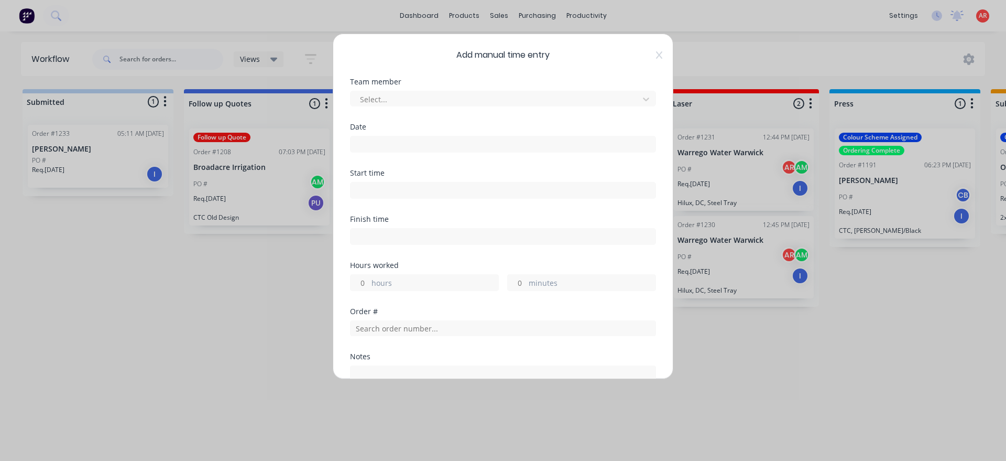
click at [394, 90] on div "Select..." at bounding box center [503, 97] width 306 height 18
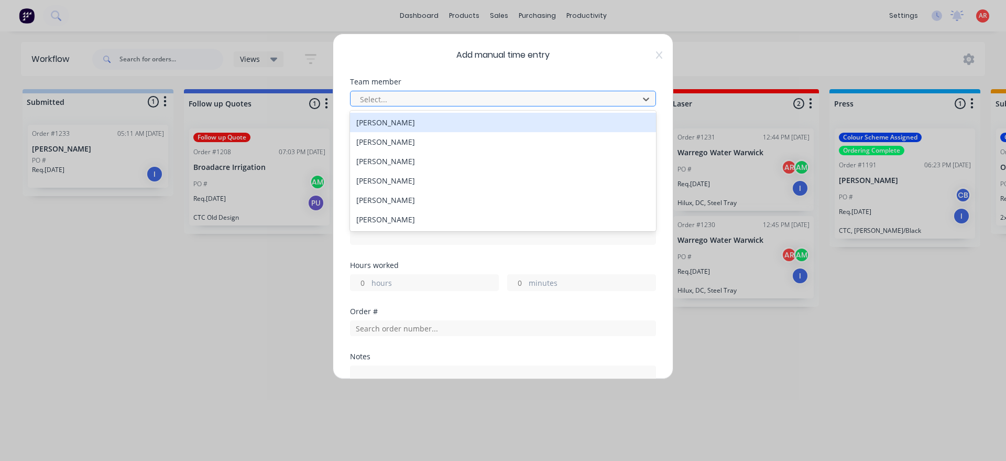
click at [392, 94] on div at bounding box center [496, 99] width 275 height 13
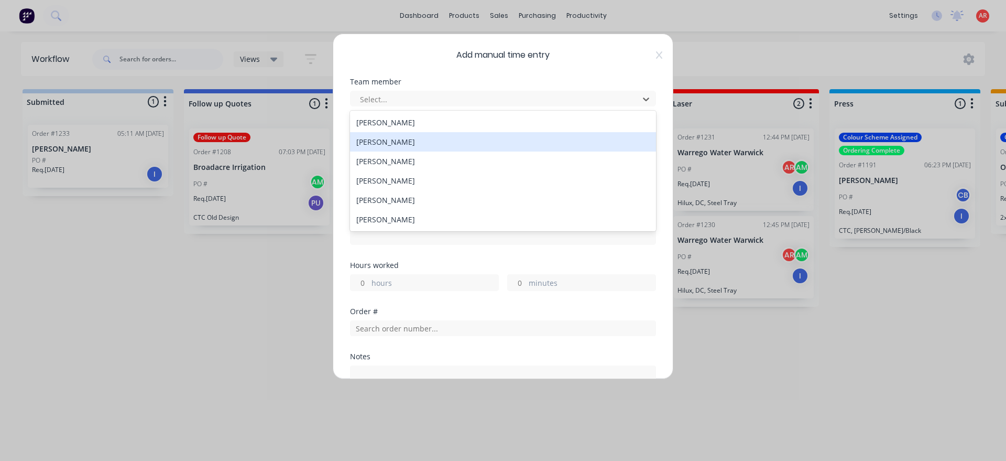
click at [388, 146] on div "[PERSON_NAME]" at bounding box center [503, 141] width 306 height 19
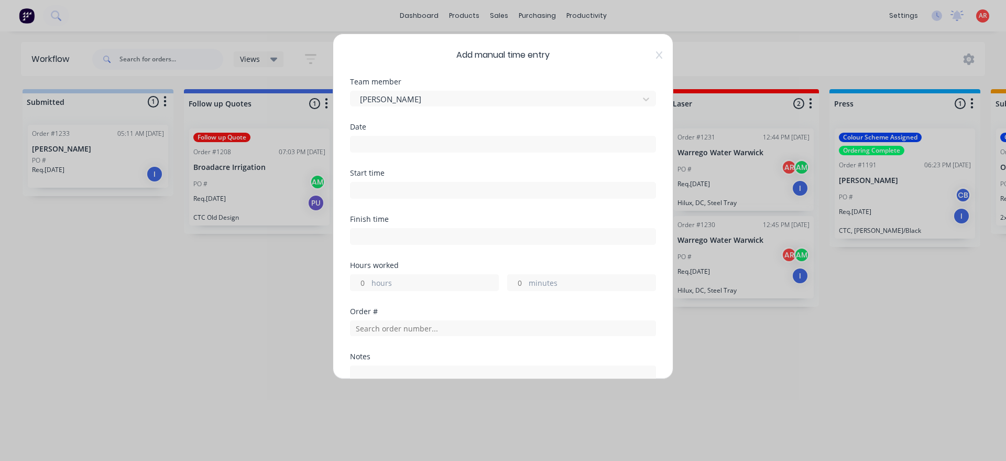
click at [389, 150] on input at bounding box center [503, 144] width 305 height 16
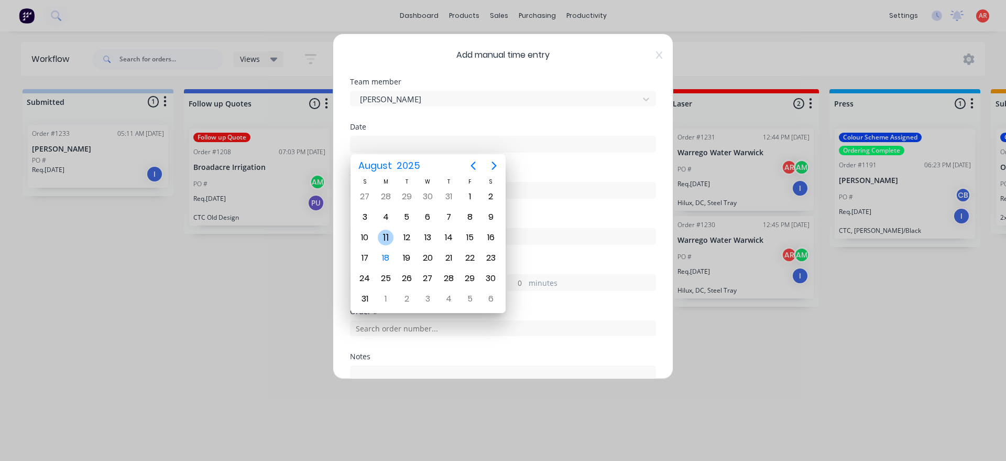
click at [384, 229] on div "11" at bounding box center [385, 237] width 21 height 20
type input "11/08/2025"
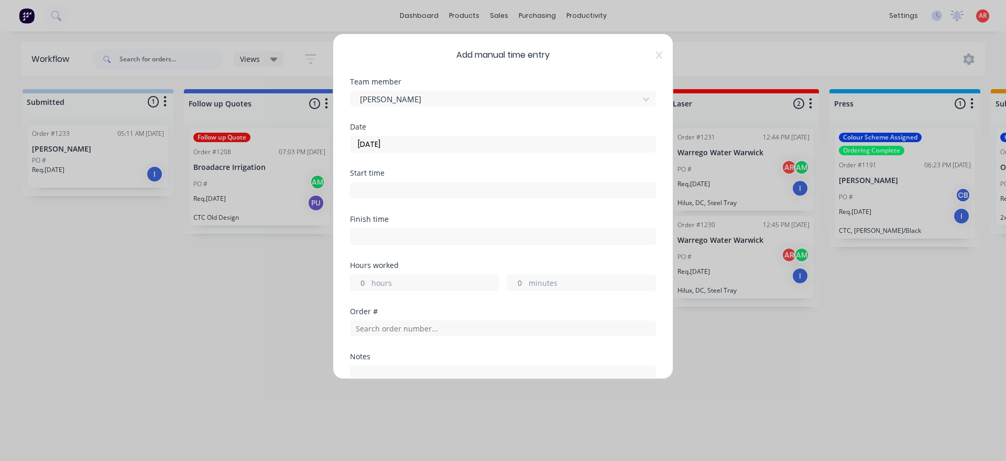
click at [379, 193] on input at bounding box center [503, 190] width 305 height 16
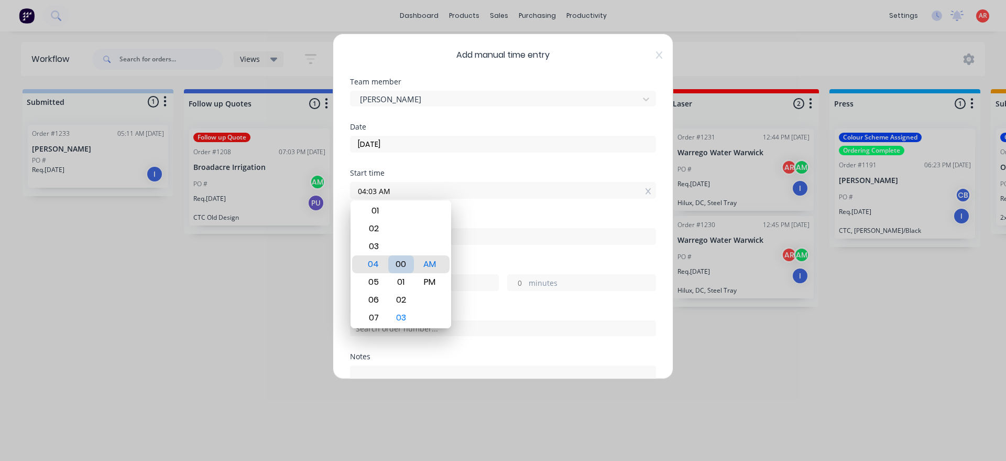
type input "04:00 AM"
click at [477, 253] on div "Finish time" at bounding box center [503, 238] width 306 height 46
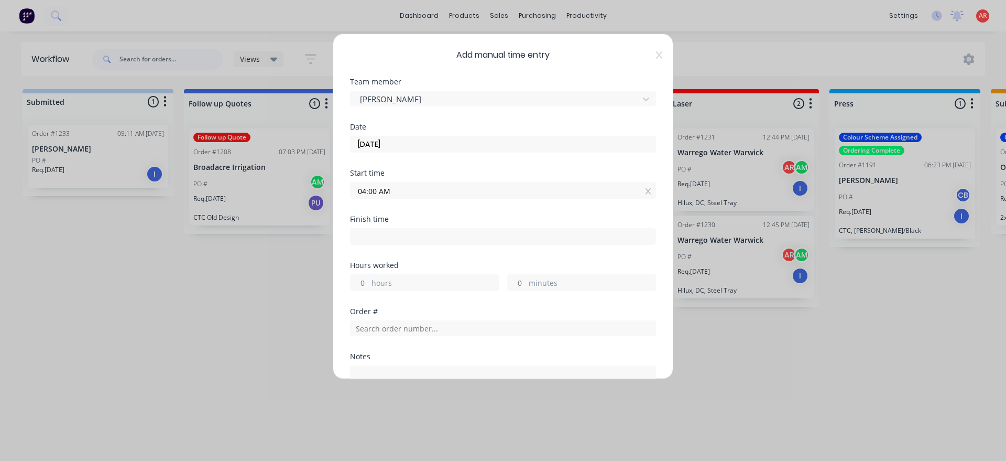
click at [471, 236] on input at bounding box center [503, 237] width 305 height 16
type input "04:20 AM"
type input "0"
type input "20"
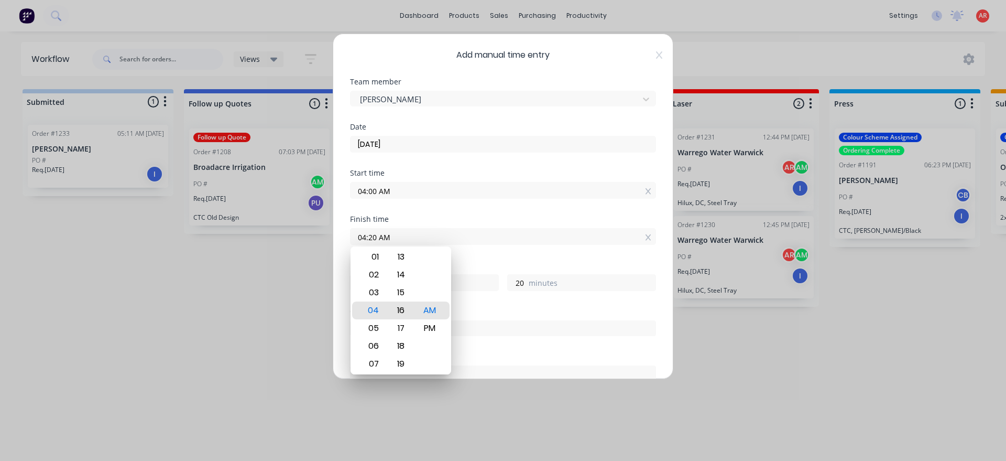
type input "04:16 AM"
type input "16"
type input "12:16 AM"
type input "-3"
type input "-44"
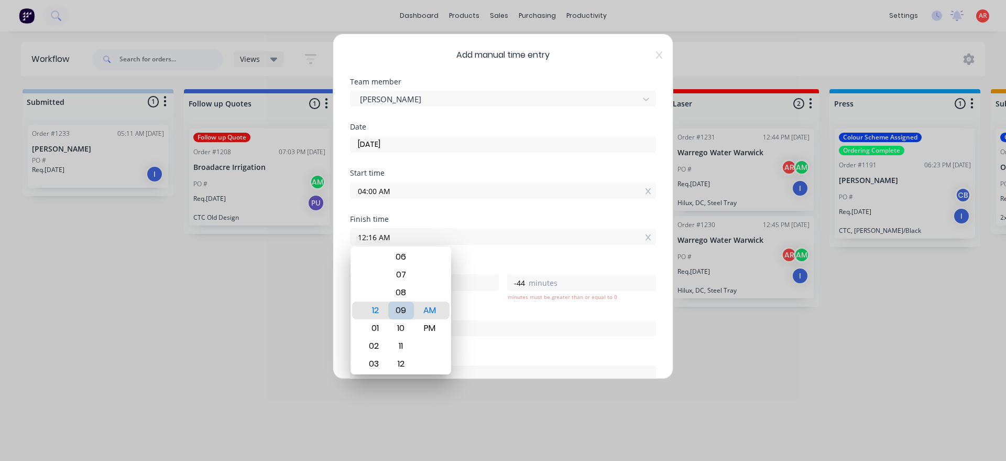
type input "12:09 AM"
type input "-51"
type input "12:02 AM"
type input "-58"
type input "12:00 AM"
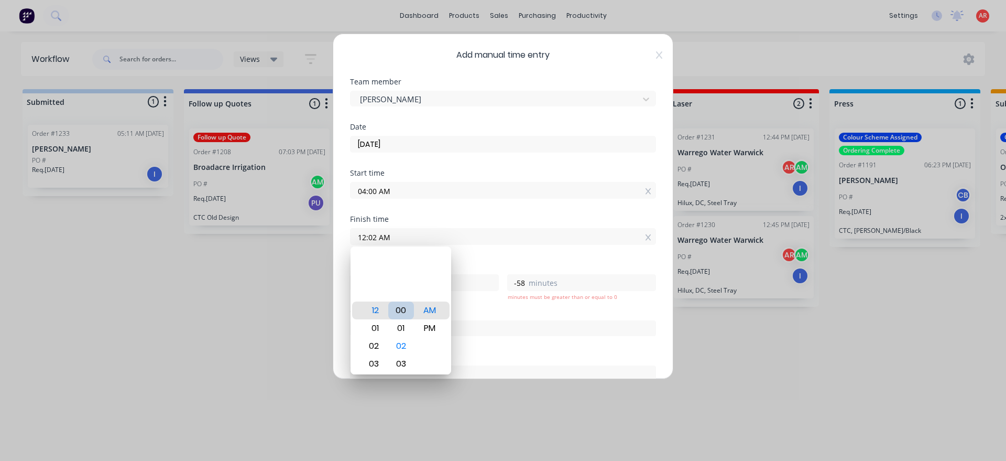
type input "-4"
type input "0"
click at [429, 325] on div "PM" at bounding box center [430, 328] width 26 height 18
type input "12:00 PM"
type input "8"
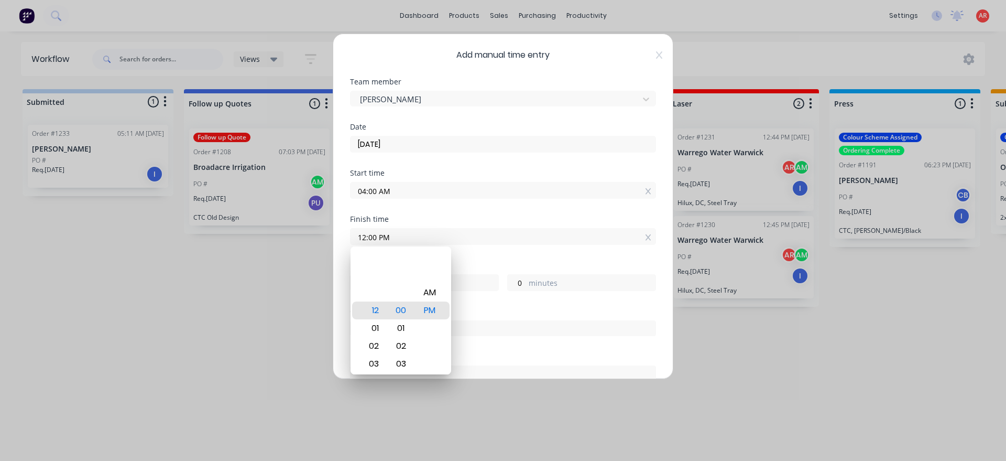
click at [473, 266] on div "Hours worked" at bounding box center [503, 265] width 306 height 7
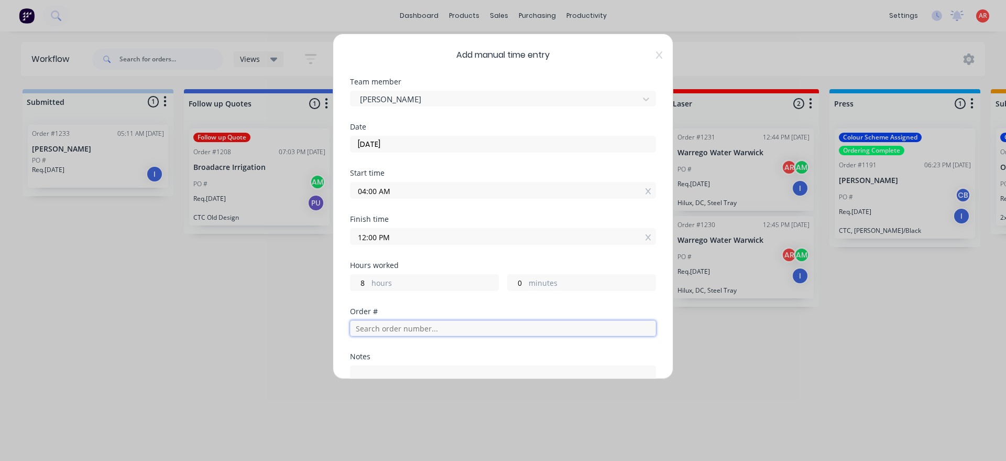
click at [405, 335] on input "text" at bounding box center [503, 328] width 306 height 16
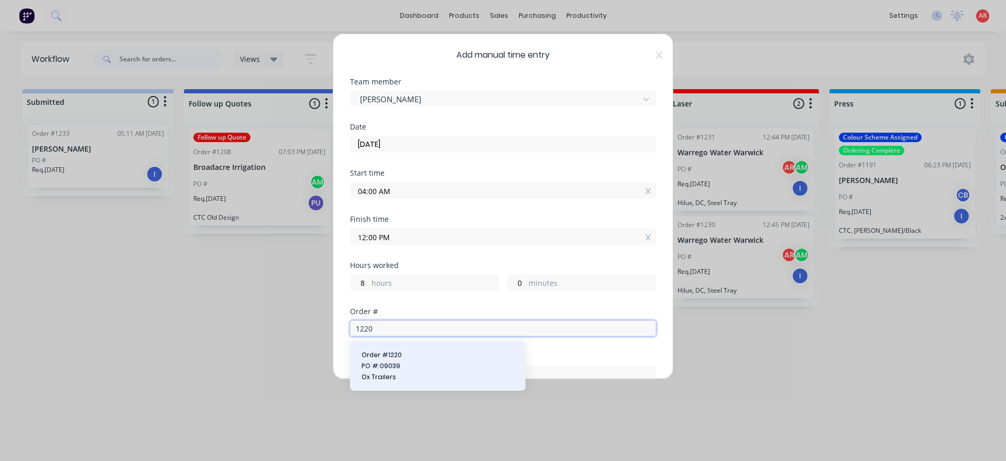
type input "1220"
click at [375, 372] on button "Order # 1220 PO #: 09039 Ox Trailers" at bounding box center [438, 366] width 159 height 32
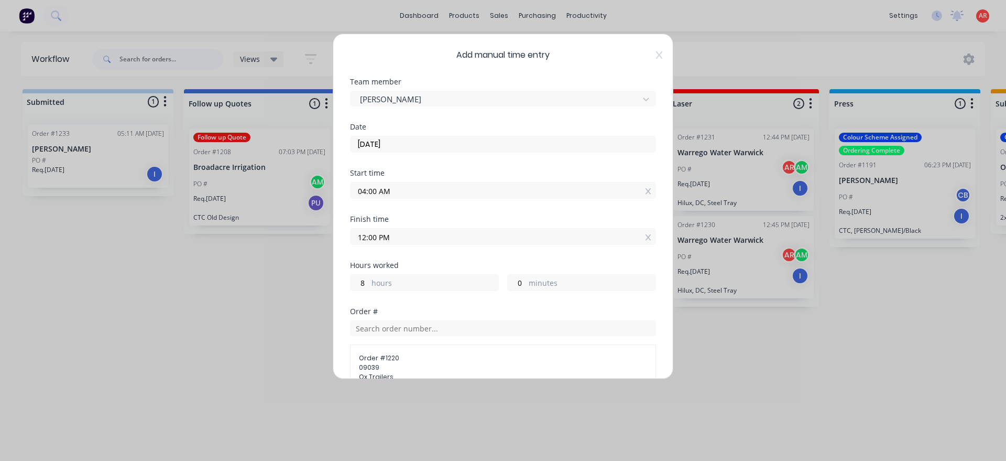
scroll to position [179, 0]
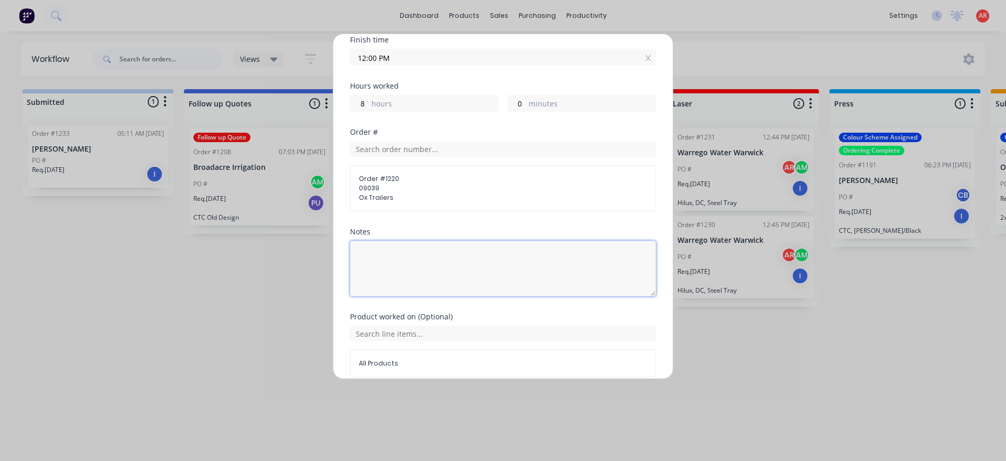
click at [421, 261] on textarea at bounding box center [503, 269] width 306 height 56
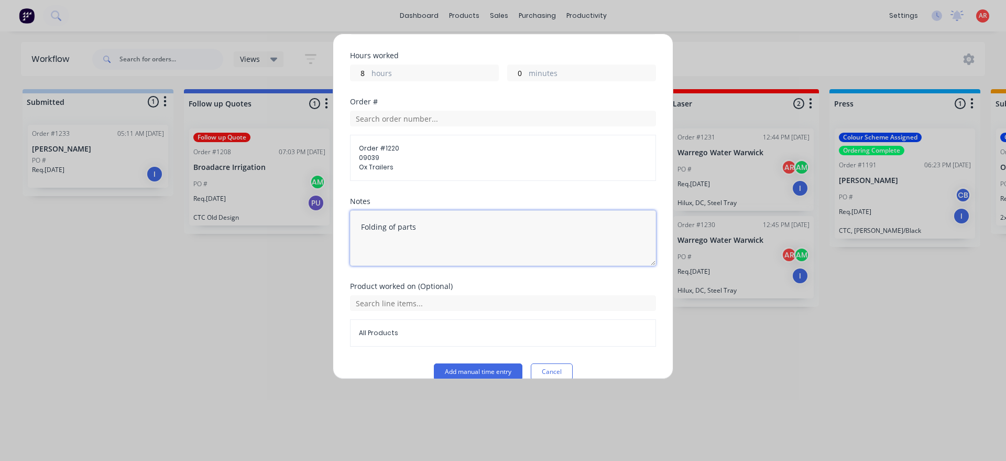
scroll to position [226, 0]
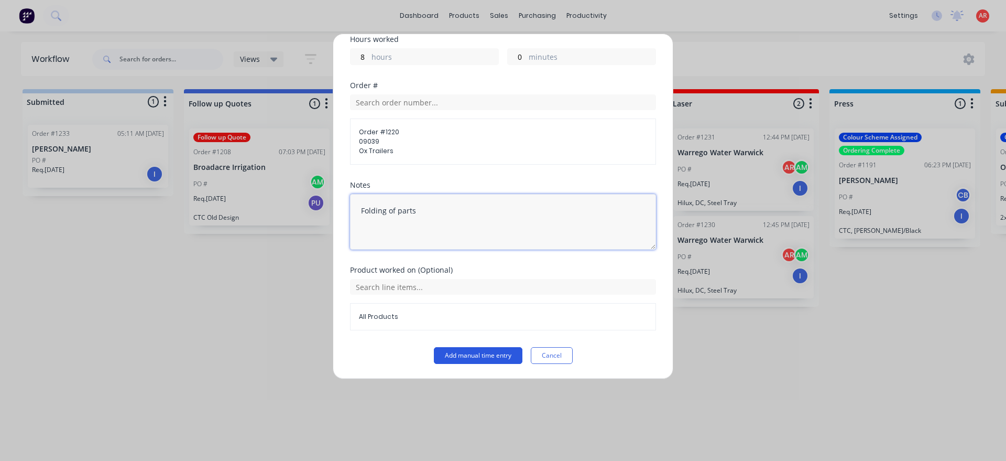
type textarea "Folding of parts"
click at [459, 351] on button "Add manual time entry" at bounding box center [478, 355] width 89 height 17
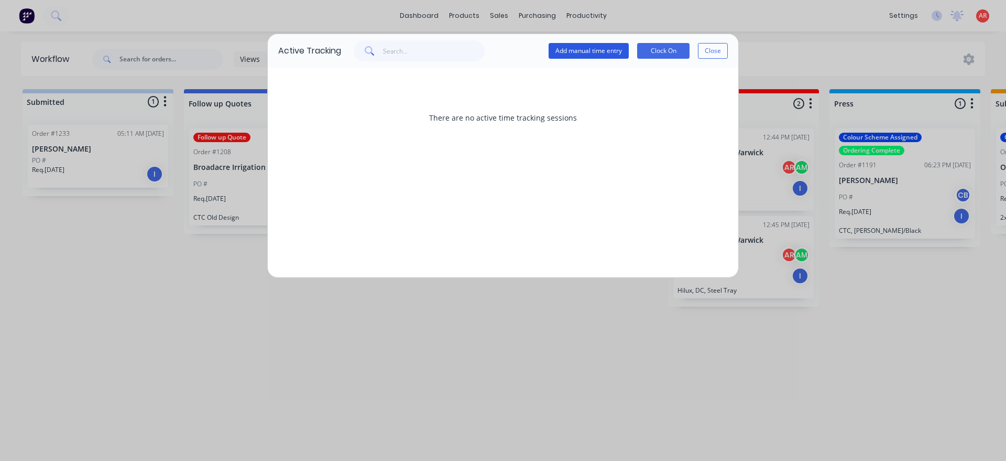
click at [612, 53] on button "Add manual time entry" at bounding box center [589, 51] width 80 height 16
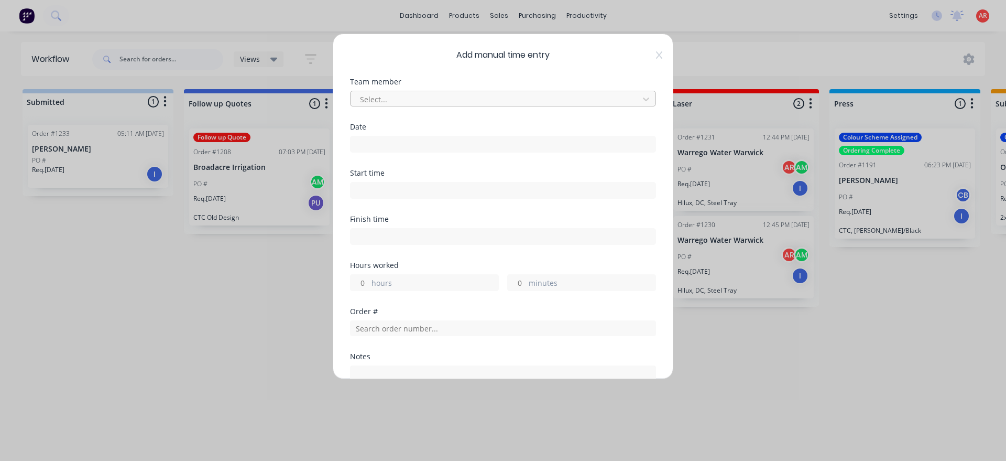
click at [466, 104] on div at bounding box center [496, 99] width 275 height 13
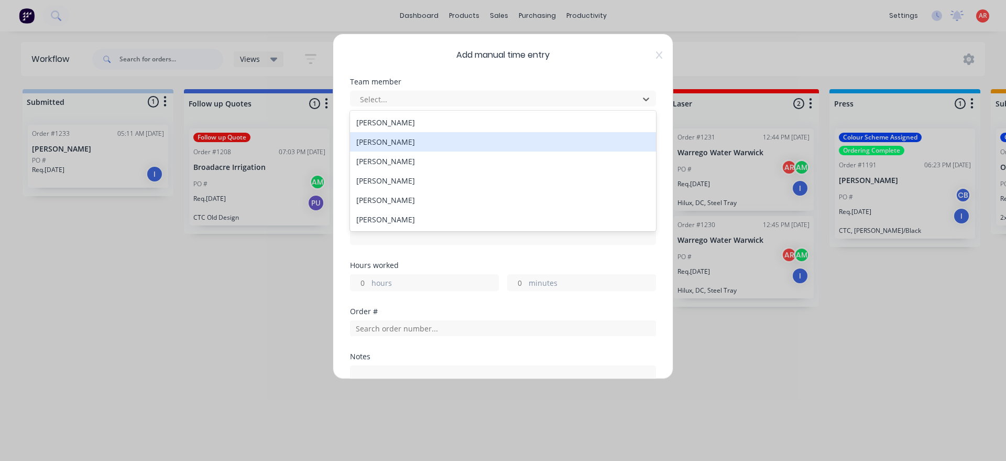
click at [428, 144] on div "[PERSON_NAME]" at bounding box center [503, 141] width 306 height 19
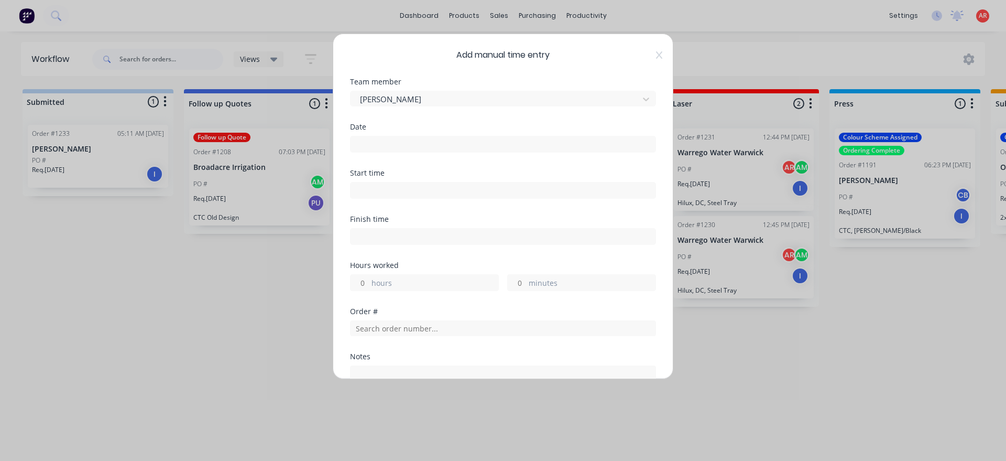
click at [427, 153] on div "Date" at bounding box center [503, 146] width 306 height 46
click at [425, 146] on input at bounding box center [503, 144] width 305 height 16
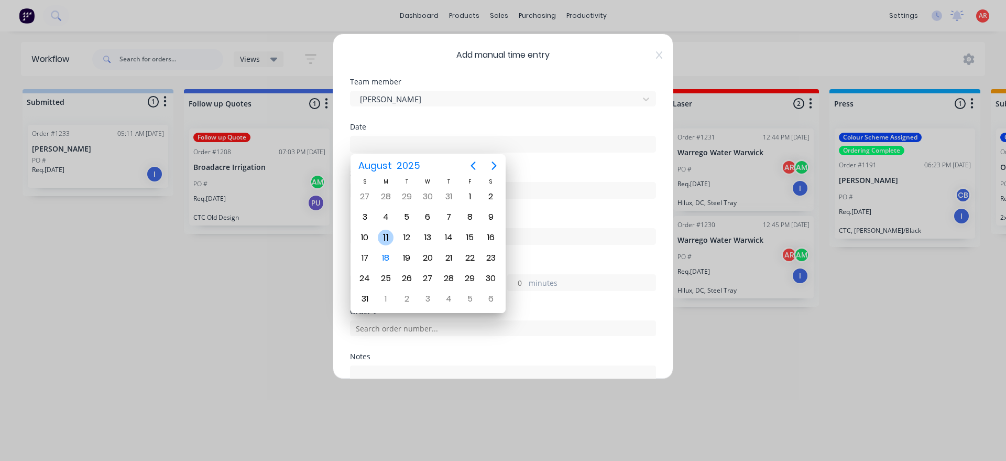
click at [385, 236] on div "11" at bounding box center [386, 238] width 16 height 16
type input "11/08/2025"
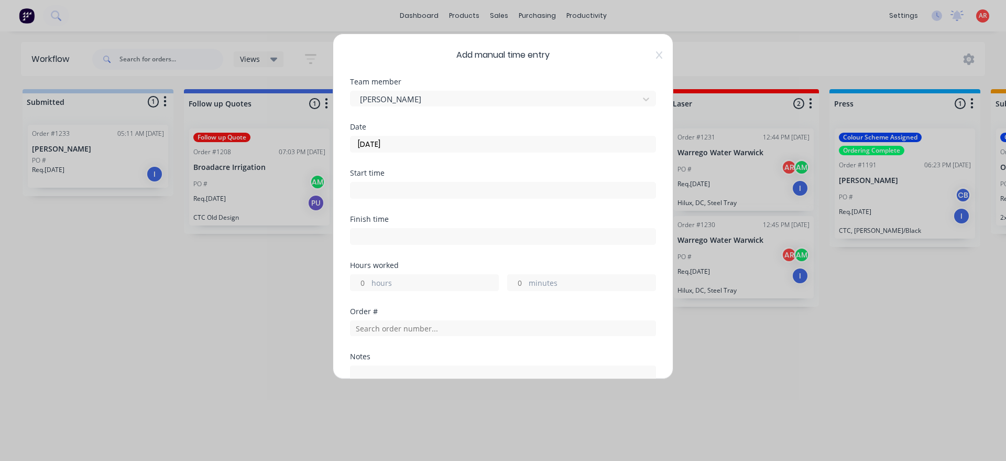
click at [397, 188] on input at bounding box center [503, 190] width 305 height 16
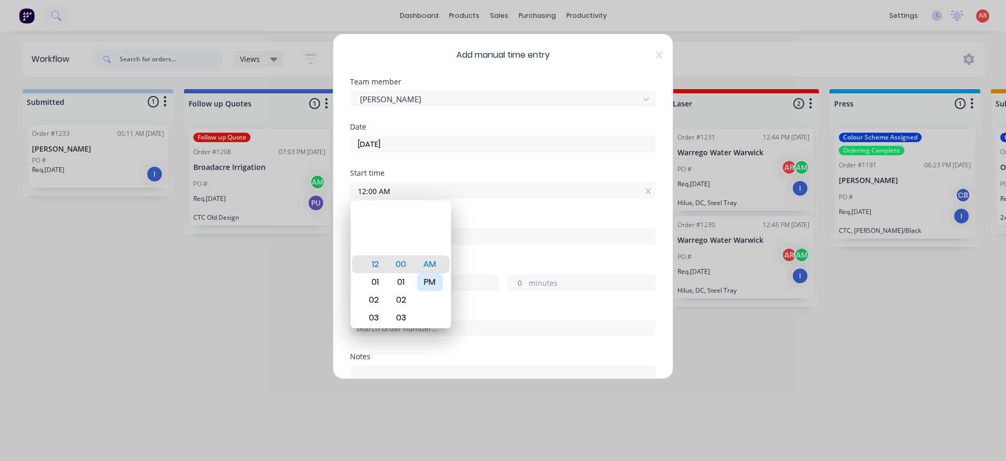
click at [442, 278] on div "PM" at bounding box center [430, 282] width 26 height 18
type input "12:00 PM"
click at [486, 255] on div "Finish time" at bounding box center [503, 238] width 306 height 46
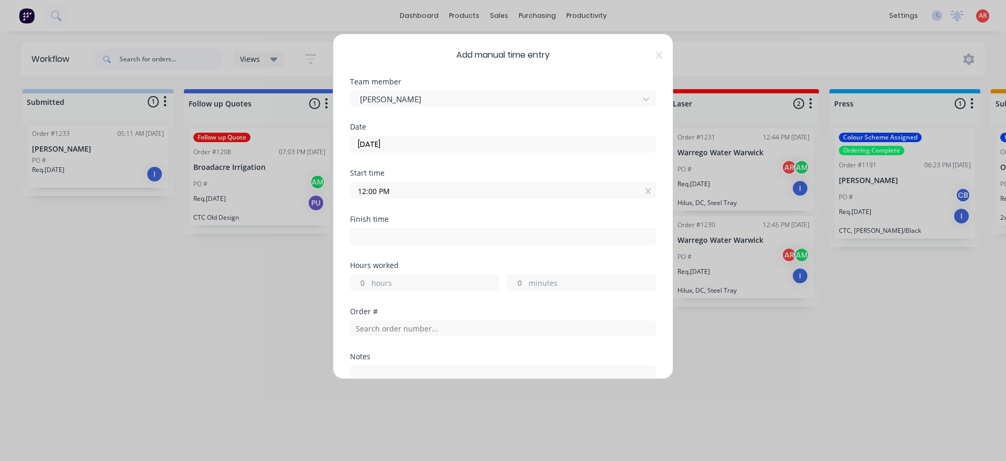
click at [476, 241] on input at bounding box center [503, 237] width 305 height 16
type input "04:21 AM"
type input "-7"
type input "-39"
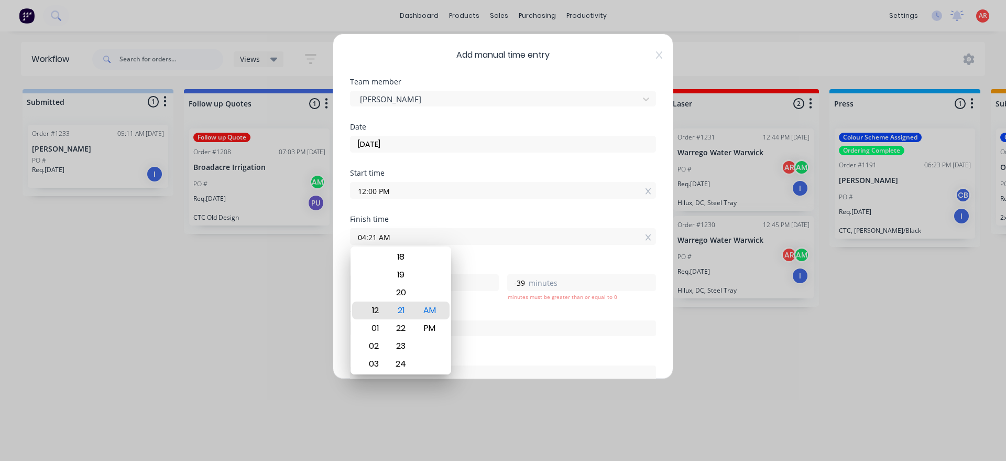
type input "12:21 AM"
type input "-11"
type input "12:26 AM"
type input "-34"
type input "12:29 AM"
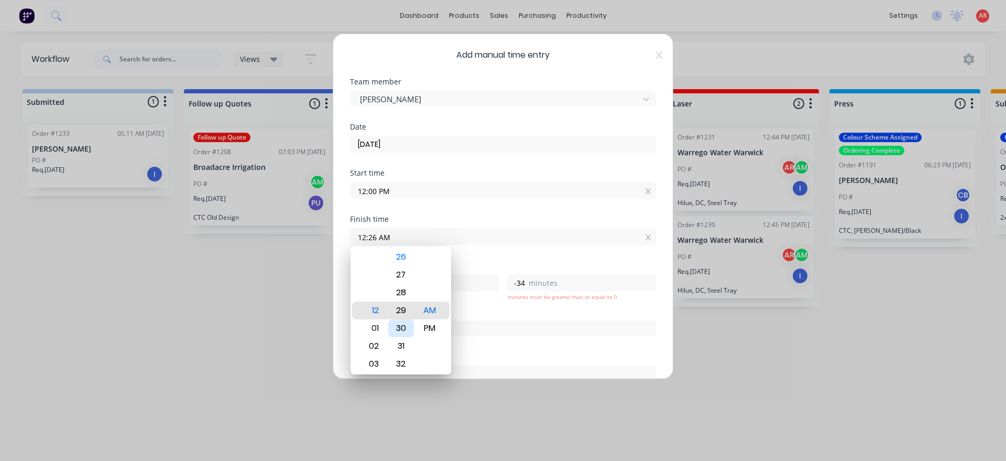
type input "-31"
click at [409, 325] on div "30" at bounding box center [401, 328] width 26 height 18
type input "12:30 AM"
type input "-30"
click at [424, 326] on div "PM" at bounding box center [430, 328] width 26 height 18
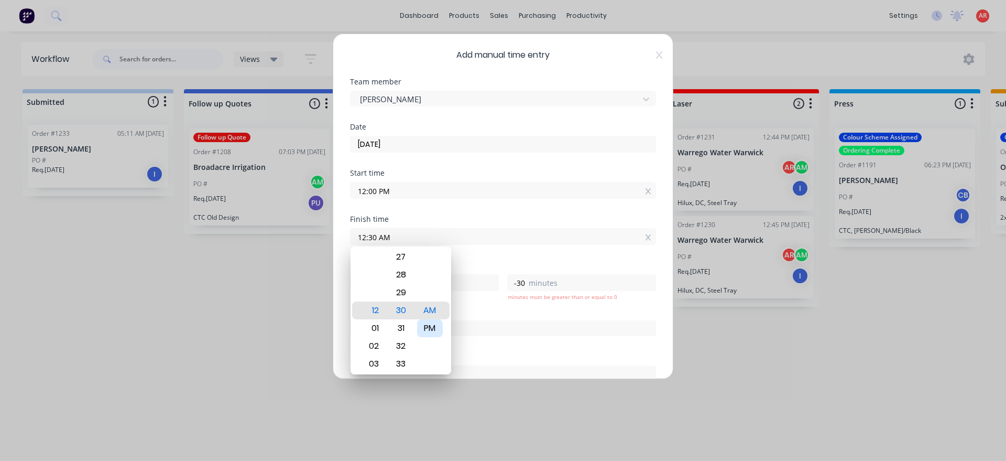
type input "12:30 PM"
type input "0"
type input "30"
click at [467, 273] on div "0 hours 30 minutes" at bounding box center [503, 281] width 306 height 19
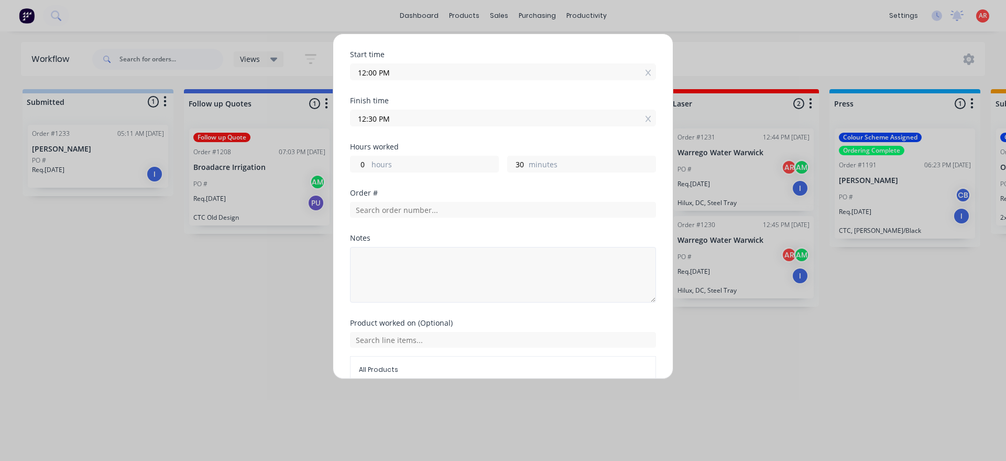
scroll to position [120, 0]
click at [426, 264] on textarea at bounding box center [503, 274] width 306 height 56
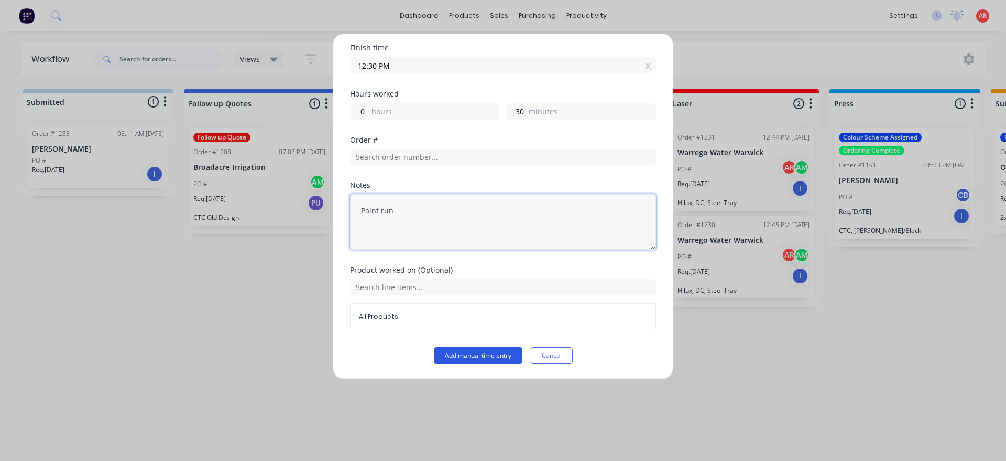
type textarea "Paint run"
click at [487, 360] on button "Add manual time entry" at bounding box center [478, 355] width 89 height 17
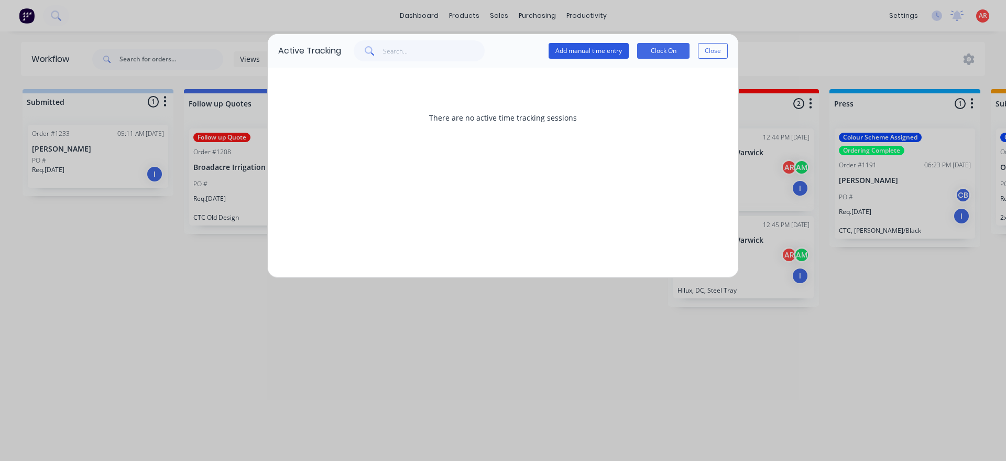
click at [606, 49] on button "Add manual time entry" at bounding box center [589, 51] width 80 height 16
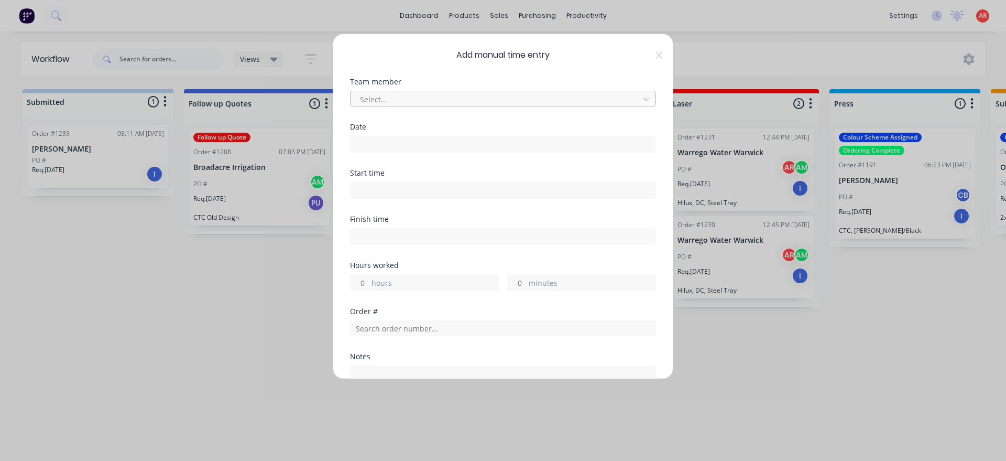
click at [427, 103] on div at bounding box center [496, 99] width 275 height 13
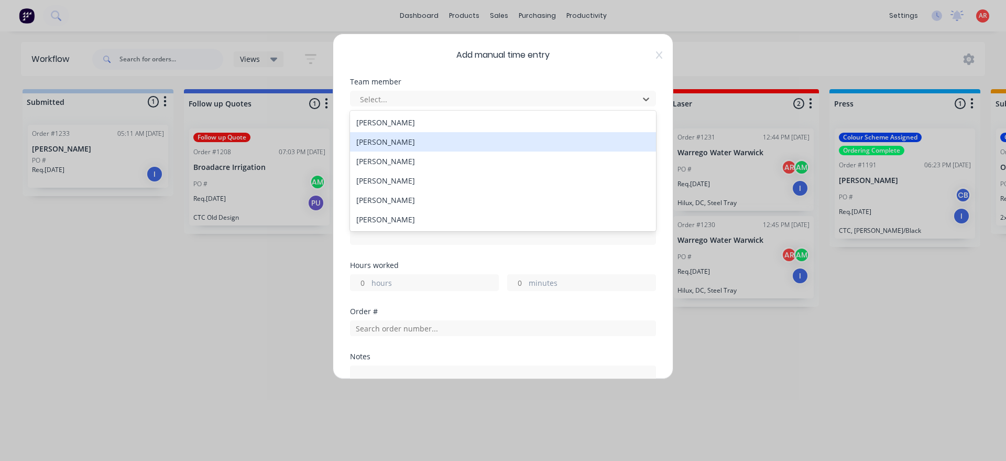
click at [427, 141] on div "[PERSON_NAME]" at bounding box center [503, 141] width 306 height 19
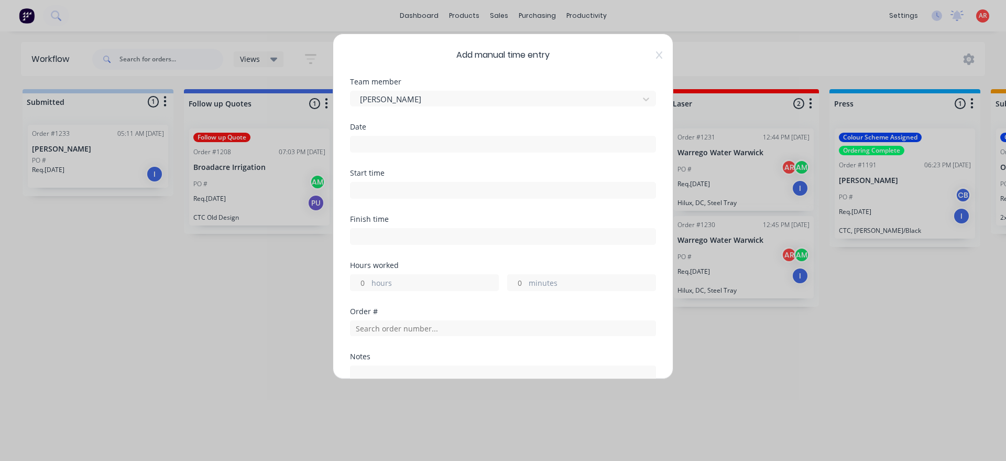
click at [425, 149] on input at bounding box center [503, 144] width 305 height 16
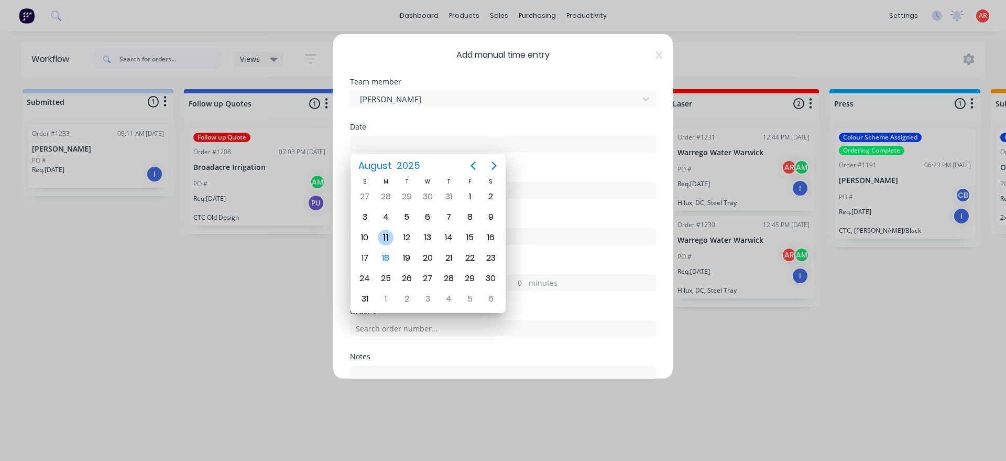
click at [389, 240] on div "11" at bounding box center [386, 238] width 16 height 16
type input "11/08/2025"
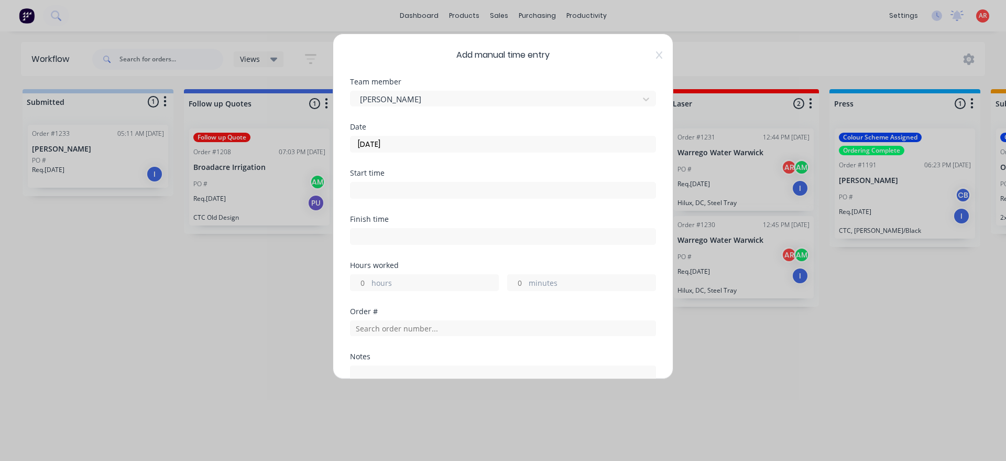
click at [389, 192] on input at bounding box center [503, 190] width 305 height 16
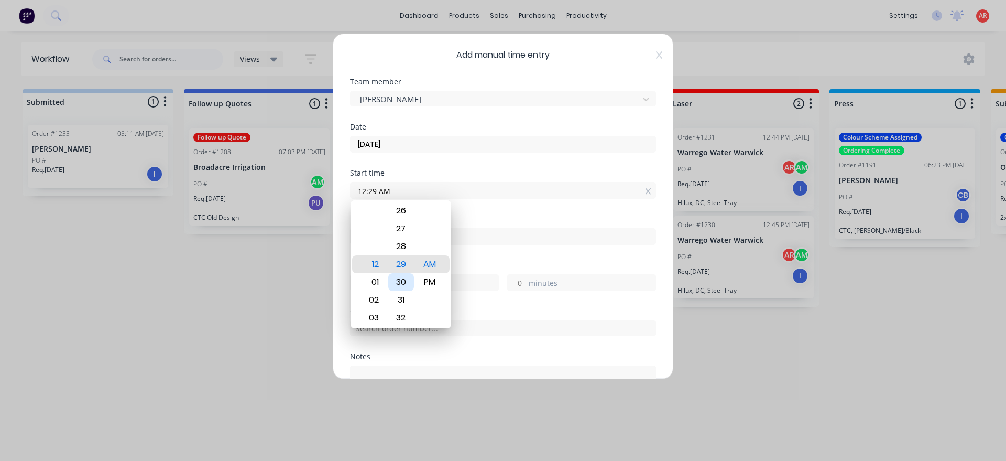
click at [405, 283] on div "30" at bounding box center [401, 282] width 26 height 18
click at [420, 280] on div "PM" at bounding box center [430, 282] width 26 height 18
type input "12:30 PM"
click at [465, 264] on div "Hours worked" at bounding box center [503, 265] width 306 height 7
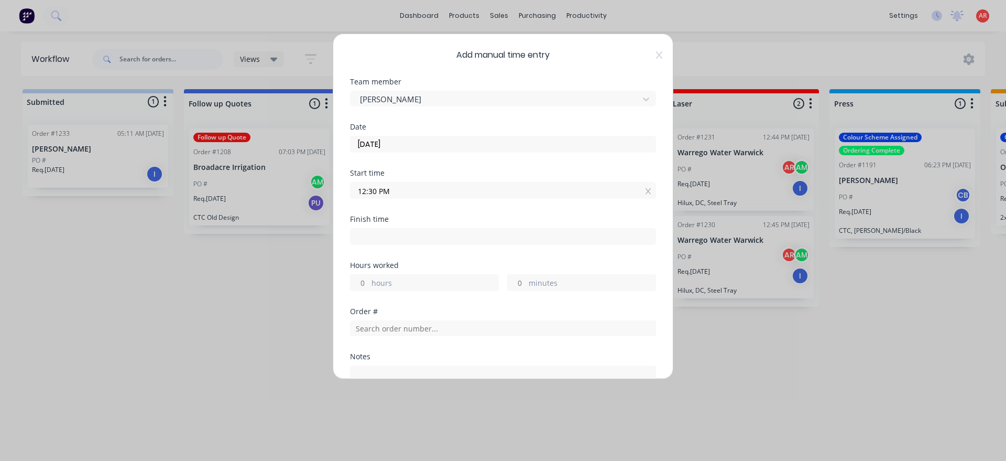
click at [470, 235] on input at bounding box center [503, 237] width 305 height 16
type input "04:21 AM"
type input "-8"
type input "-9"
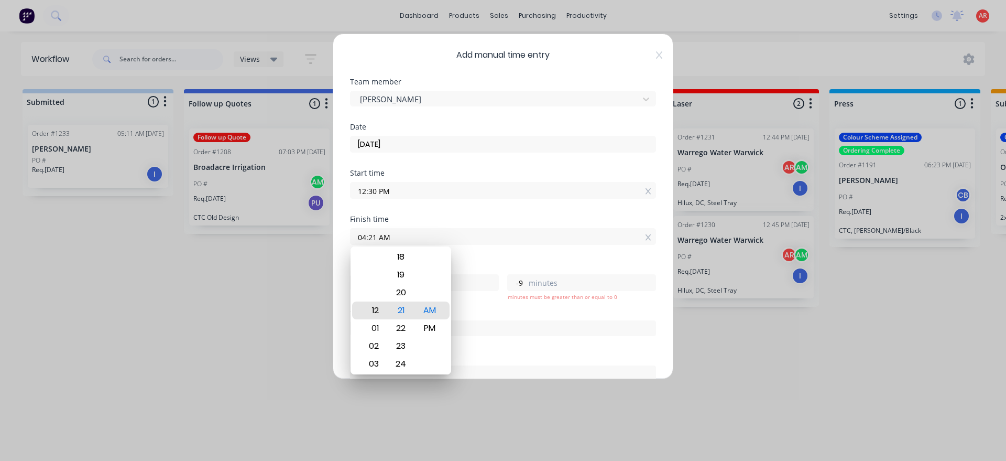
type input "12:21 AM"
type input "-12"
type input "01:21 AM"
type input "-11"
click at [380, 334] on div "02" at bounding box center [373, 328] width 26 height 18
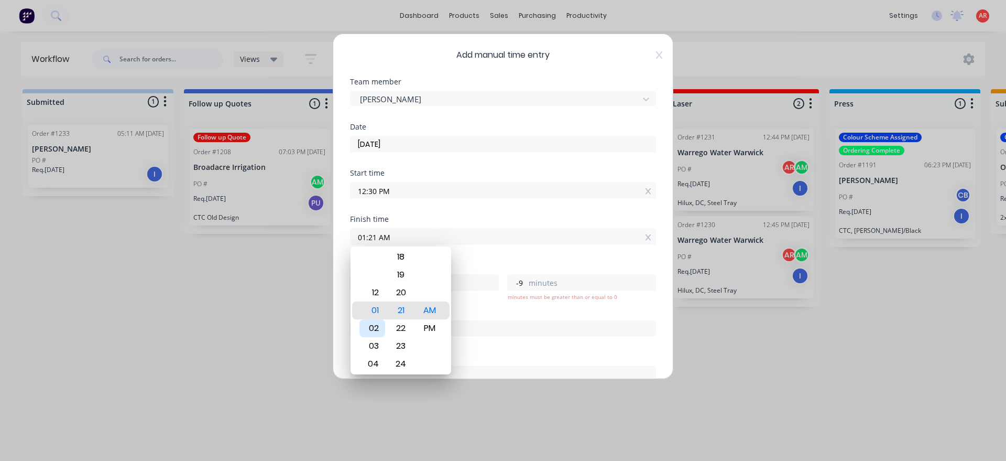
type input "02:21 AM"
type input "-10"
drag, startPoint x: 418, startPoint y: 330, endPoint x: 427, endPoint y: 331, distance: 8.5
click at [426, 331] on div "PM" at bounding box center [430, 328] width 26 height 18
click at [485, 270] on div "Hours worked 1 hours 30 minutes" at bounding box center [503, 276] width 306 height 29
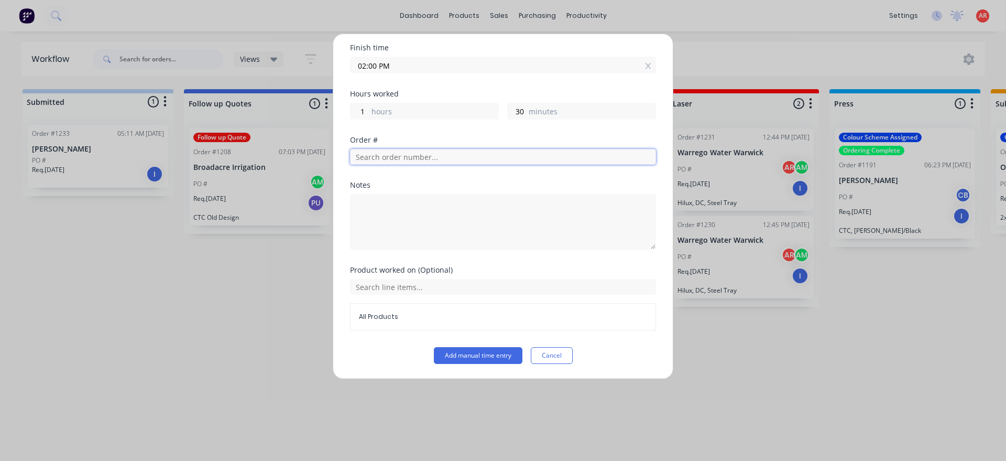
click at [417, 161] on input "text" at bounding box center [503, 157] width 306 height 16
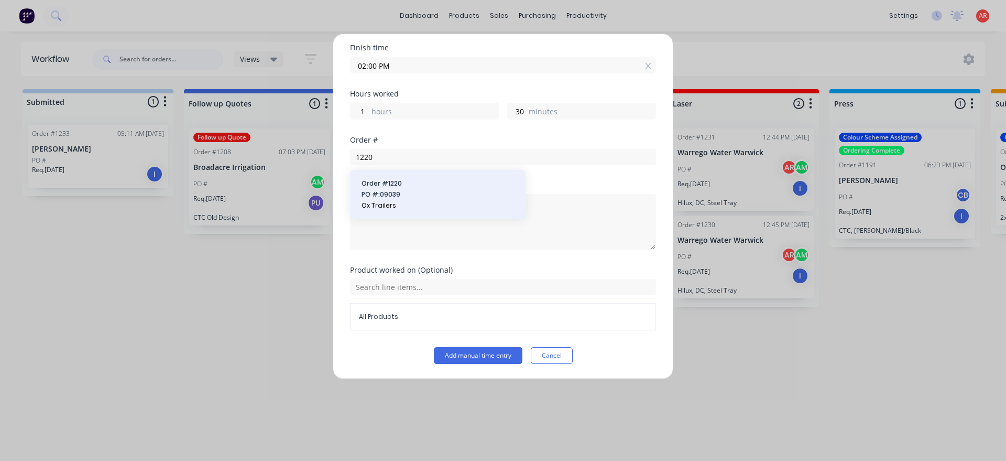
click at [405, 184] on span "Order # 1220" at bounding box center [438, 183] width 153 height 9
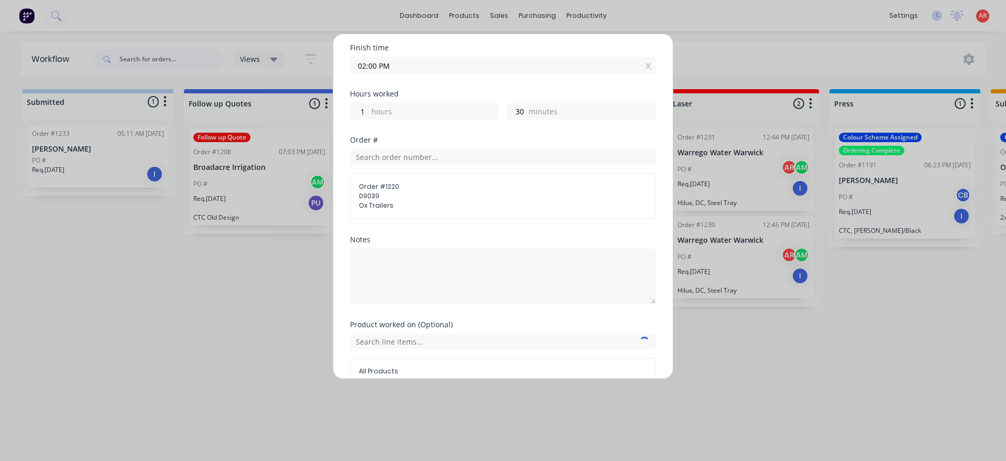
click at [417, 243] on div "Notes" at bounding box center [503, 239] width 306 height 7
click at [407, 278] on textarea at bounding box center [503, 276] width 306 height 56
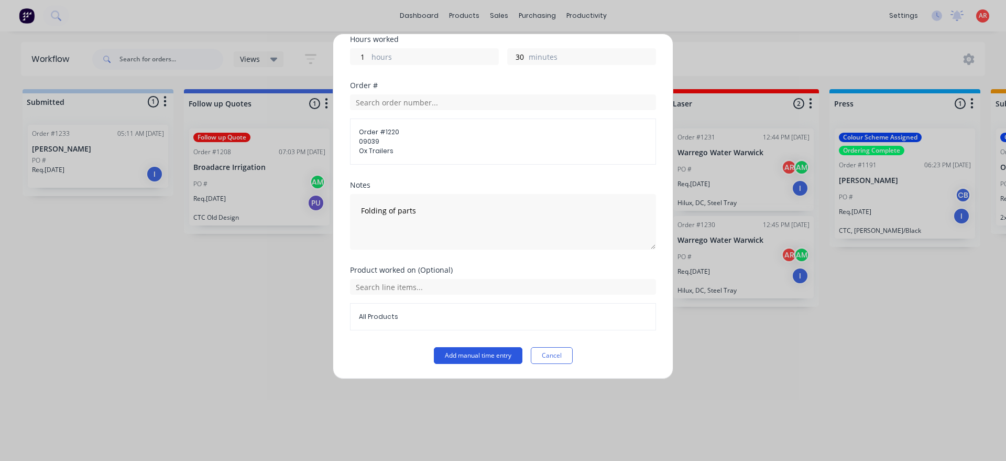
click at [479, 356] on button "Add manual time entry" at bounding box center [478, 355] width 89 height 17
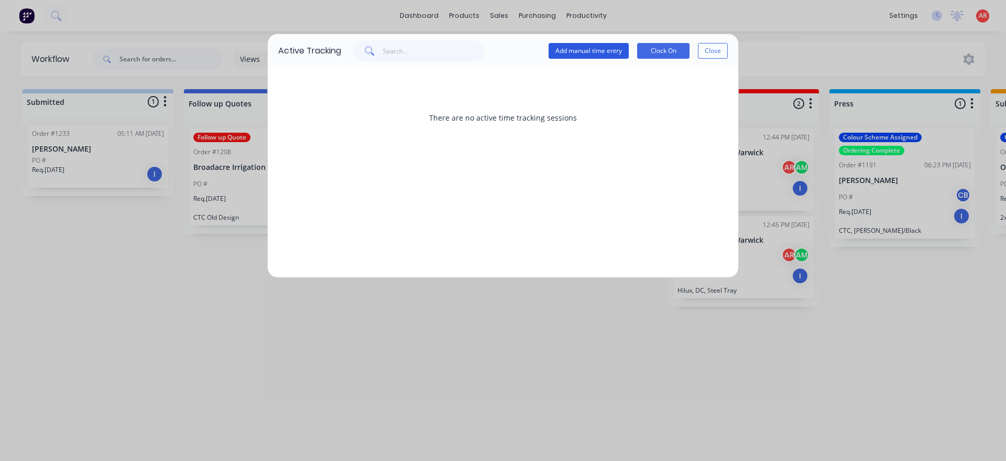
click at [571, 54] on button "Add manual time entry" at bounding box center [589, 51] width 80 height 16
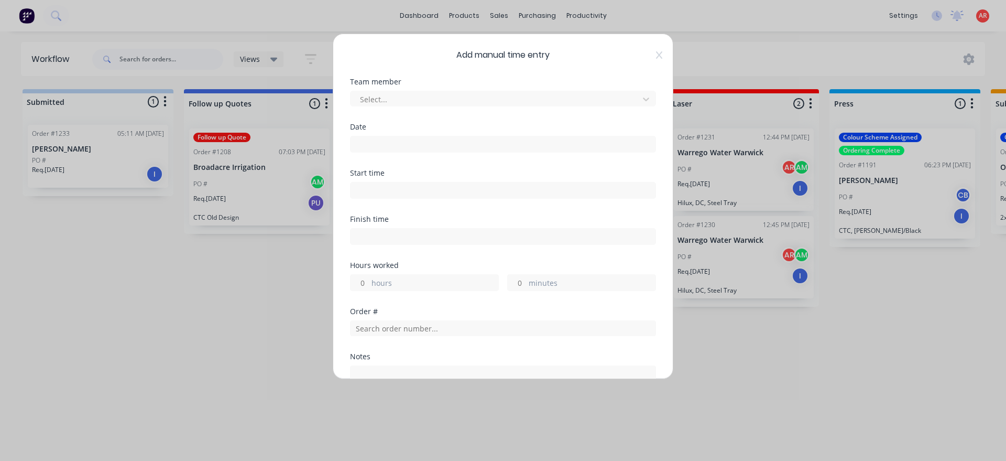
click at [426, 108] on div "Team member Select..." at bounding box center [503, 100] width 306 height 45
click at [418, 96] on div at bounding box center [496, 99] width 275 height 13
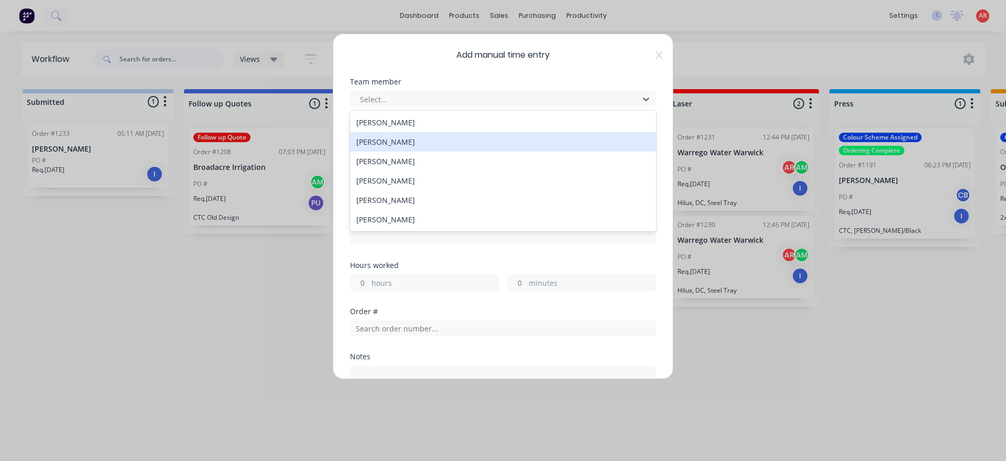
click at [397, 143] on div "[PERSON_NAME]" at bounding box center [503, 141] width 306 height 19
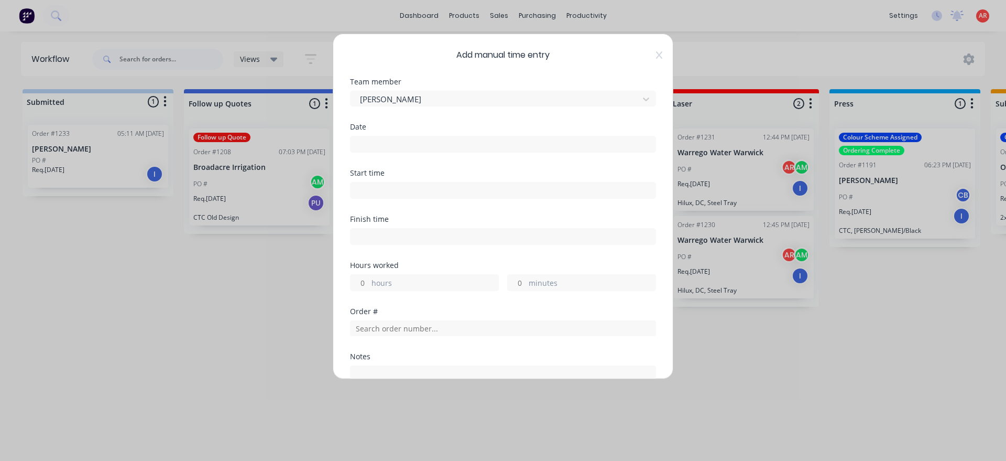
click at [396, 147] on input at bounding box center [503, 144] width 305 height 16
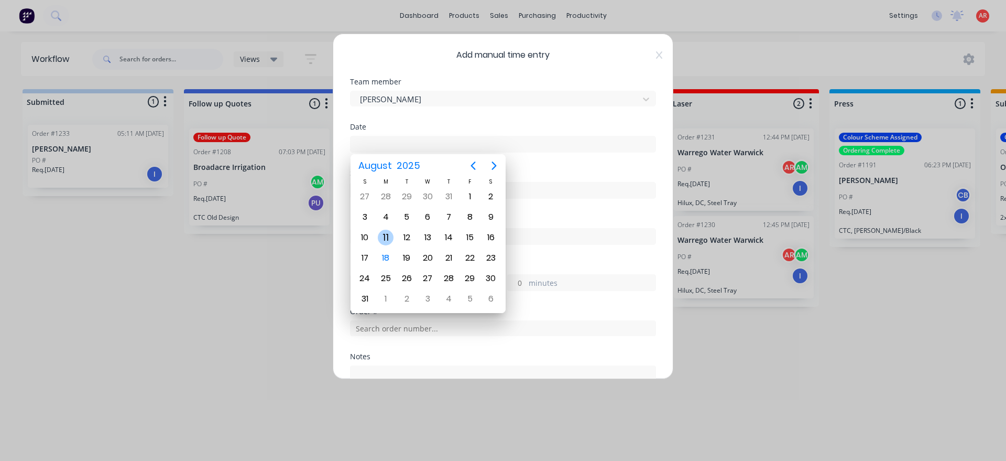
click at [386, 236] on div "11" at bounding box center [386, 238] width 16 height 16
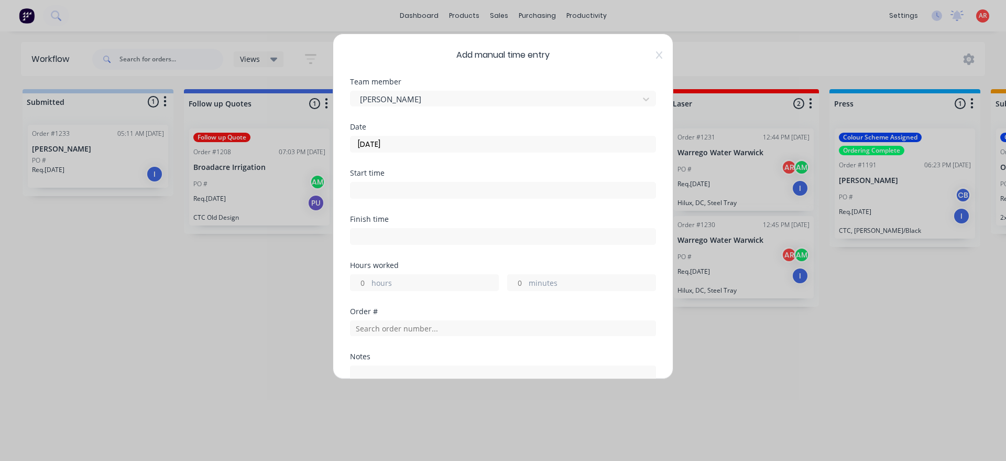
click at [386, 188] on input at bounding box center [503, 190] width 305 height 16
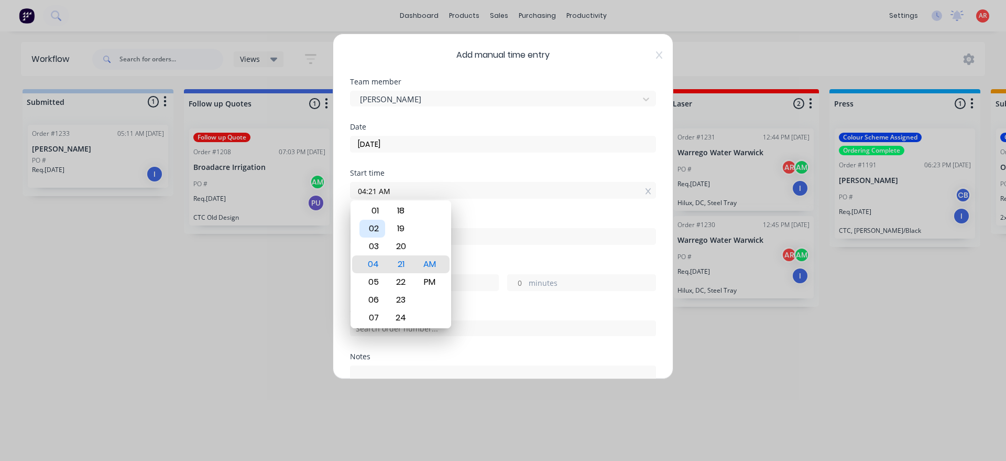
click at [377, 226] on div "02" at bounding box center [373, 229] width 26 height 18
click at [432, 277] on div "PM" at bounding box center [430, 282] width 26 height 18
click at [460, 254] on div "Finish time" at bounding box center [503, 238] width 306 height 46
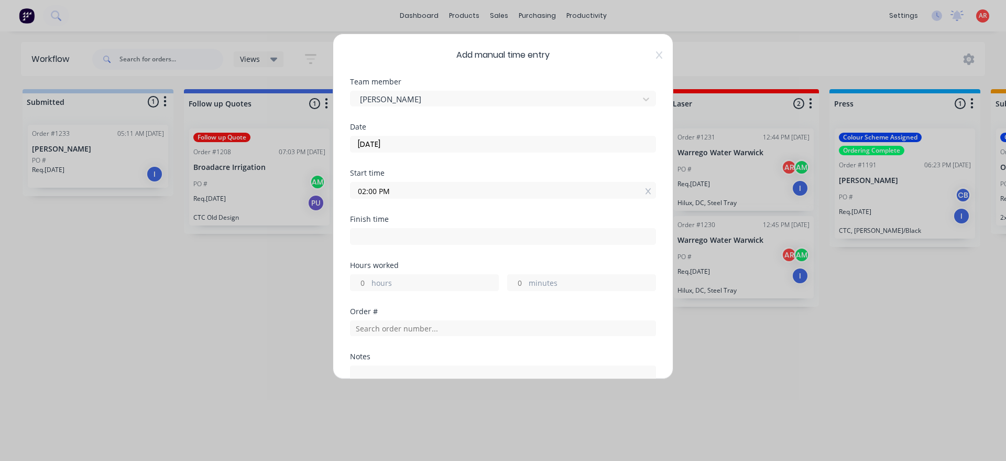
click at [466, 238] on input at bounding box center [503, 237] width 305 height 16
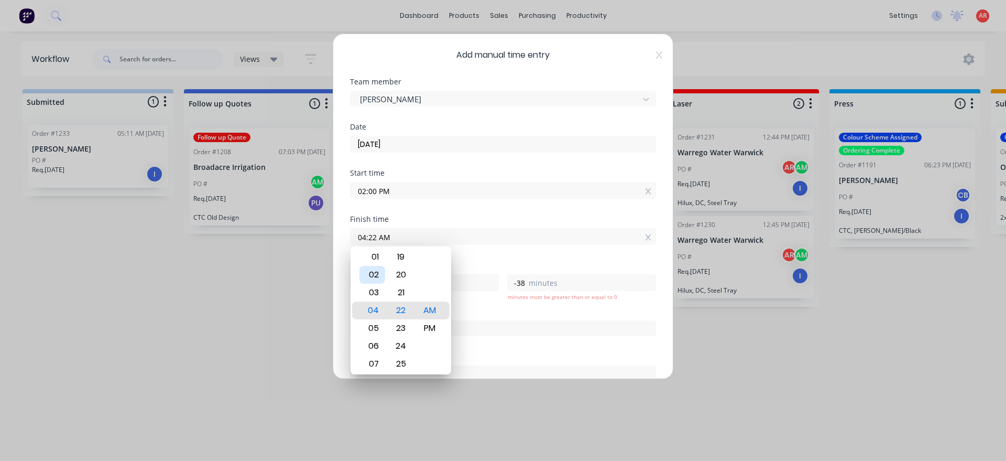
click at [377, 280] on div "02" at bounding box center [373, 275] width 26 height 18
click at [401, 274] on div "30" at bounding box center [401, 275] width 26 height 18
click at [429, 328] on div "PM" at bounding box center [430, 328] width 26 height 18
click at [485, 257] on div "Finish time 02:30 PM" at bounding box center [503, 238] width 306 height 46
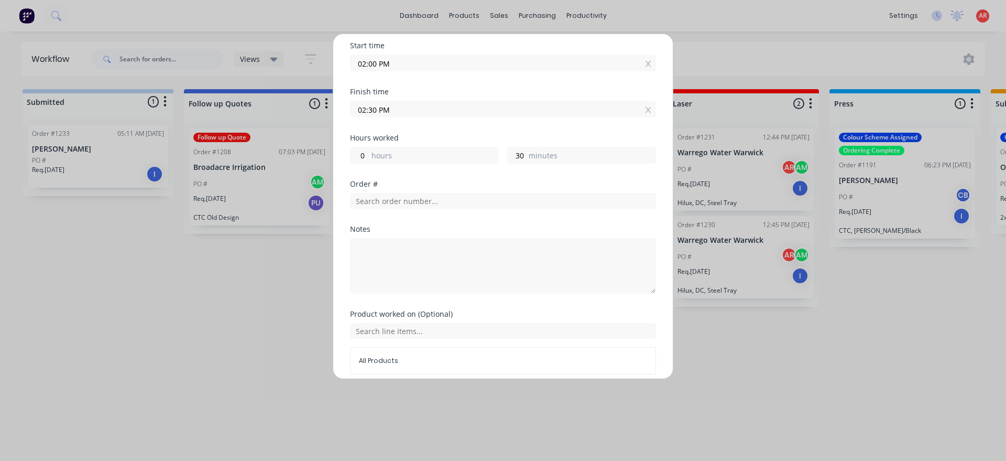
scroll to position [171, 0]
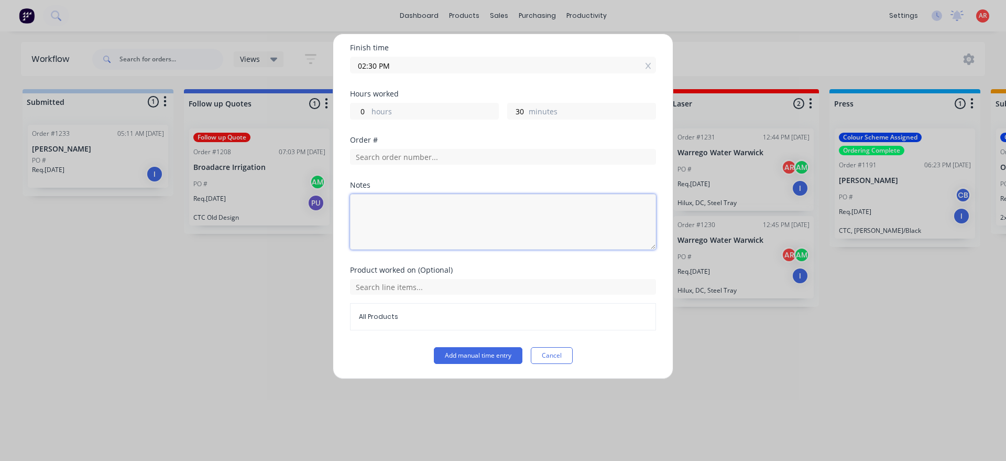
click at [421, 217] on textarea at bounding box center [503, 222] width 306 height 56
click at [479, 360] on button "Add manual time entry" at bounding box center [478, 355] width 89 height 17
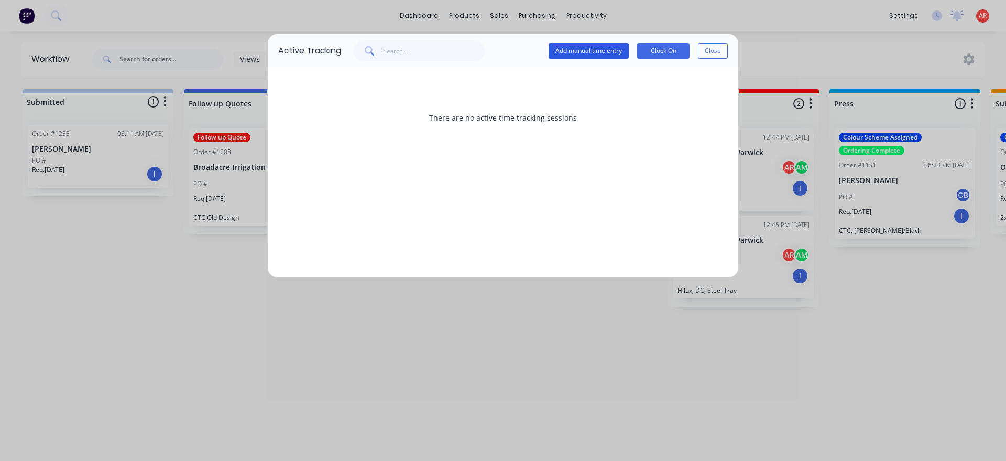
click at [593, 55] on button "Add manual time entry" at bounding box center [589, 51] width 80 height 16
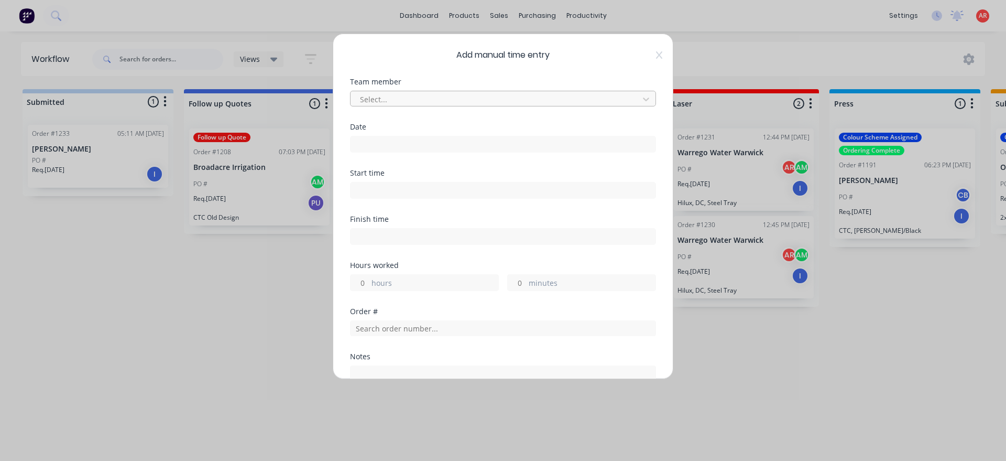
click at [415, 92] on div "Select..." at bounding box center [496, 99] width 281 height 16
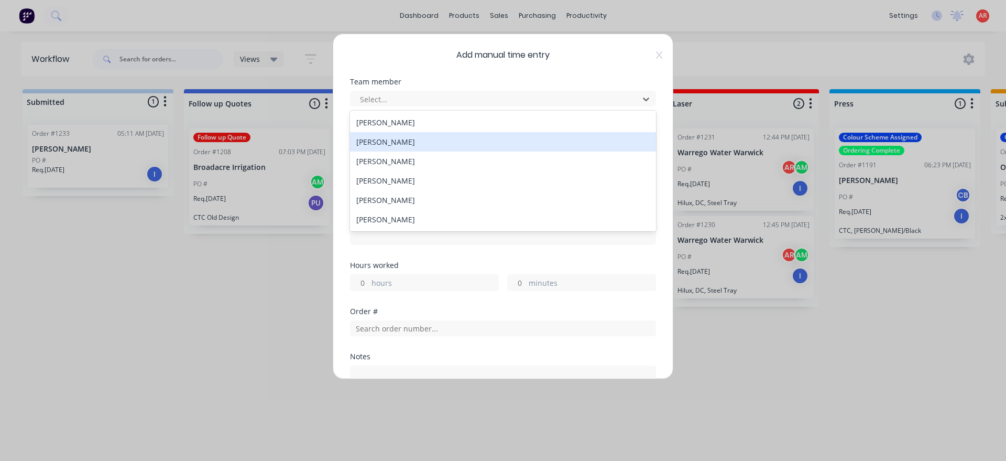
click at [394, 142] on div "[PERSON_NAME]" at bounding box center [503, 141] width 306 height 19
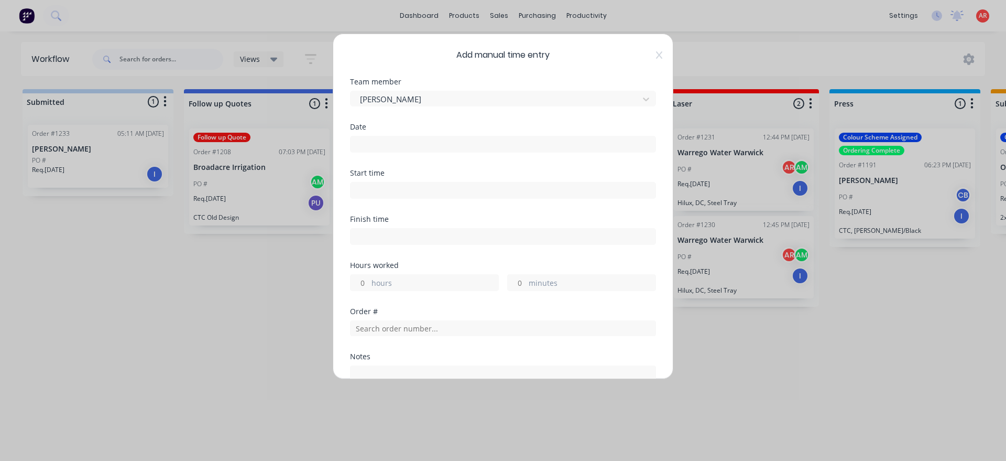
click at [394, 144] on input at bounding box center [503, 144] width 305 height 16
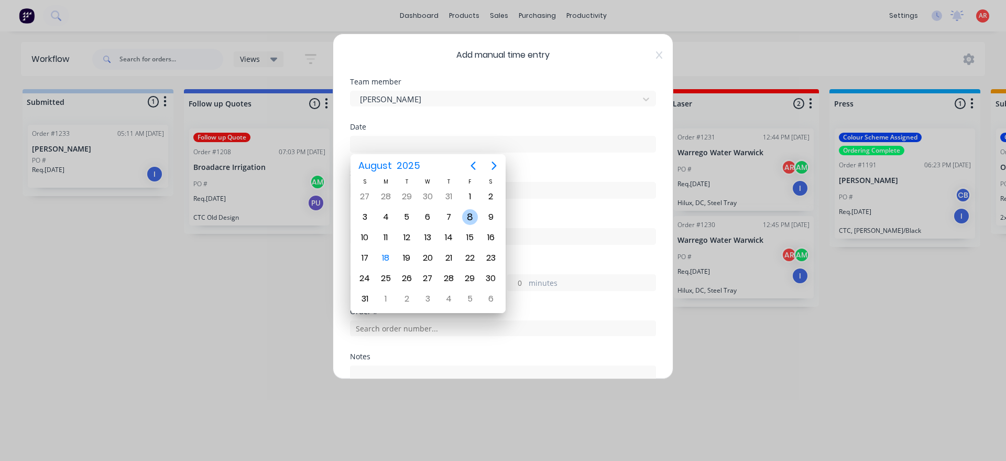
click at [473, 220] on div "8" at bounding box center [470, 217] width 16 height 16
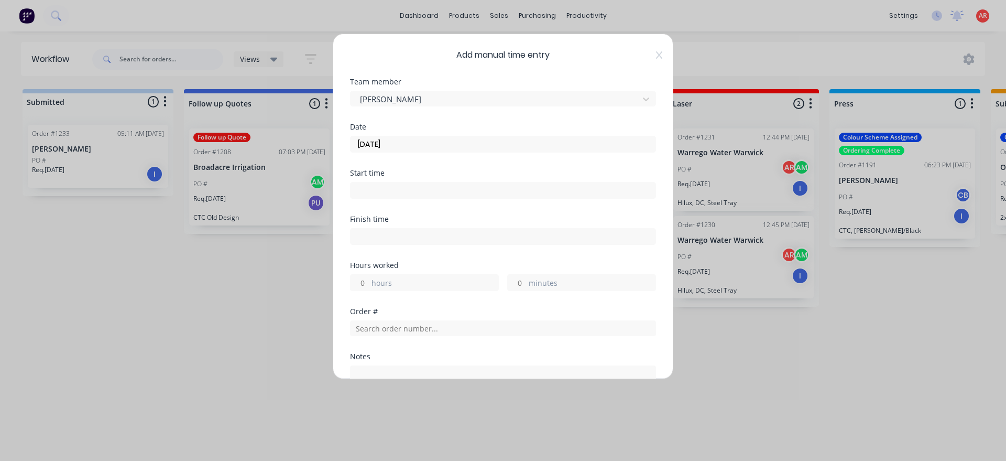
click at [387, 186] on input at bounding box center [503, 190] width 305 height 16
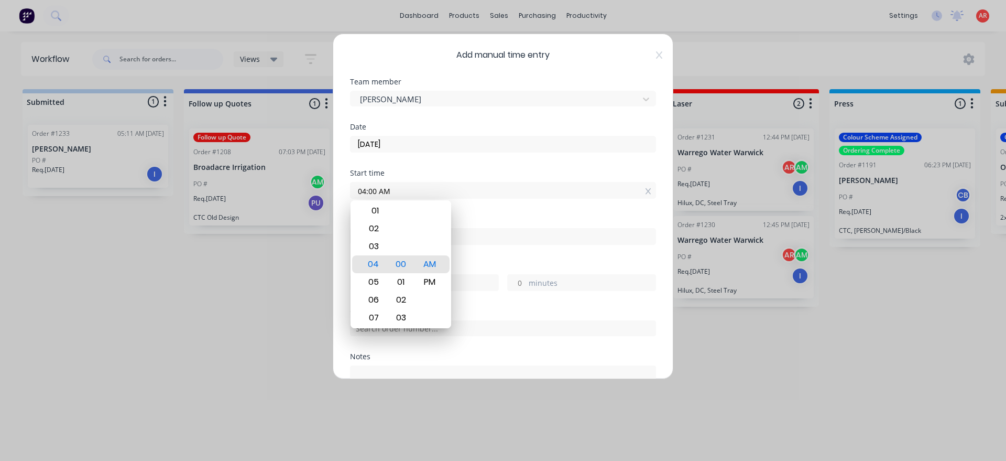
click at [485, 255] on div "Finish time" at bounding box center [503, 238] width 306 height 46
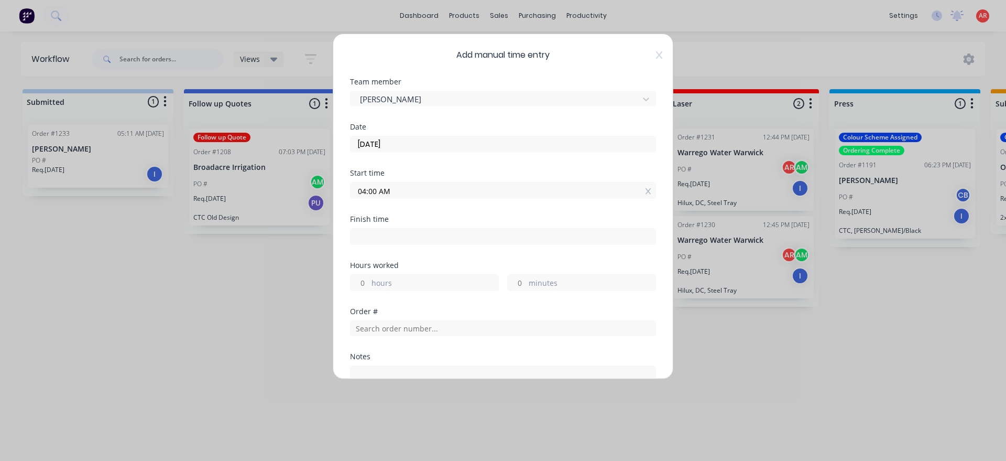
click at [483, 238] on input at bounding box center [503, 237] width 305 height 16
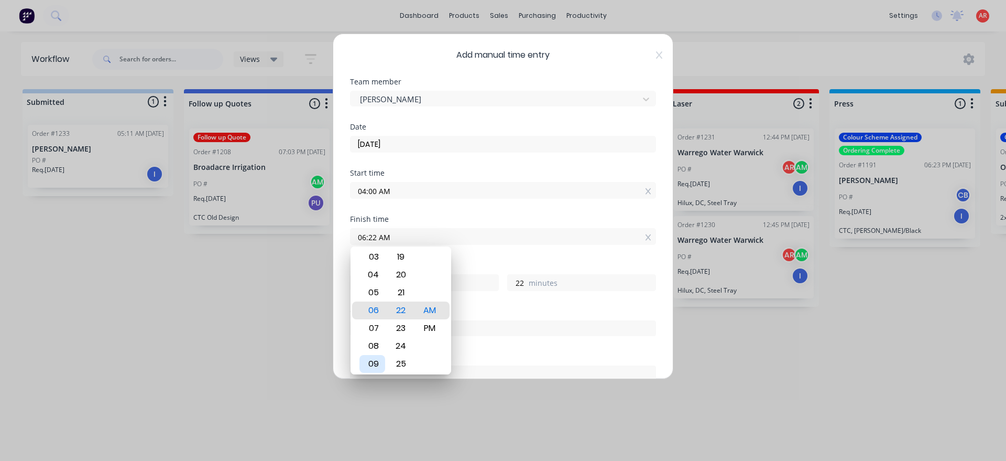
click at [382, 357] on div "09" at bounding box center [373, 364] width 26 height 18
click at [471, 256] on div "Finish time 09:00 AM" at bounding box center [503, 238] width 306 height 46
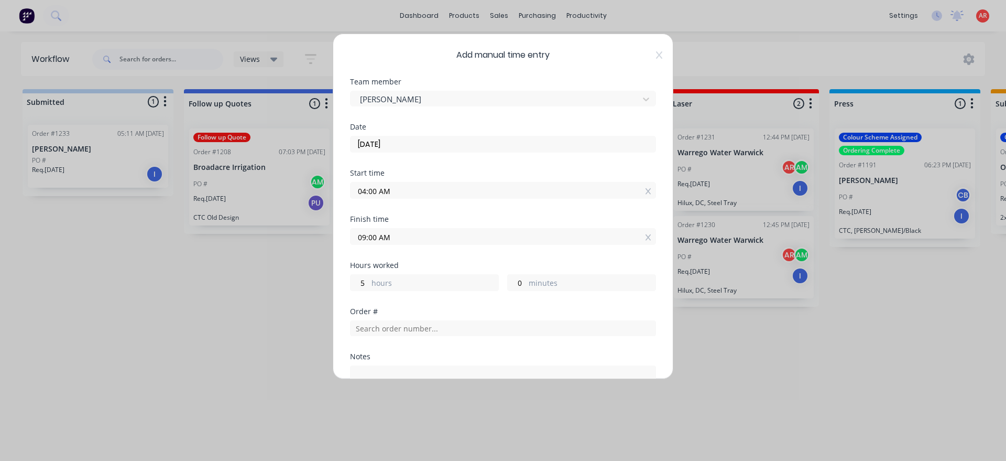
scroll to position [120, 0]
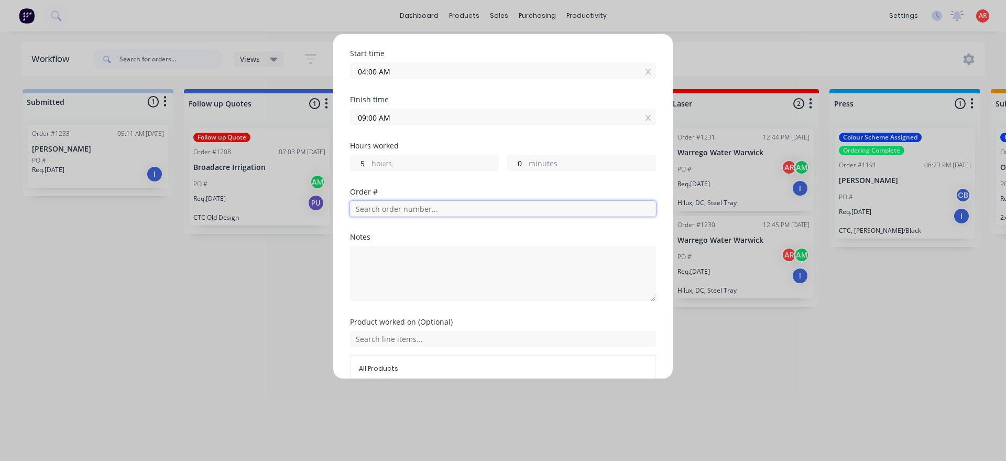
click at [427, 207] on input "text" at bounding box center [503, 209] width 306 height 16
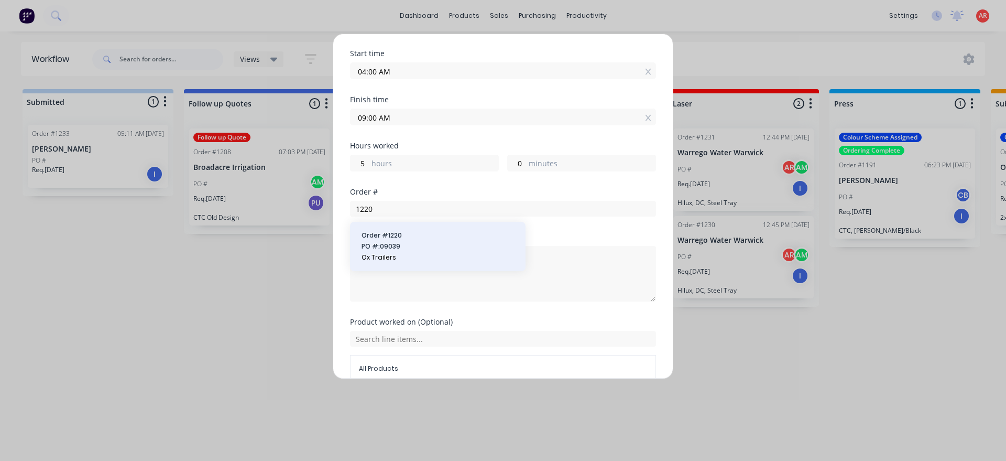
click at [414, 232] on span "Order # 1220" at bounding box center [438, 235] width 153 height 9
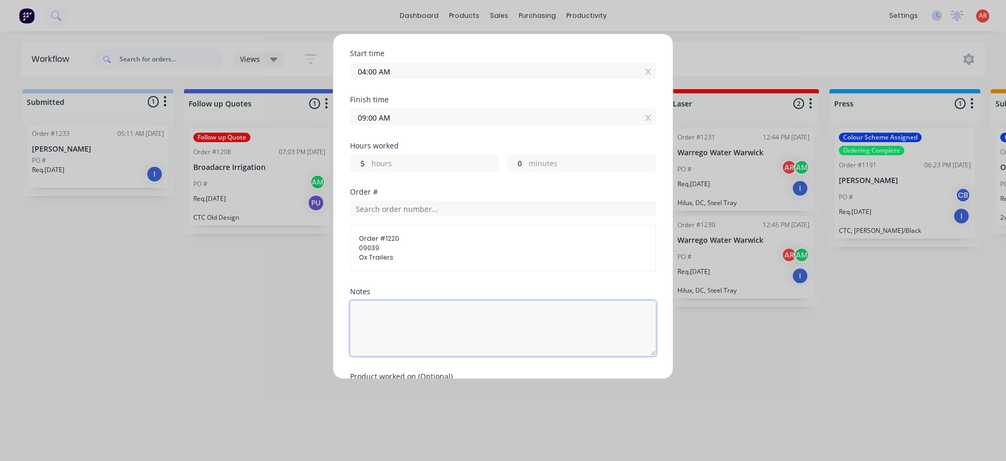
click at [417, 318] on textarea at bounding box center [503, 328] width 306 height 56
click at [394, 239] on span "Order # 1220" at bounding box center [503, 238] width 288 height 9
click at [414, 207] on input "text" at bounding box center [503, 209] width 306 height 16
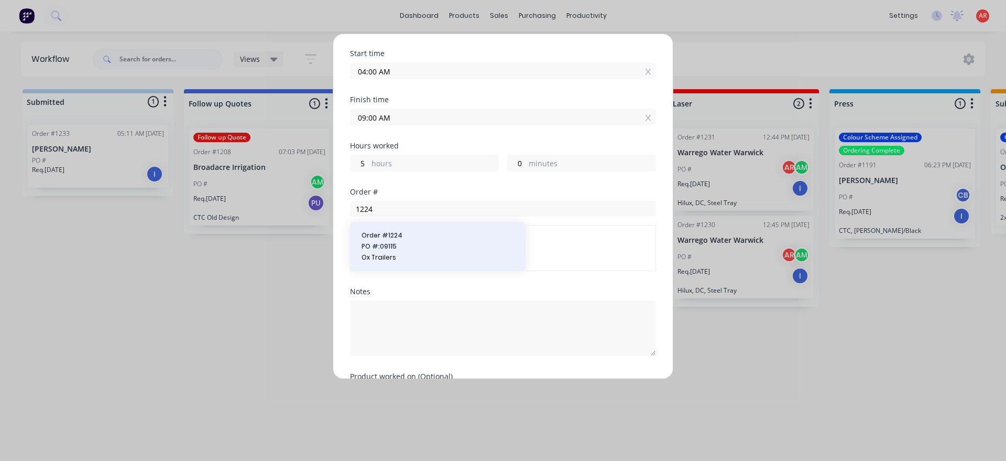
click at [421, 251] on span "PO #: 09115" at bounding box center [438, 246] width 153 height 9
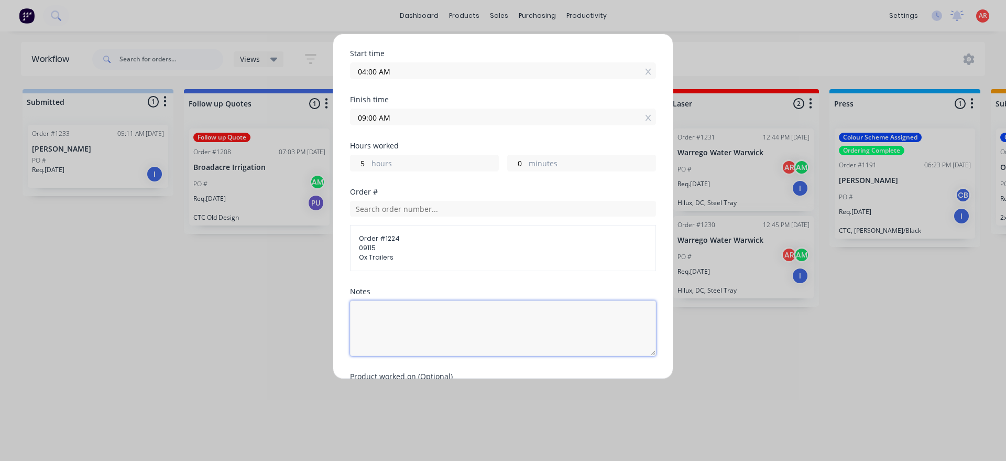
click at [421, 324] on textarea at bounding box center [503, 328] width 306 height 56
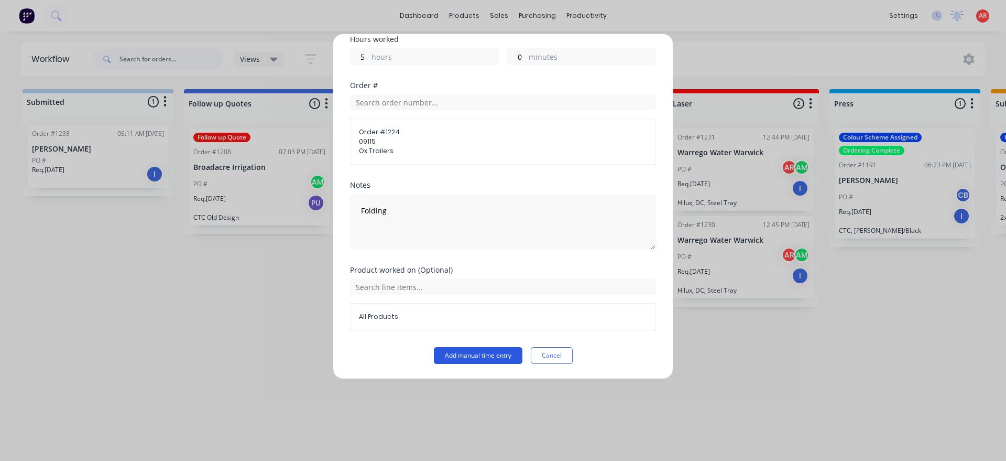
click at [471, 352] on button "Add manual time entry" at bounding box center [478, 355] width 89 height 17
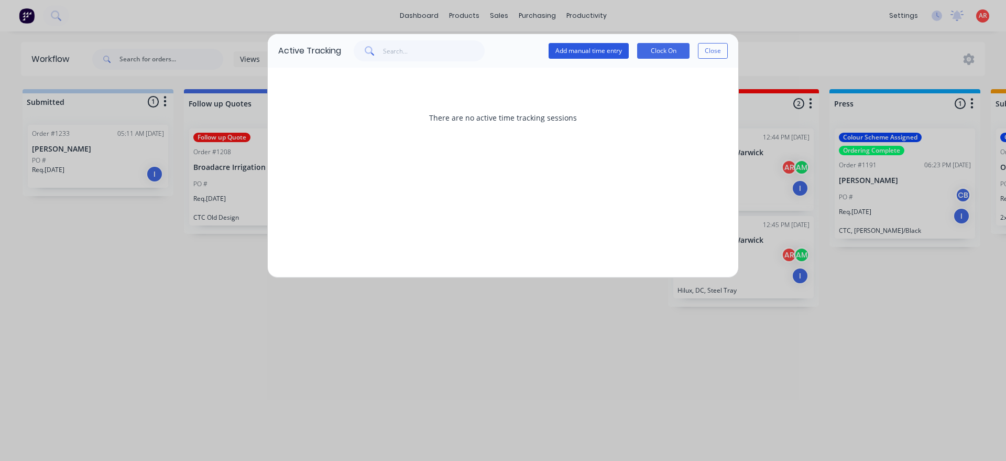
click at [573, 48] on button "Add manual time entry" at bounding box center [589, 51] width 80 height 16
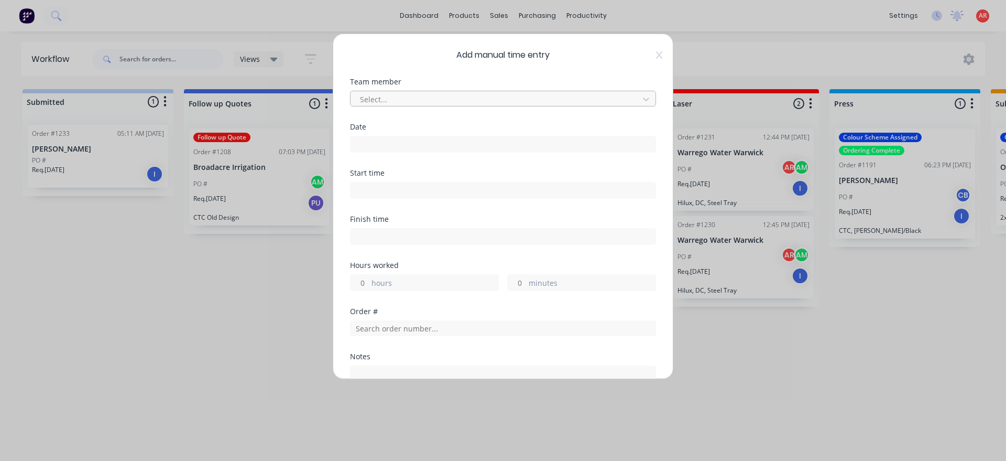
click at [439, 95] on div at bounding box center [496, 99] width 275 height 13
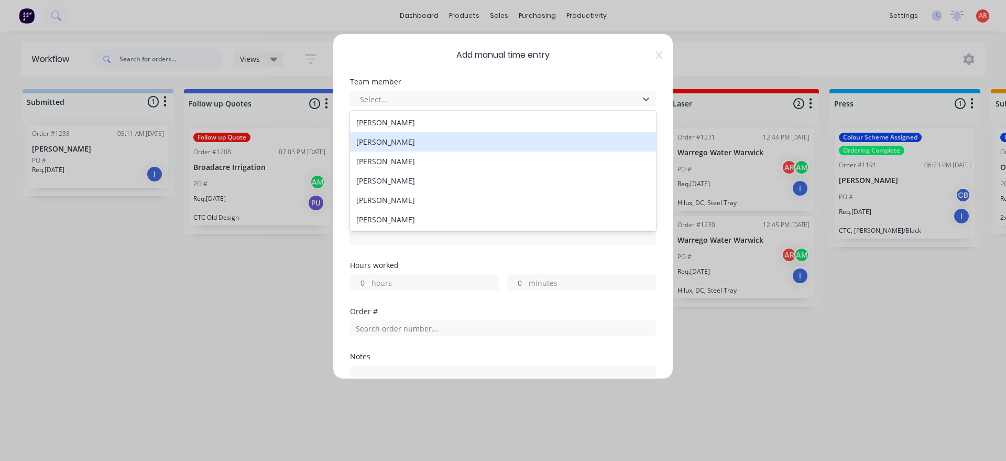
click at [414, 148] on div "[PERSON_NAME]" at bounding box center [503, 141] width 306 height 19
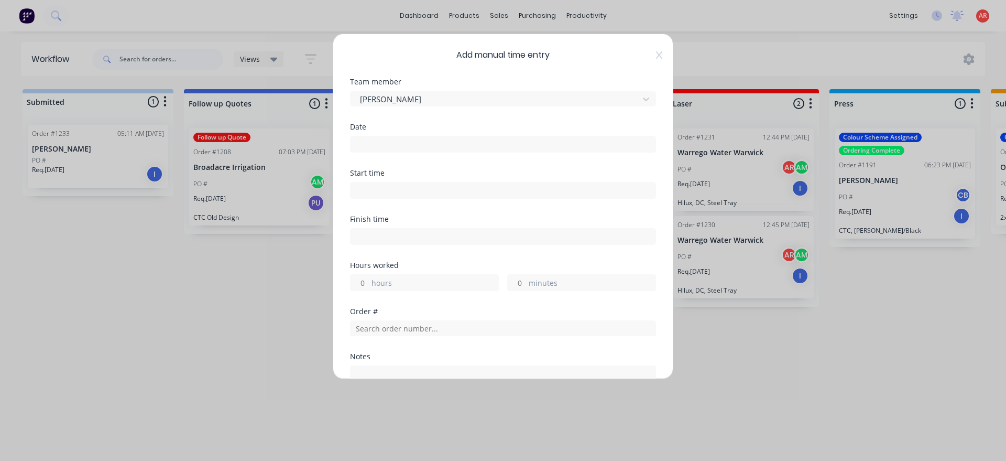
click at [414, 148] on input at bounding box center [503, 144] width 305 height 16
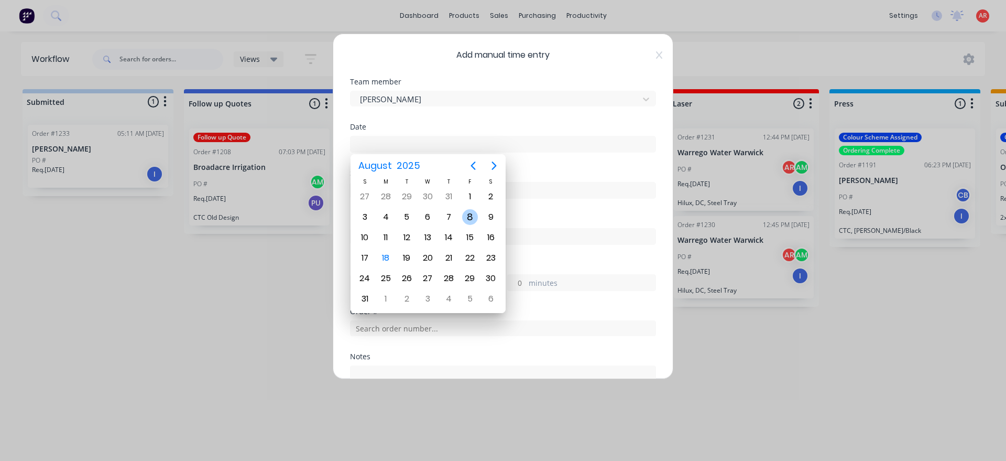
click at [476, 215] on div "8" at bounding box center [470, 217] width 16 height 16
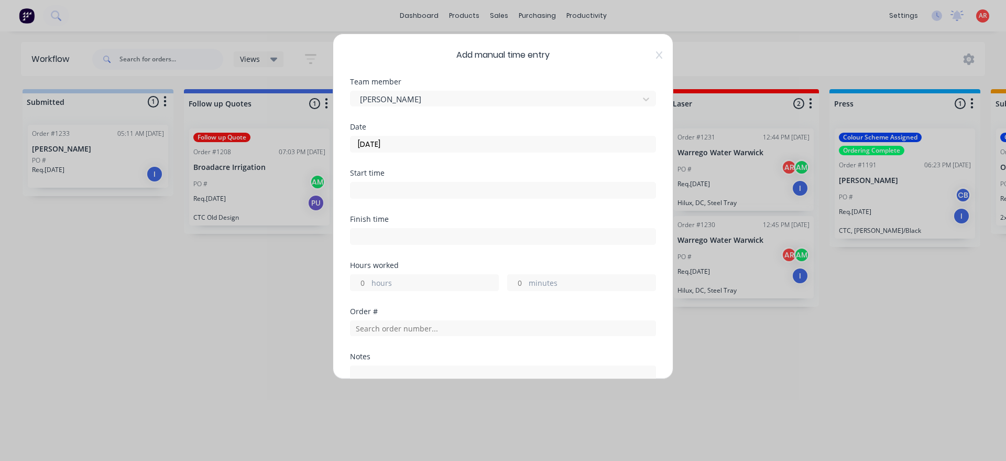
click at [417, 191] on input at bounding box center [503, 190] width 305 height 16
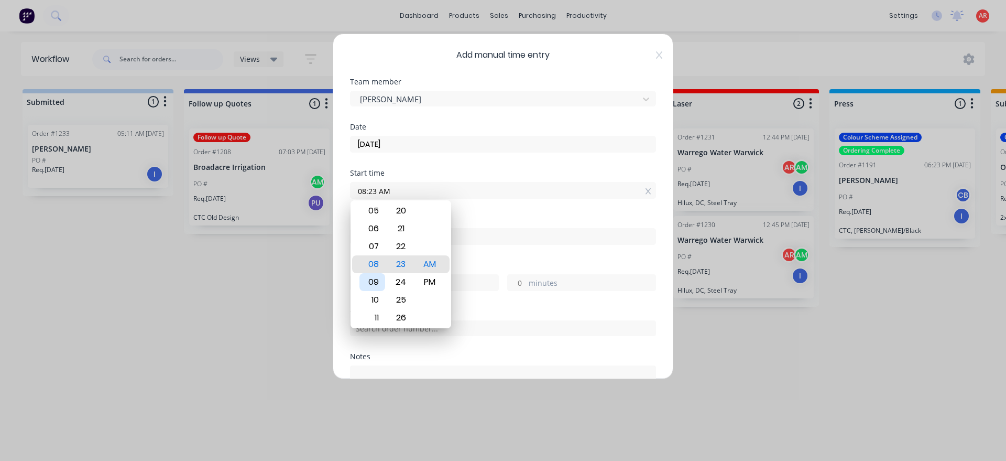
click at [382, 287] on div "09" at bounding box center [373, 282] width 26 height 18
click at [485, 258] on div "Finish time" at bounding box center [503, 238] width 306 height 46
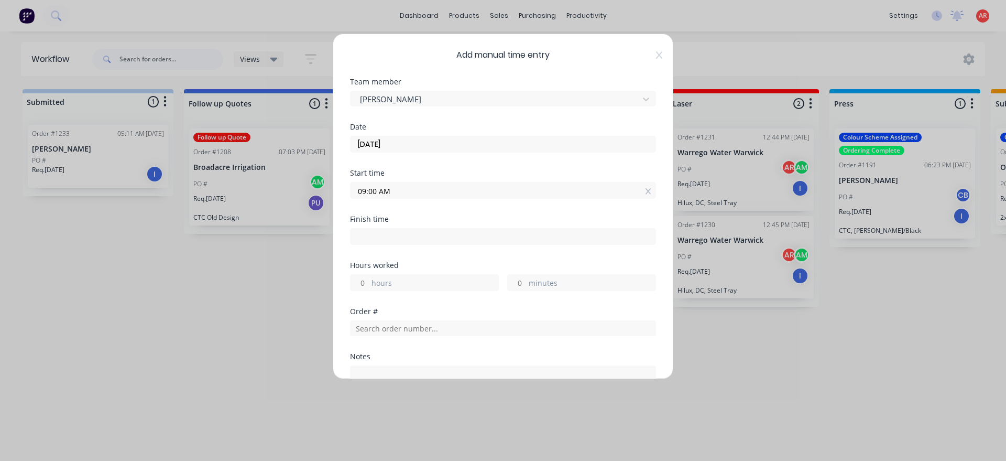
click at [441, 231] on input at bounding box center [503, 237] width 305 height 16
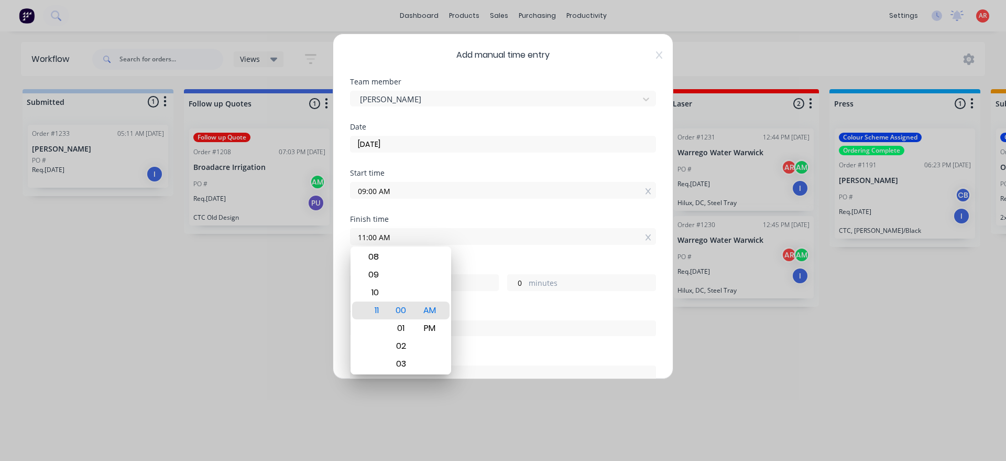
click at [471, 252] on div "Finish time 11:00 AM" at bounding box center [503, 238] width 306 height 46
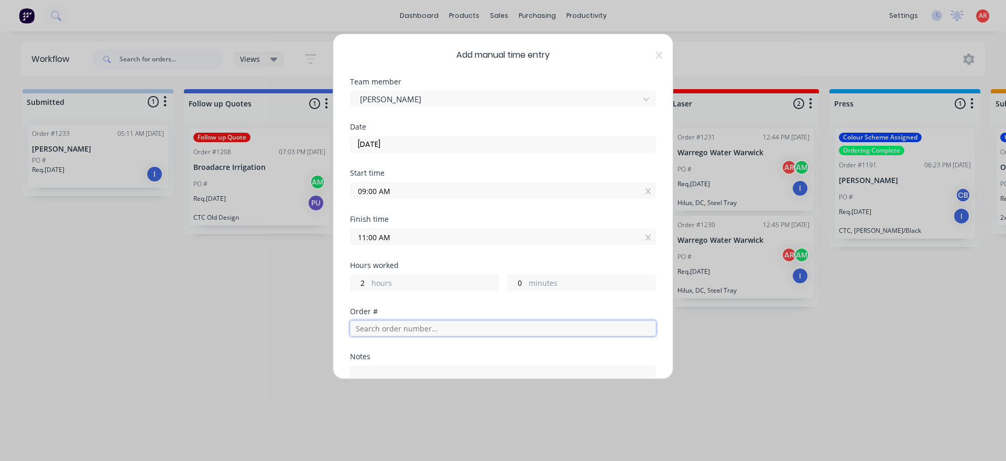
click at [421, 326] on input "text" at bounding box center [503, 328] width 306 height 16
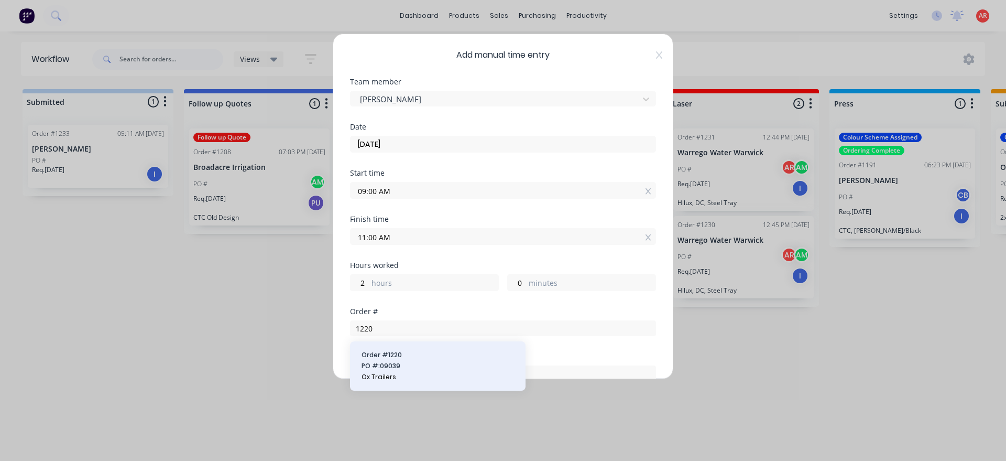
click at [410, 357] on span "Order # 1220" at bounding box center [438, 354] width 153 height 9
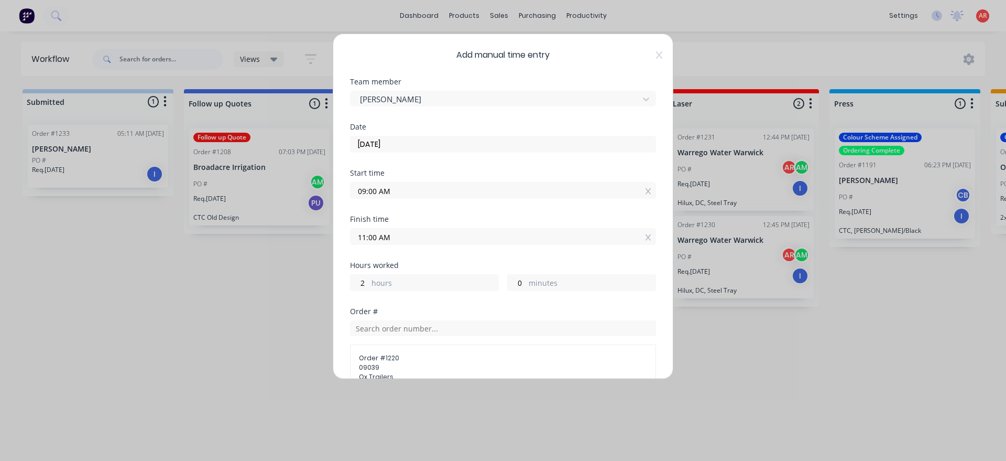
scroll to position [179, 0]
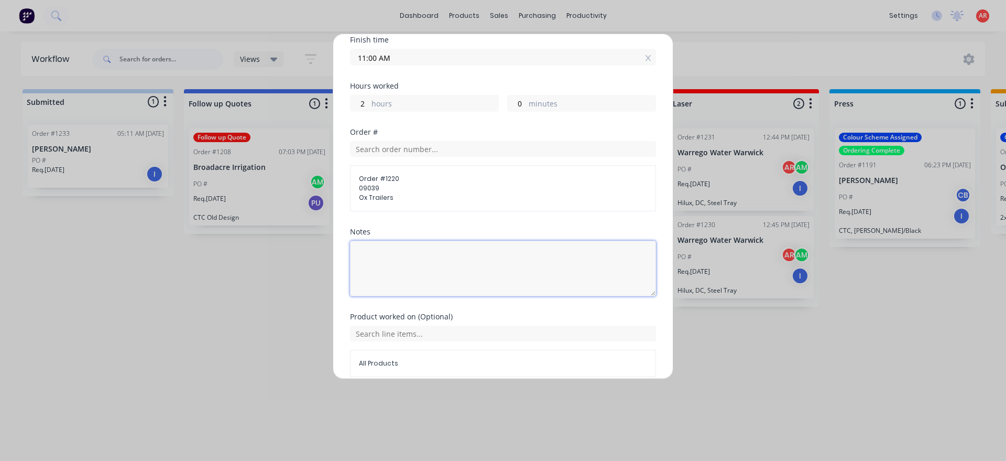
click at [422, 273] on textarea at bounding box center [503, 269] width 306 height 56
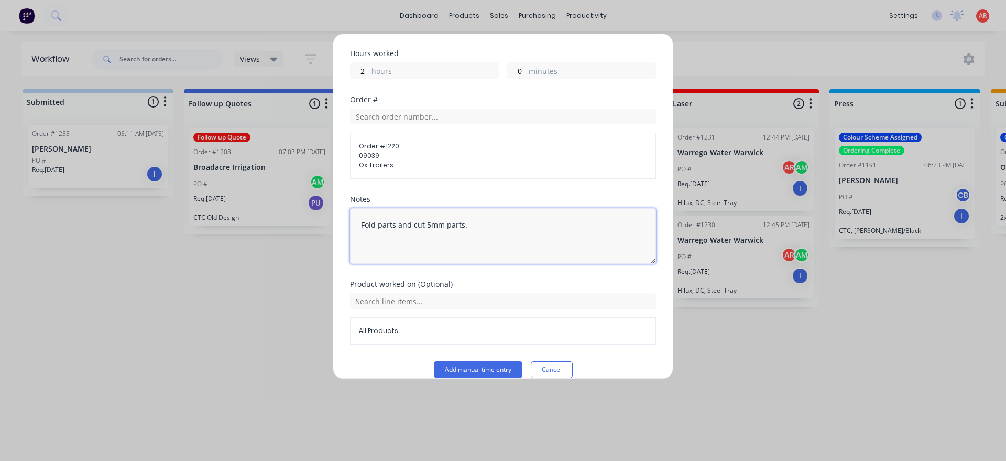
scroll to position [226, 0]
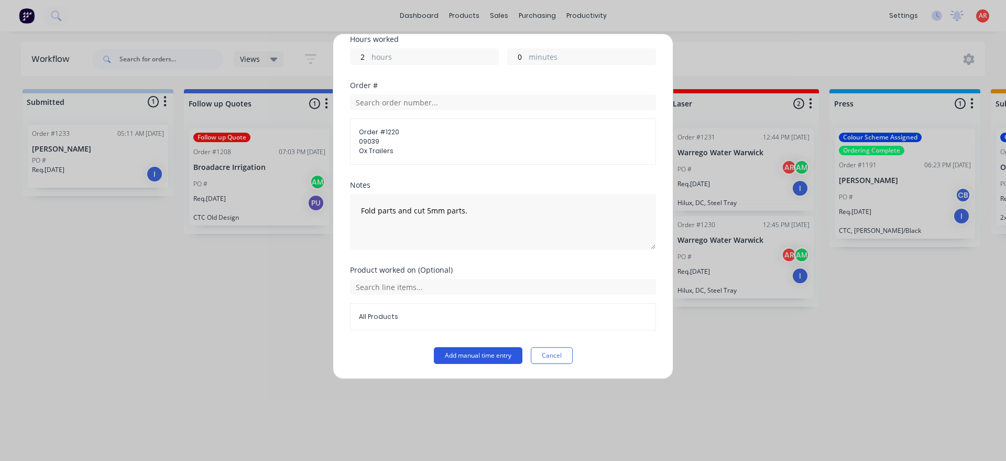
click at [454, 358] on button "Add manual time entry" at bounding box center [478, 355] width 89 height 17
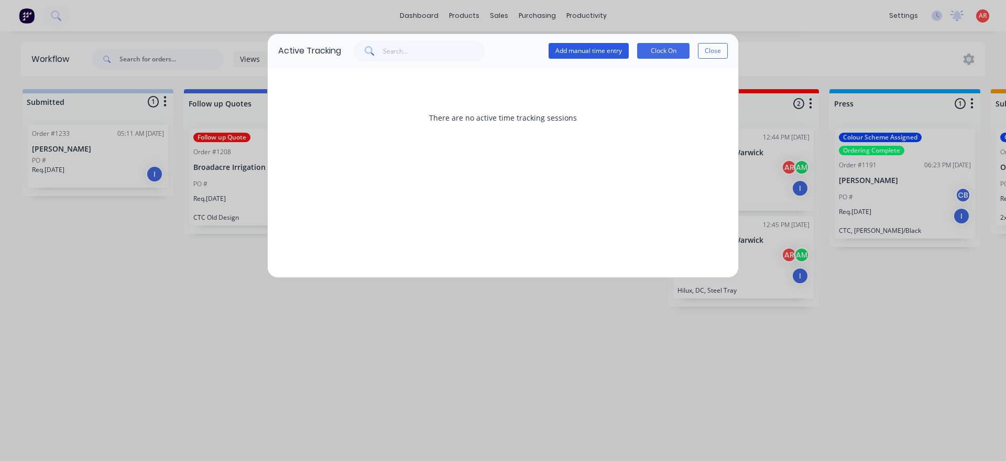
click at [571, 55] on button "Add manual time entry" at bounding box center [589, 51] width 80 height 16
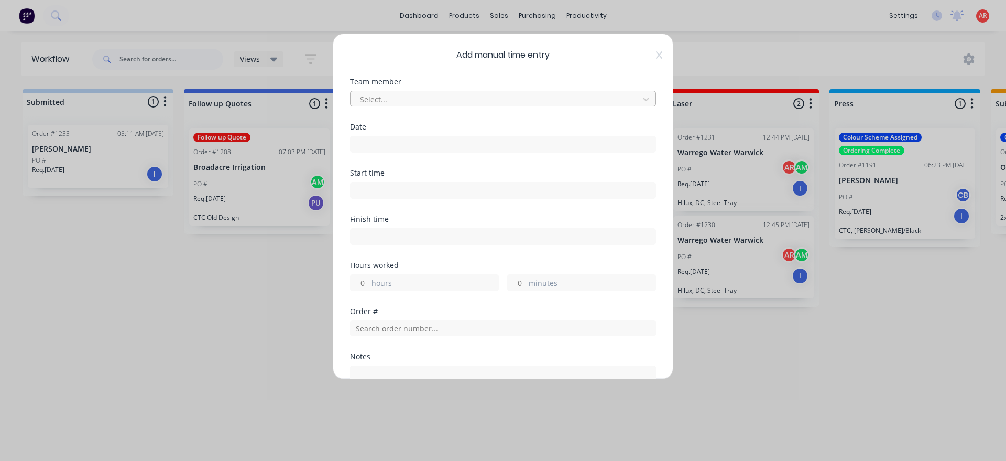
click at [463, 99] on div at bounding box center [496, 99] width 275 height 13
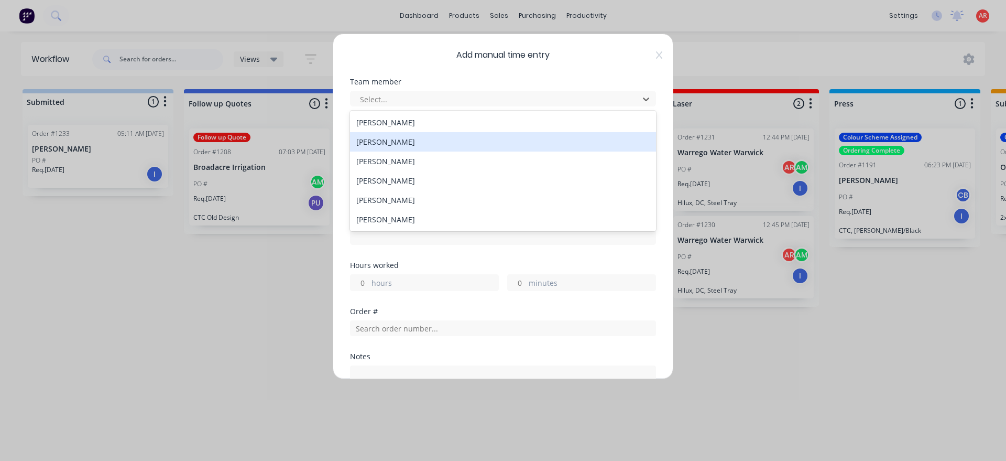
click at [422, 137] on div "[PERSON_NAME]" at bounding box center [503, 141] width 306 height 19
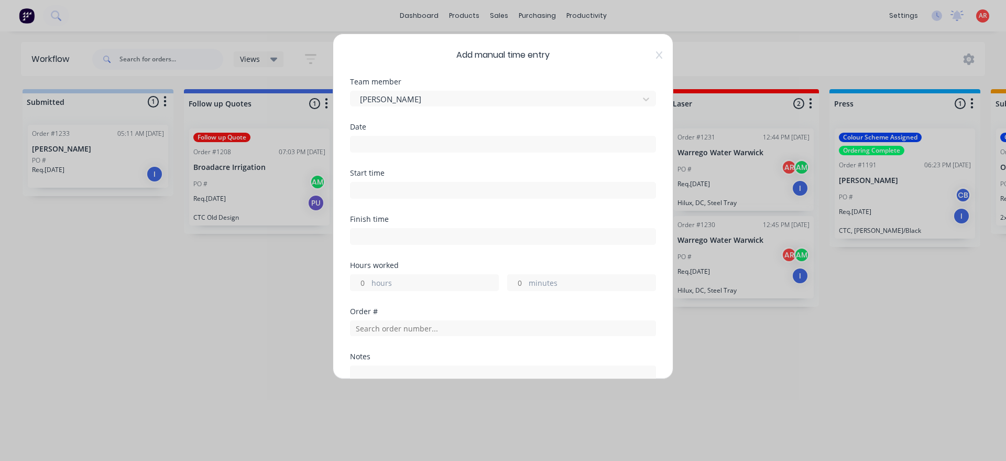
click at [417, 140] on input at bounding box center [503, 144] width 305 height 16
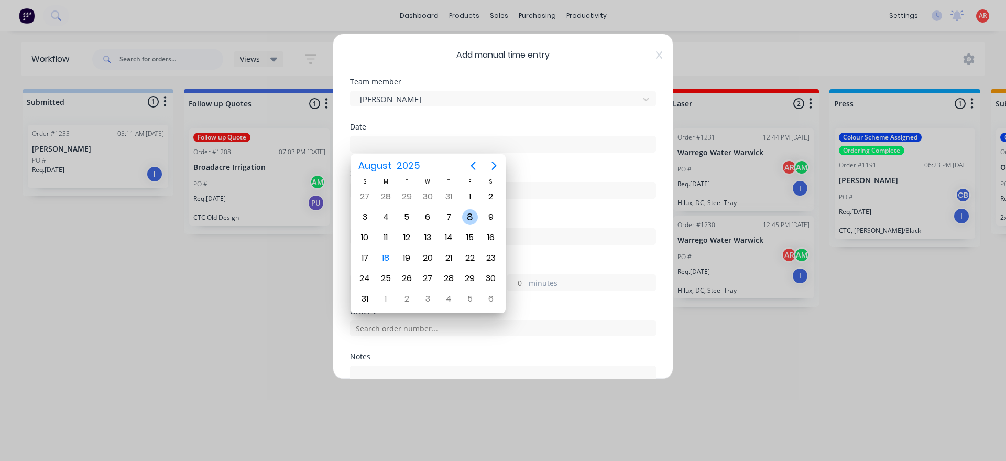
click at [466, 215] on div "8" at bounding box center [470, 217] width 16 height 16
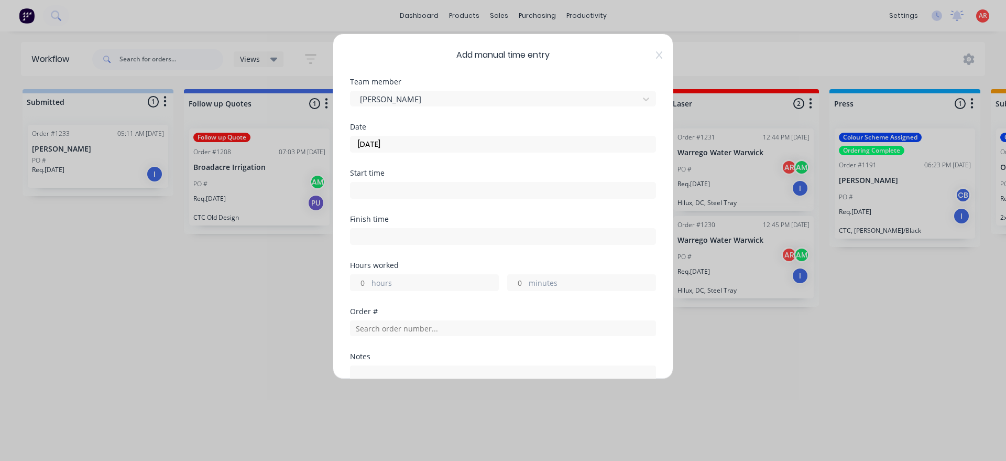
click at [395, 183] on input at bounding box center [503, 190] width 305 height 16
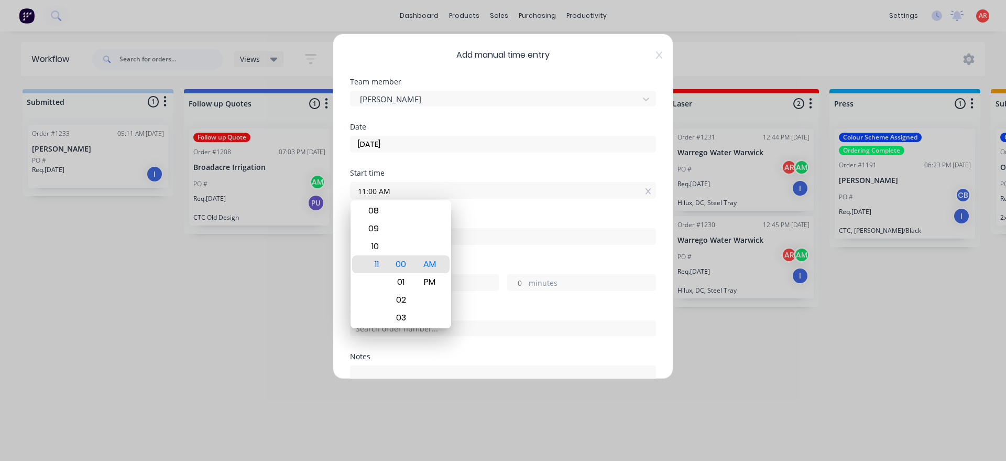
click at [469, 264] on div "Hours worked" at bounding box center [503, 265] width 306 height 7
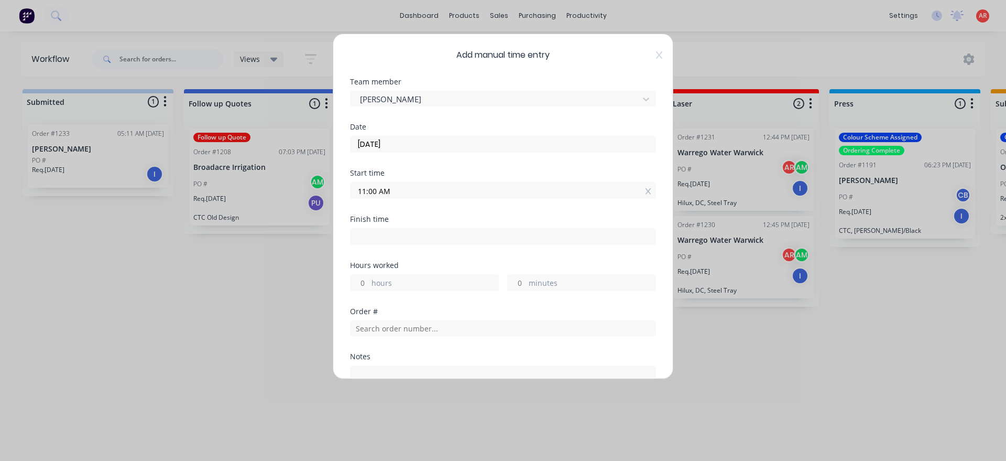
click at [458, 235] on input at bounding box center [503, 237] width 305 height 16
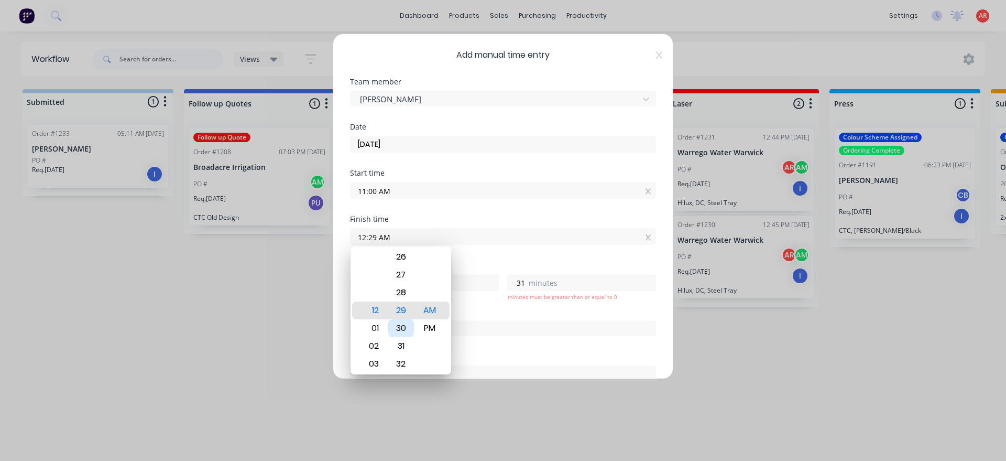
click at [407, 329] on div "30" at bounding box center [401, 328] width 26 height 18
click at [436, 325] on div "PM" at bounding box center [430, 328] width 26 height 18
click at [465, 311] on div "Order #" at bounding box center [503, 311] width 306 height 7
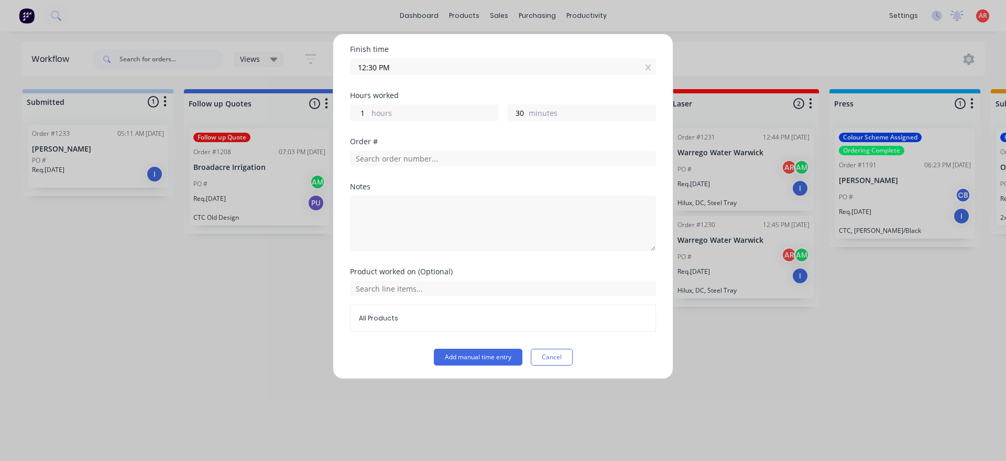
scroll to position [171, 0]
click at [406, 223] on textarea at bounding box center [503, 222] width 306 height 56
click at [461, 354] on button "Add manual time entry" at bounding box center [478, 355] width 89 height 17
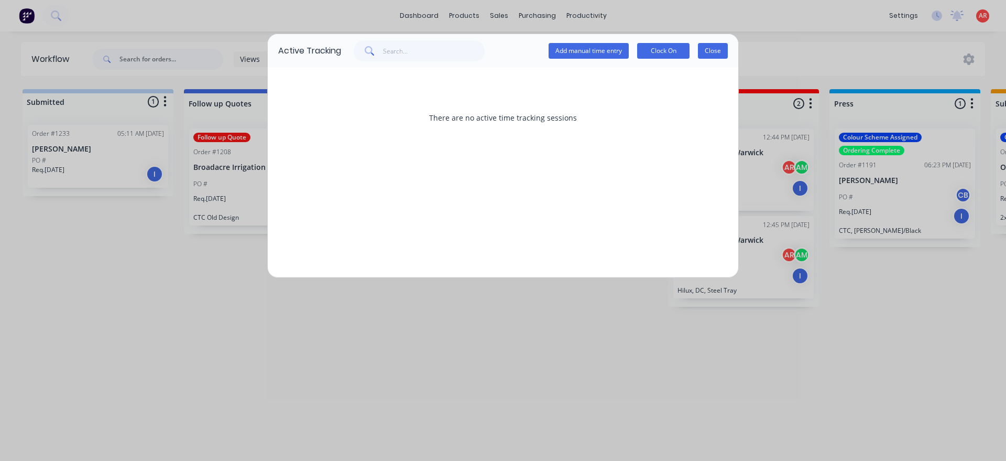
click at [702, 52] on button "Close" at bounding box center [713, 51] width 30 height 16
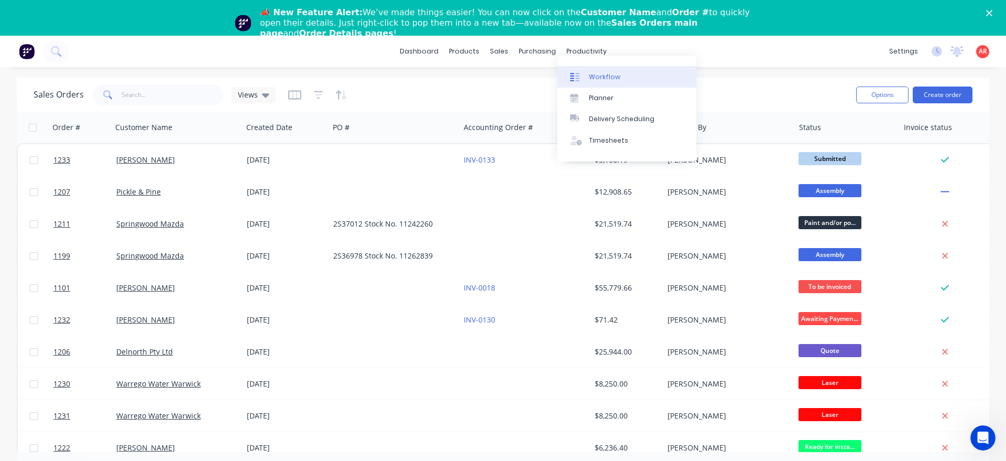
click at [589, 67] on link "Workflow" at bounding box center [627, 76] width 139 height 21
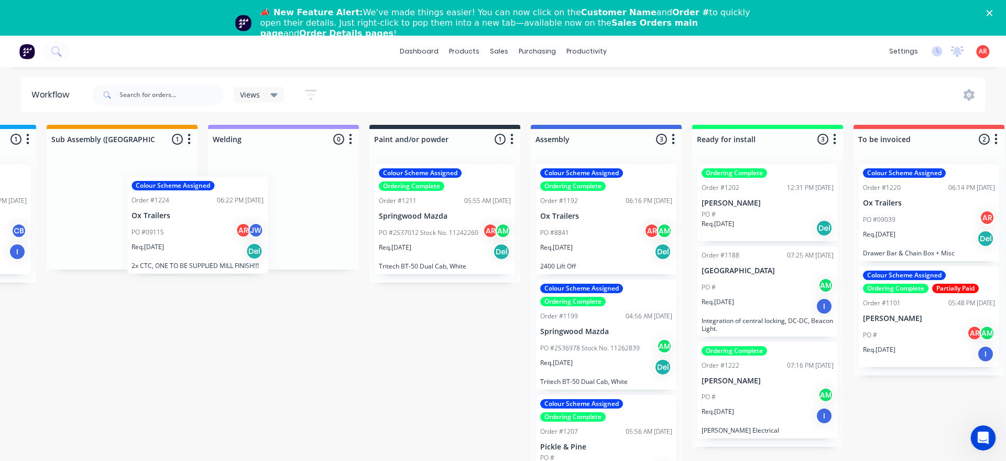
scroll to position [0, 940]
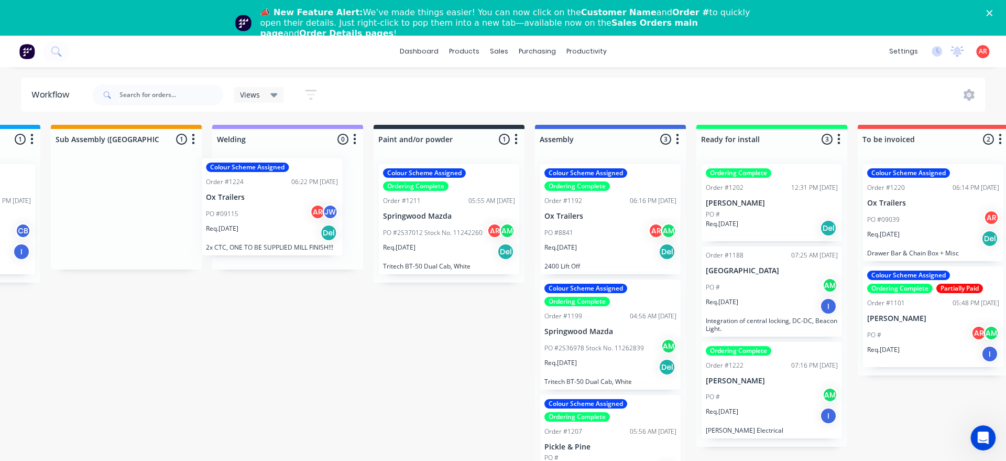
drag, startPoint x: 80, startPoint y: 235, endPoint x: 259, endPoint y: 232, distance: 179.3
click at [259, 232] on div "Submitted 1 Status colour #B7D3F3 hex #B7D3F3 Save Cancel Summaries Total order…" at bounding box center [230, 308] width 2356 height 366
